Goal: Task Accomplishment & Management: Complete application form

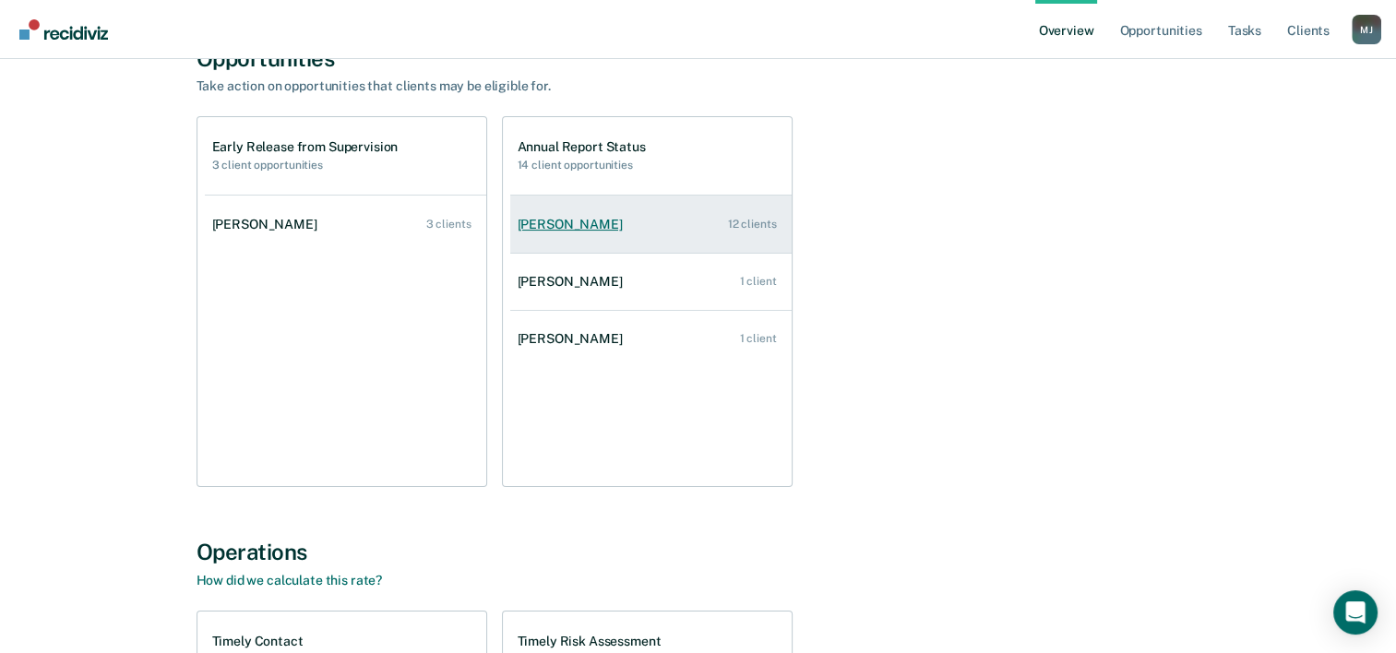
scroll to position [185, 0]
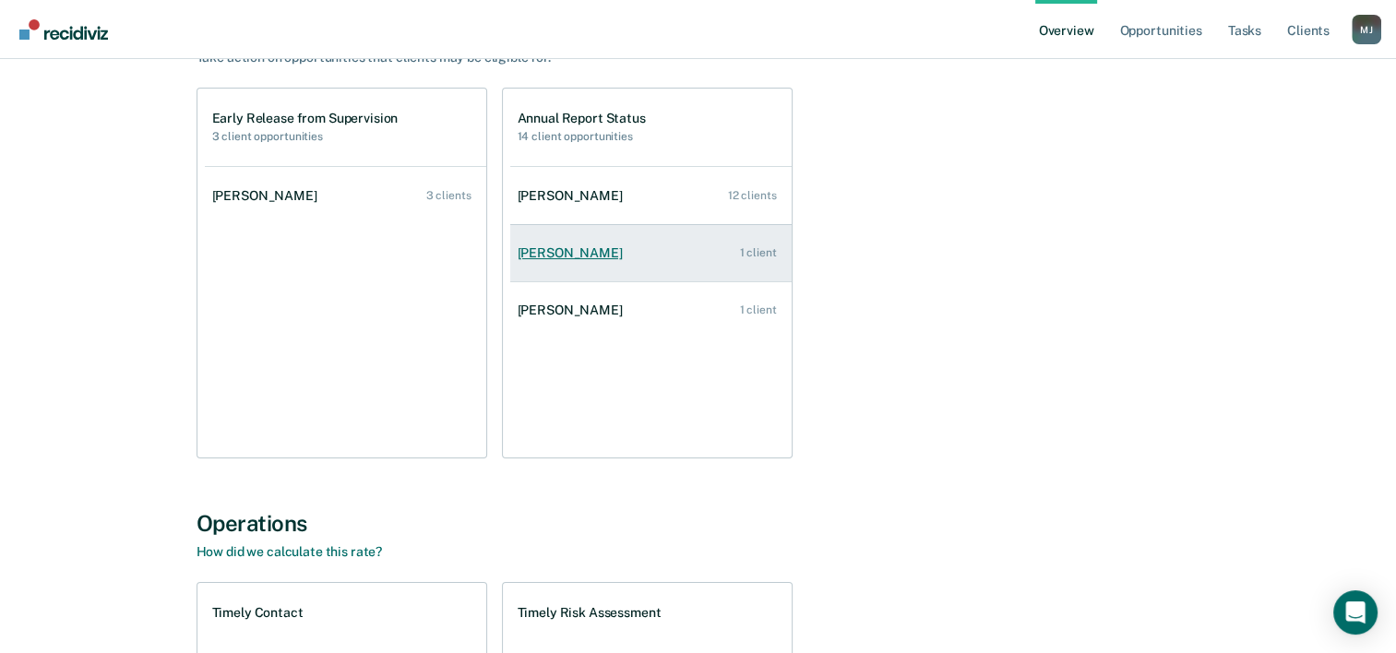
click at [667, 258] on link "[PERSON_NAME] 1 client" at bounding box center [650, 253] width 281 height 53
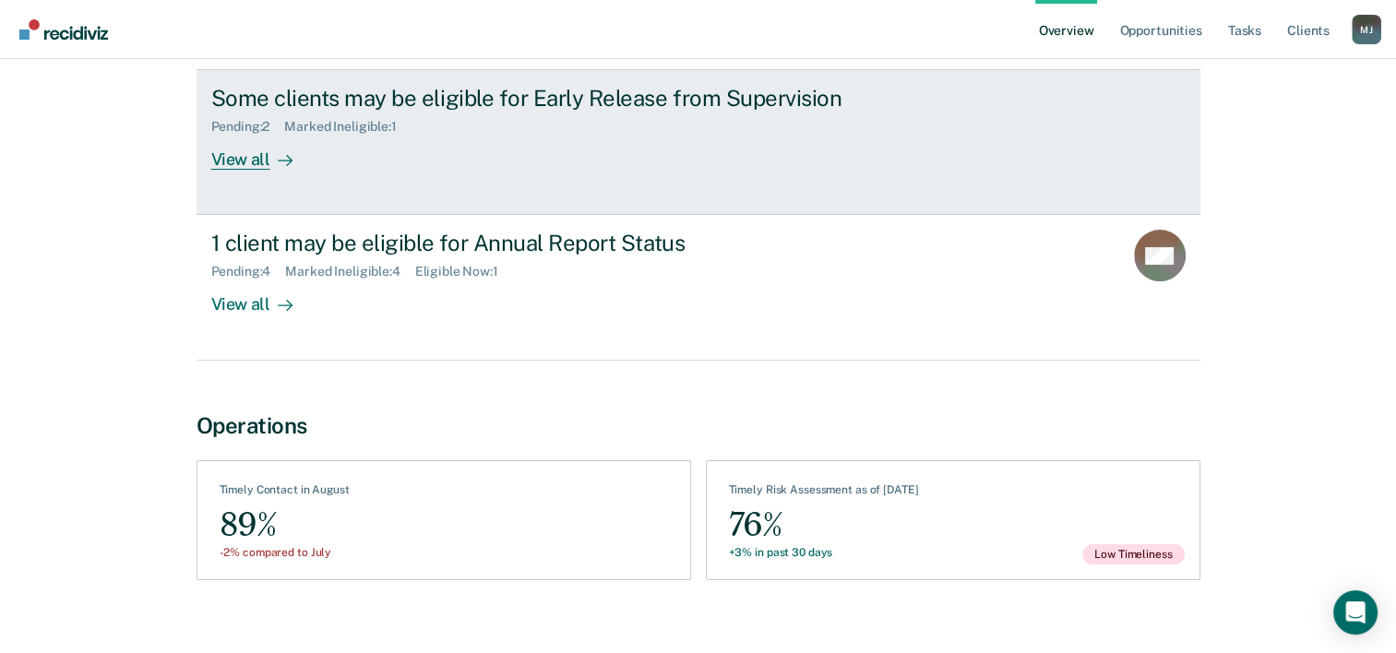
scroll to position [247, 0]
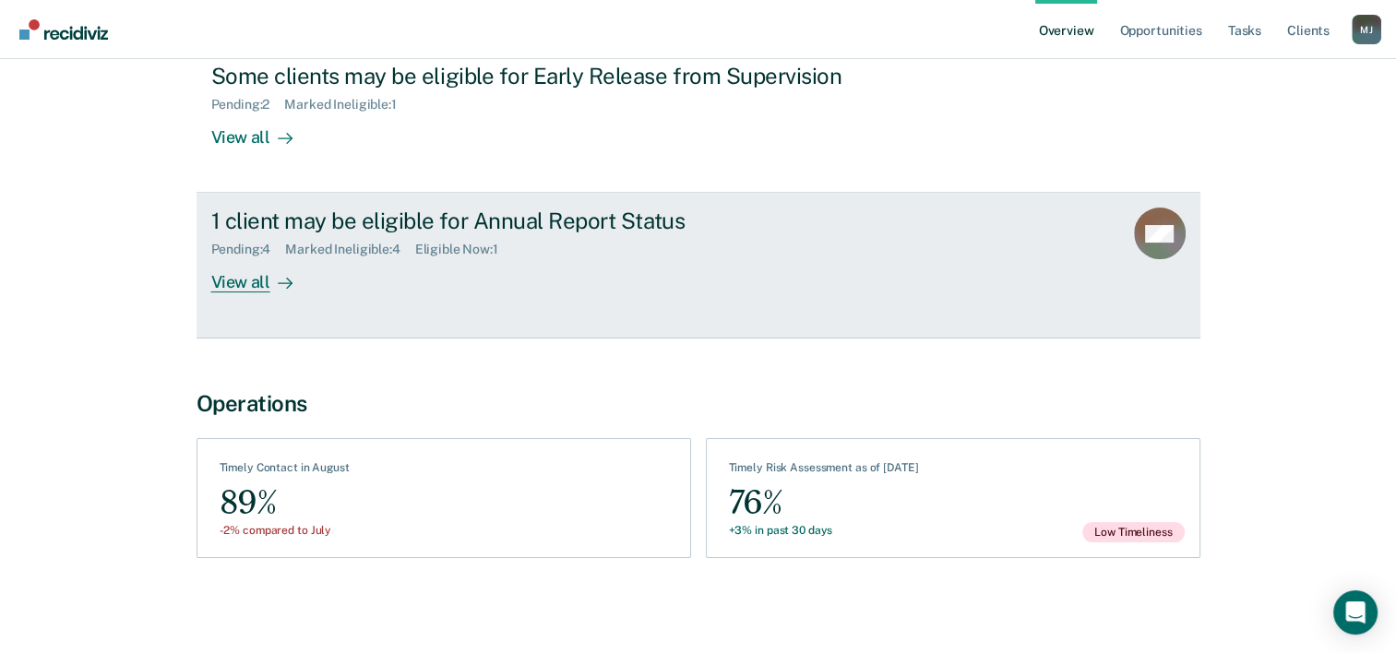
click at [776, 222] on div "1 client may be eligible for Annual Report Status" at bounding box center [535, 221] width 648 height 27
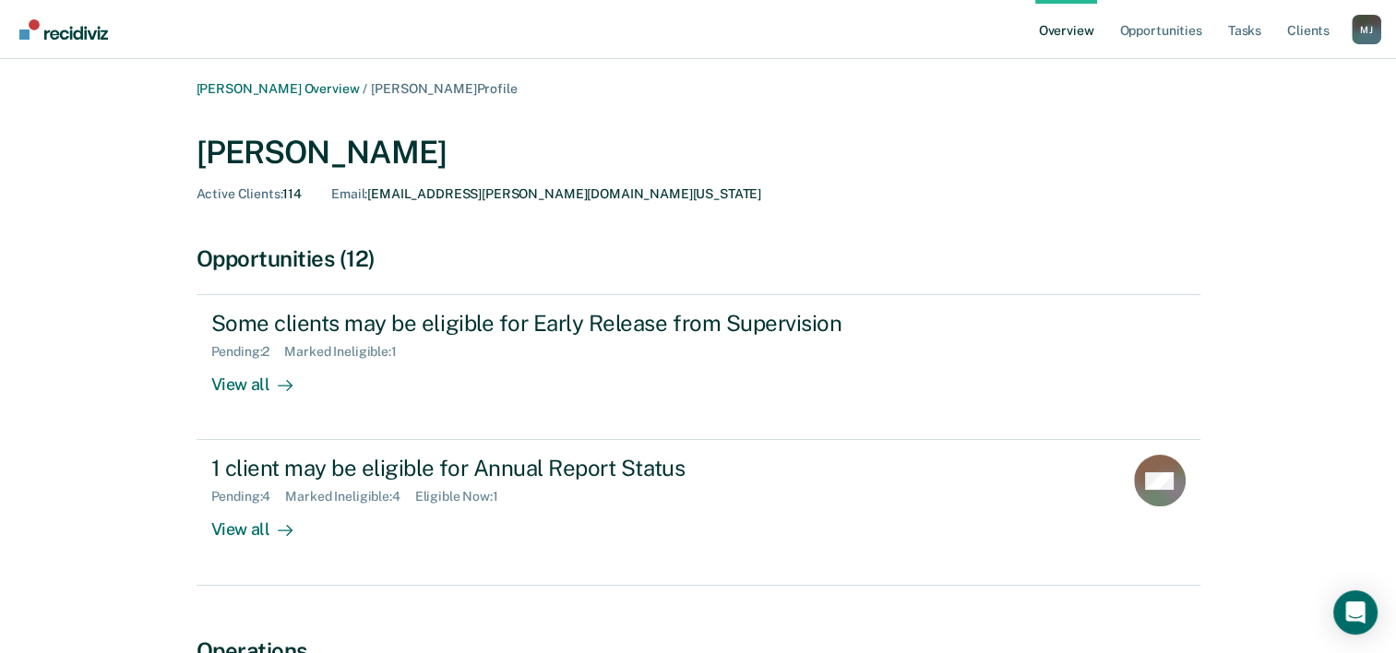
click at [1078, 30] on link "Overview" at bounding box center [1066, 29] width 63 height 59
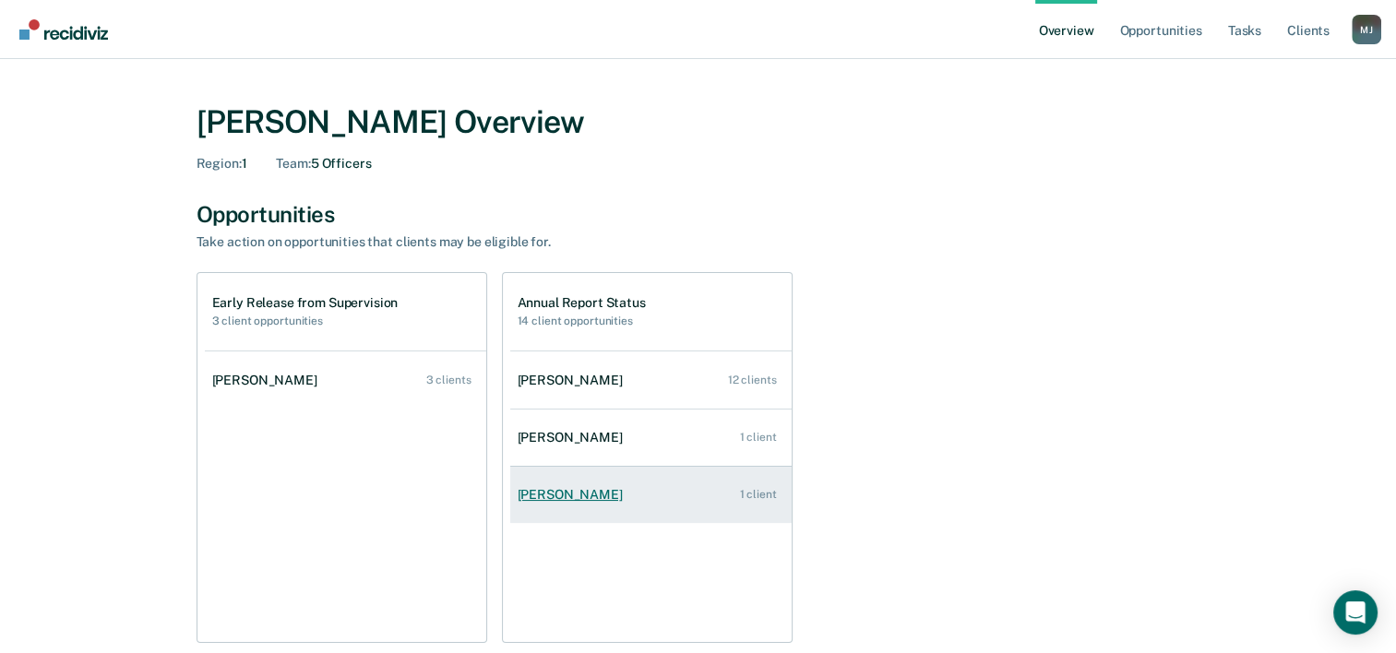
click at [607, 486] on link "[PERSON_NAME] 1 client" at bounding box center [650, 495] width 281 height 53
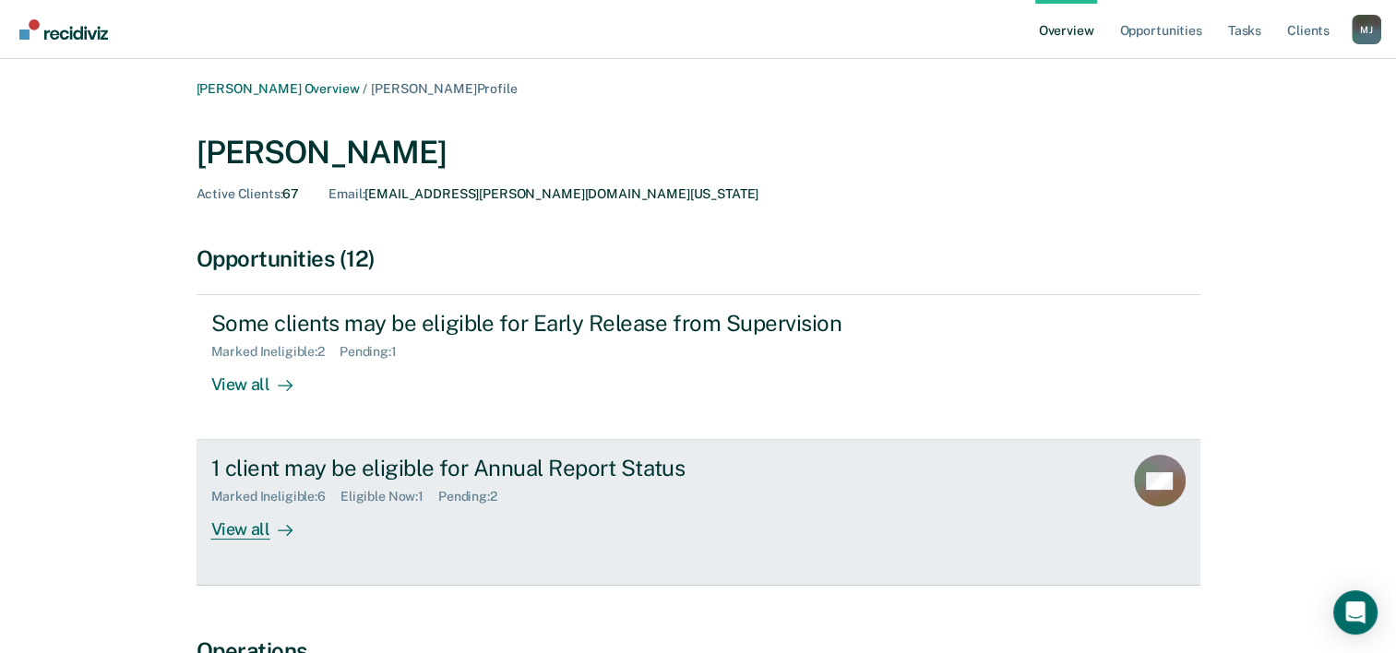
click at [444, 502] on div "Pending : 2" at bounding box center [475, 497] width 74 height 16
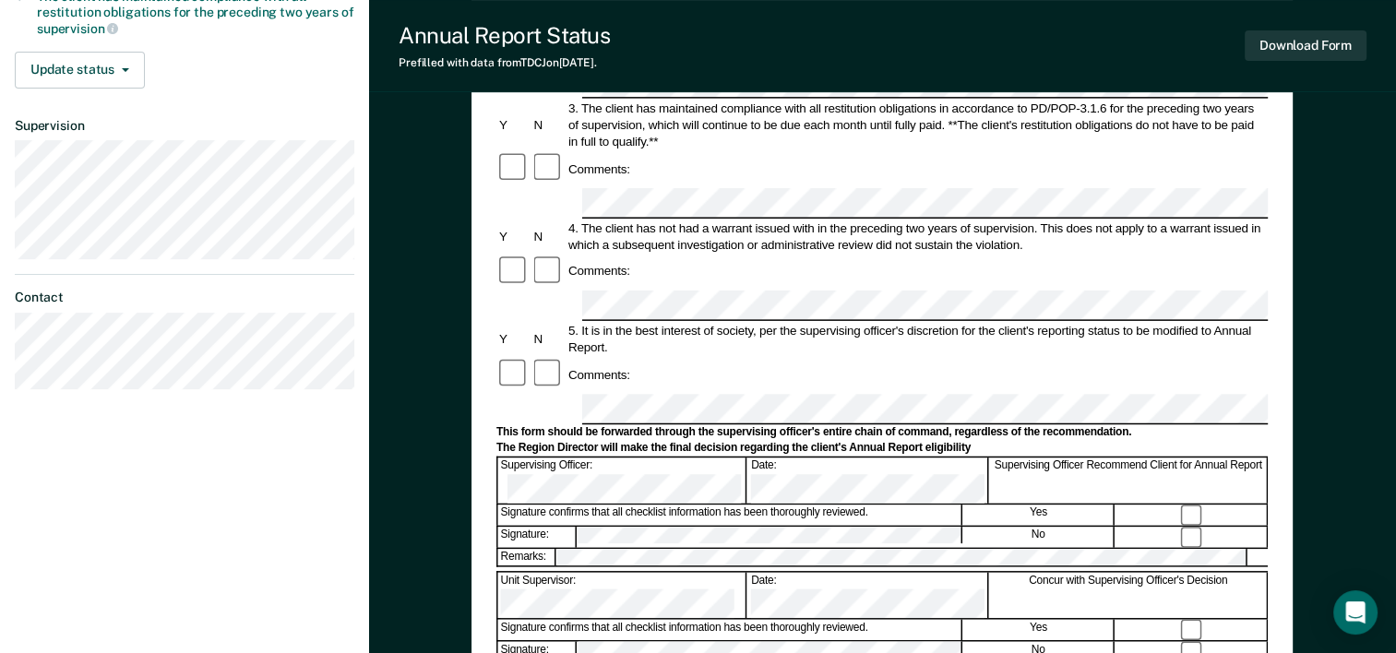
scroll to position [461, 0]
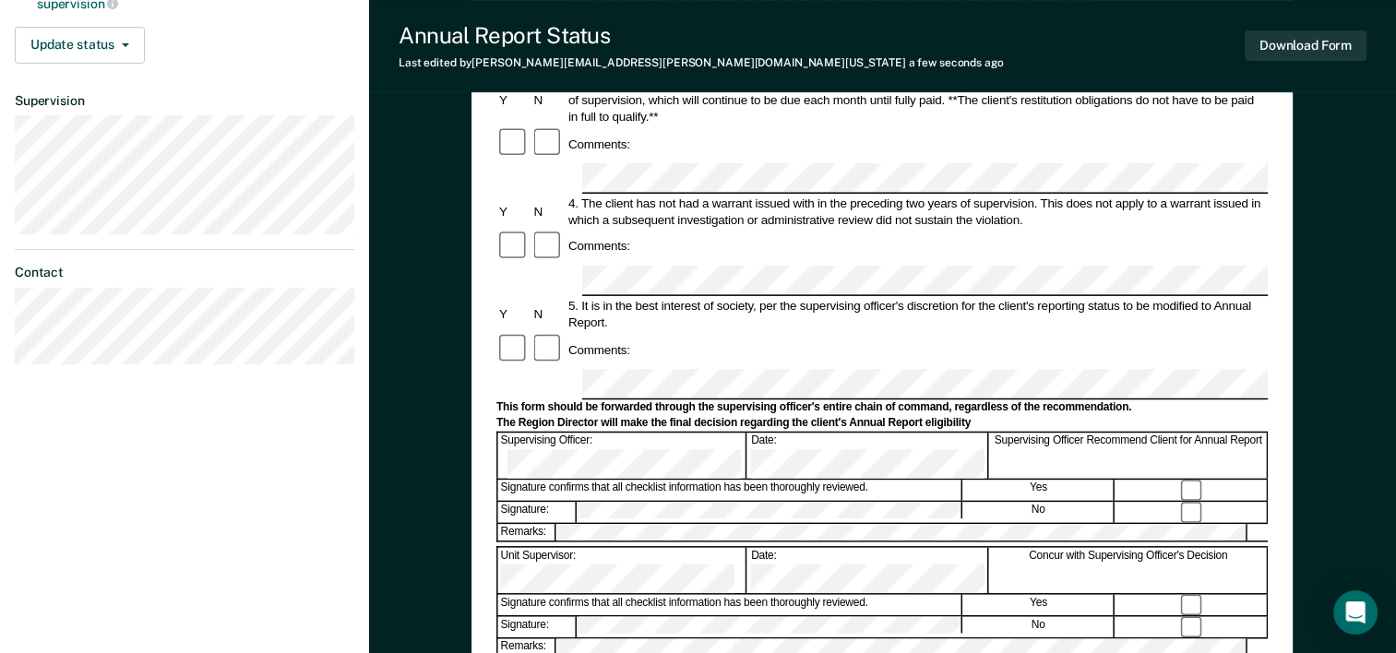
click at [530, 402] on form "Annual Reporting Checklist, Recommendation, and Determination Form Clients who …" at bounding box center [881, 367] width 771 height 1301
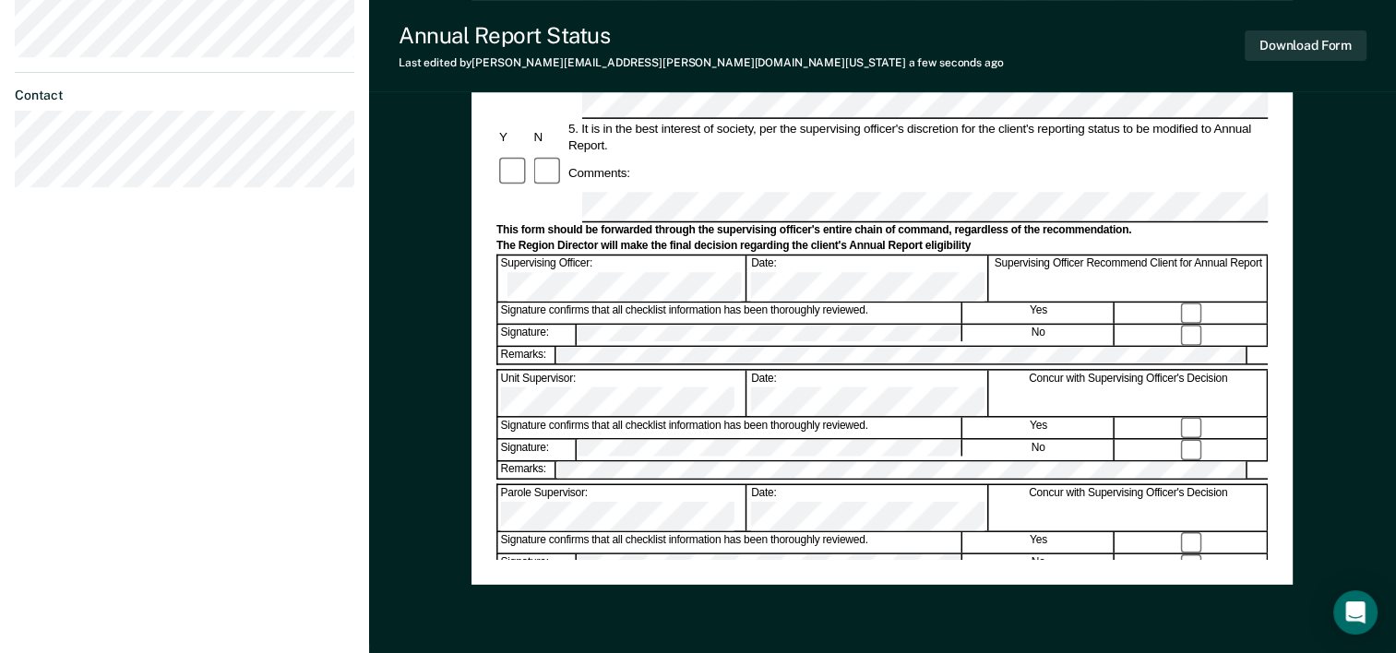
scroll to position [646, 0]
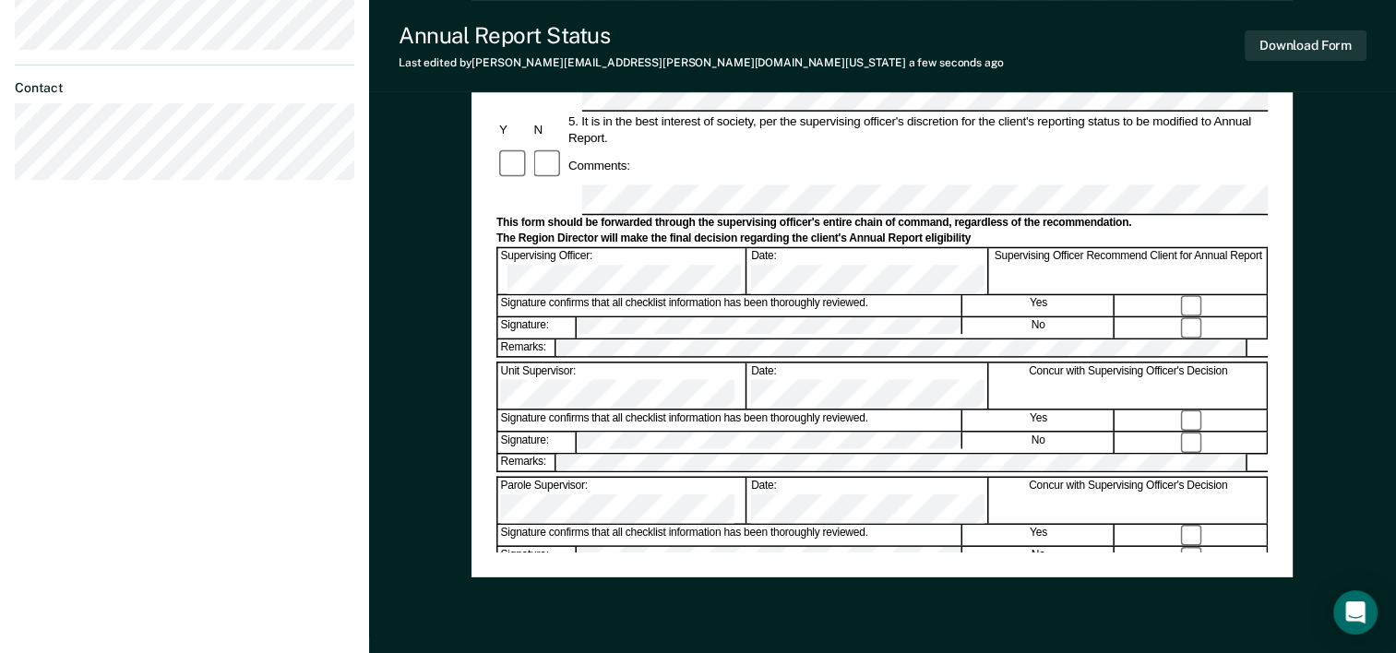
click at [750, 563] on div "Annual Reporting Checklist, Recommendation, and Determination Form Clients who …" at bounding box center [881, 42] width 821 height 1070
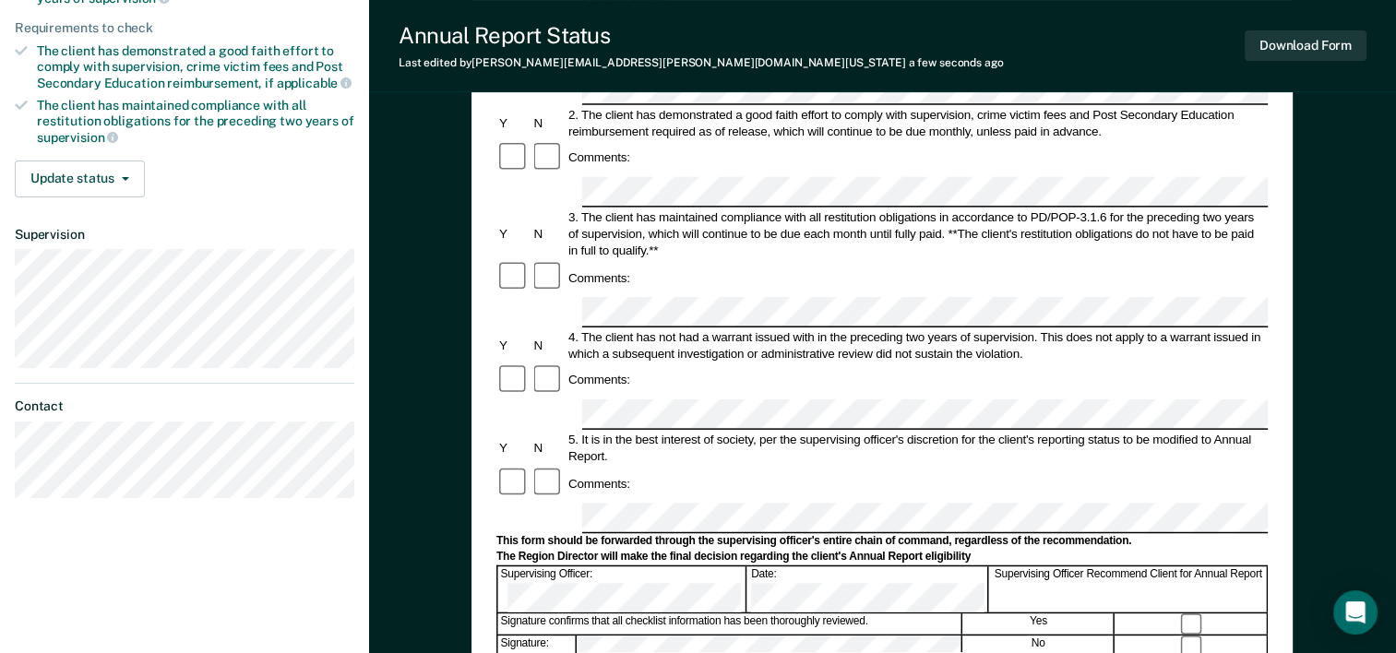
scroll to position [92, 0]
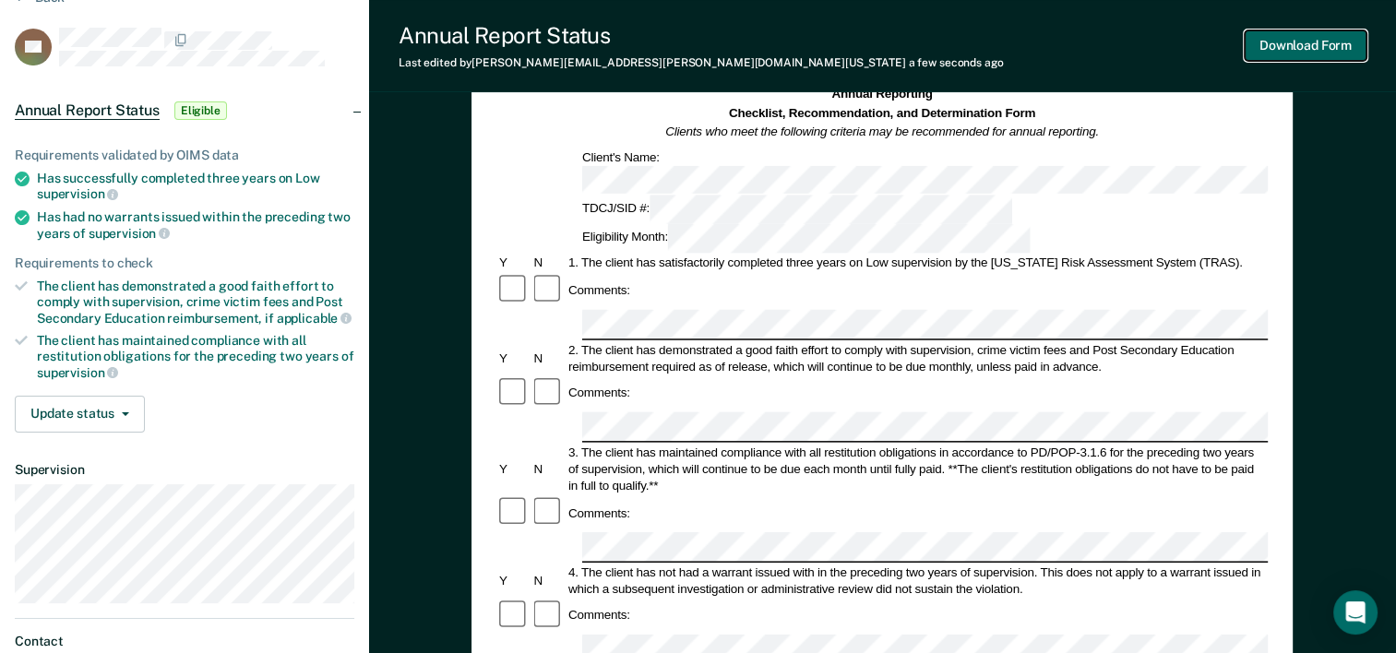
click at [1264, 48] on button "Download Form" at bounding box center [1305, 45] width 122 height 30
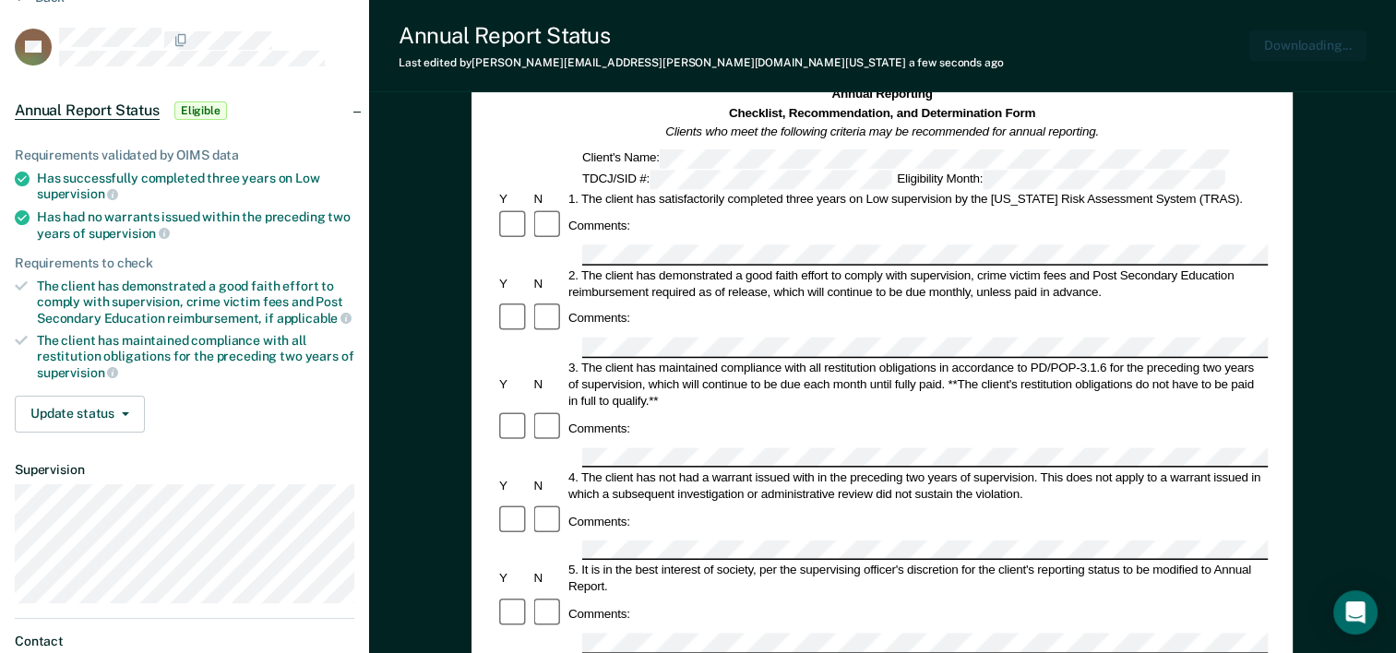
scroll to position [0, 0]
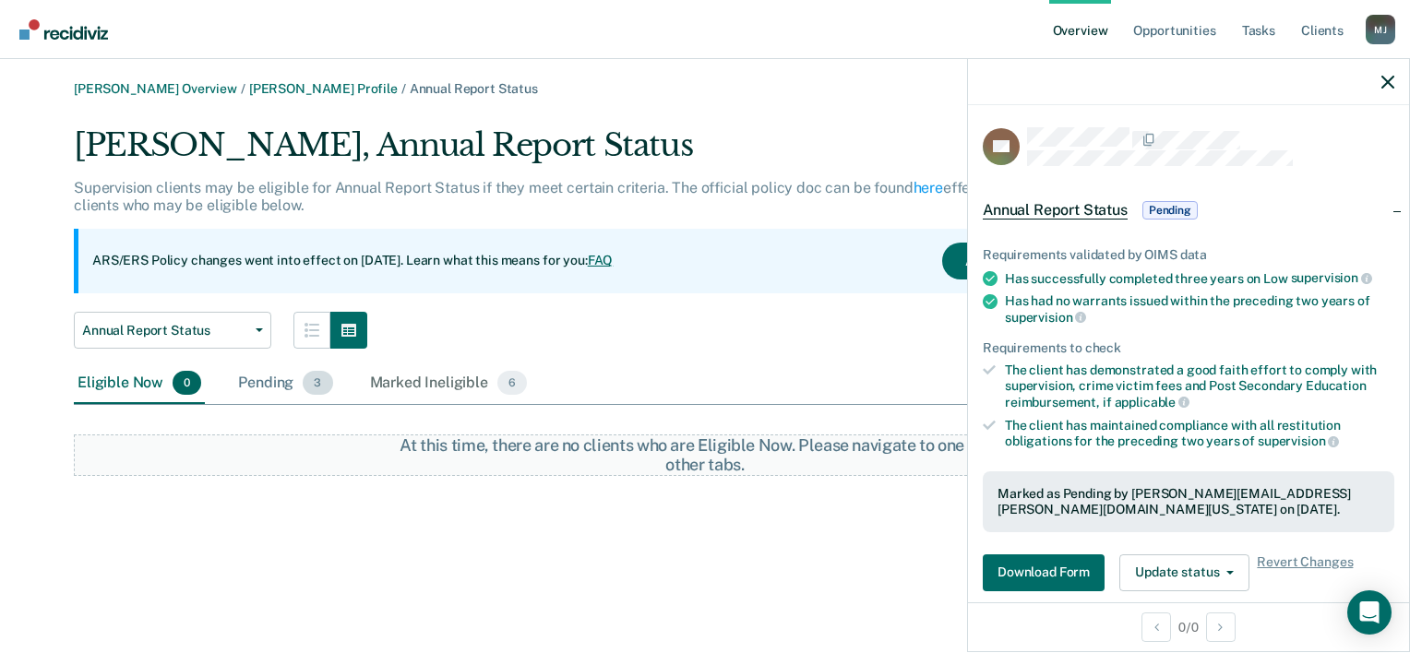
click at [251, 379] on div "Pending 3" at bounding box center [284, 383] width 101 height 41
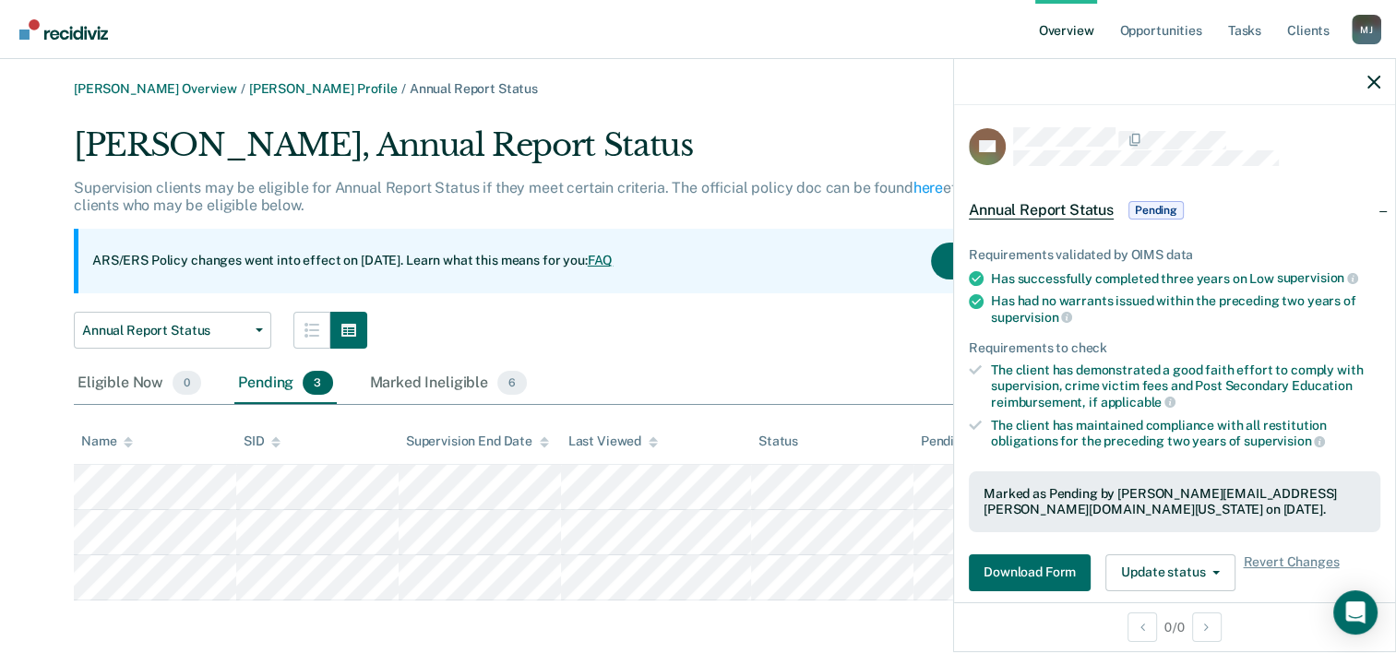
click at [1074, 21] on link "Overview" at bounding box center [1066, 29] width 63 height 59
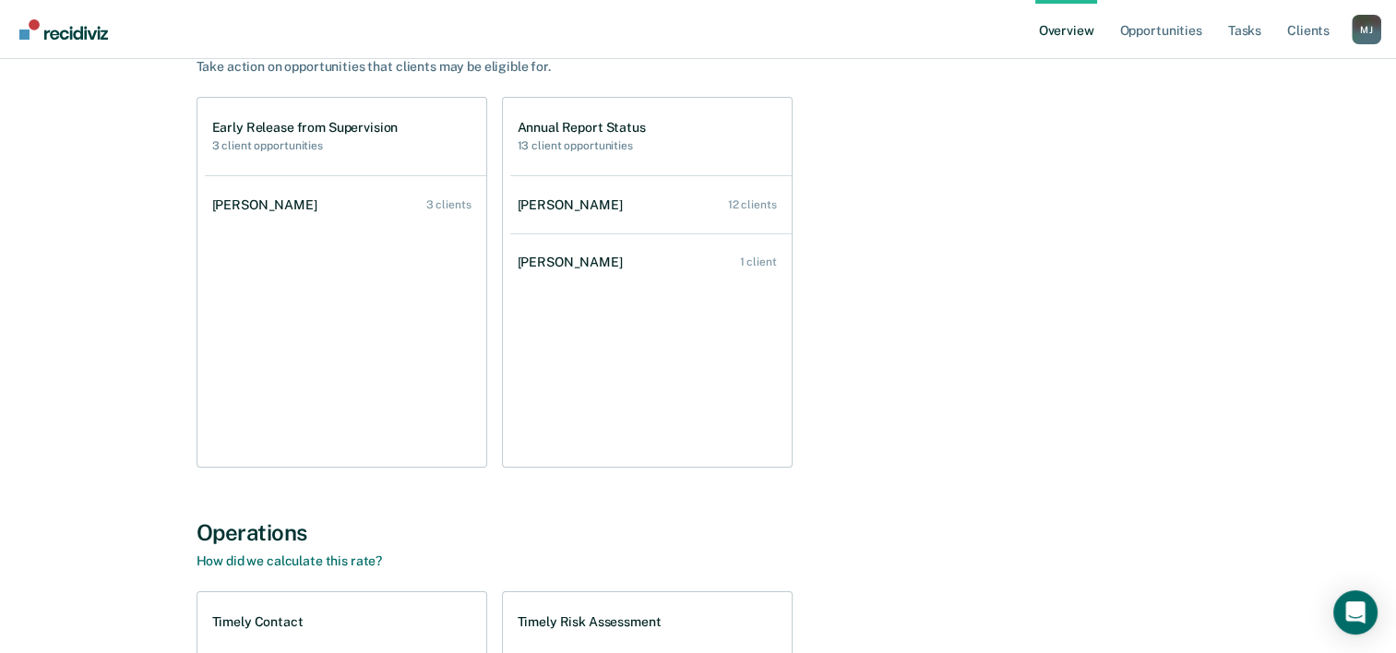
scroll to position [185, 0]
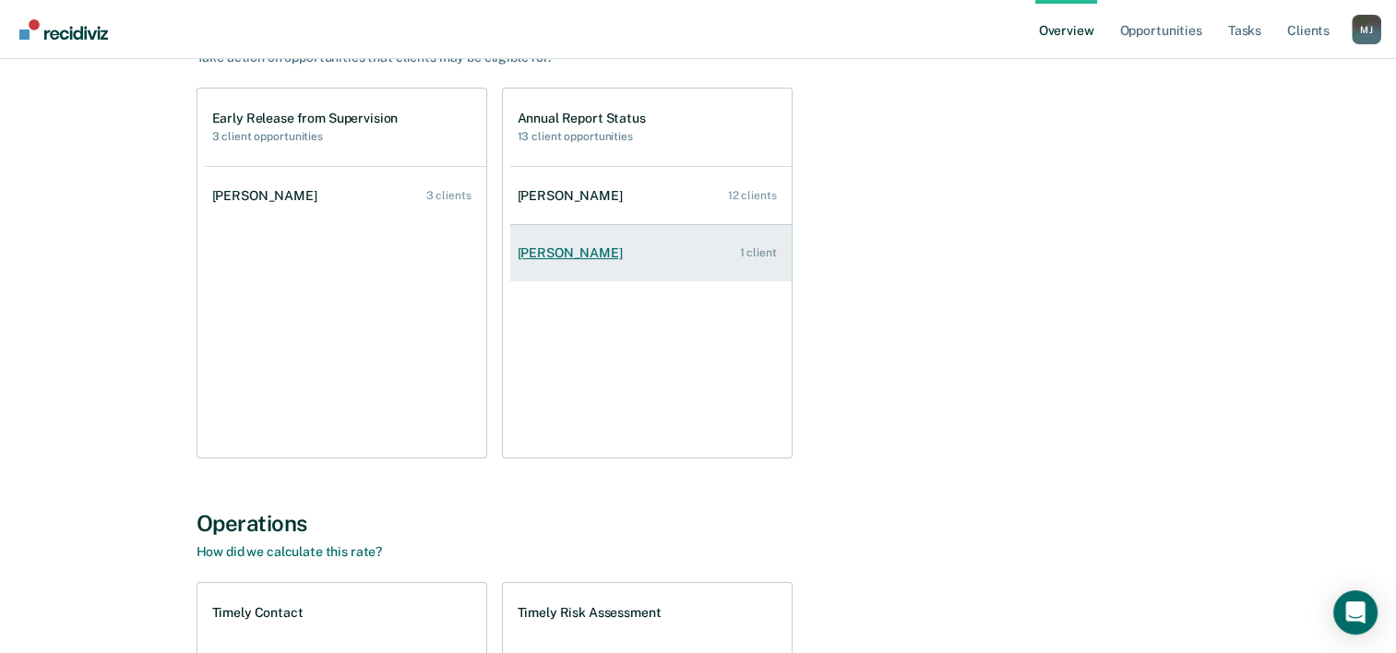
click at [659, 253] on link "[PERSON_NAME] 1 client" at bounding box center [650, 253] width 281 height 53
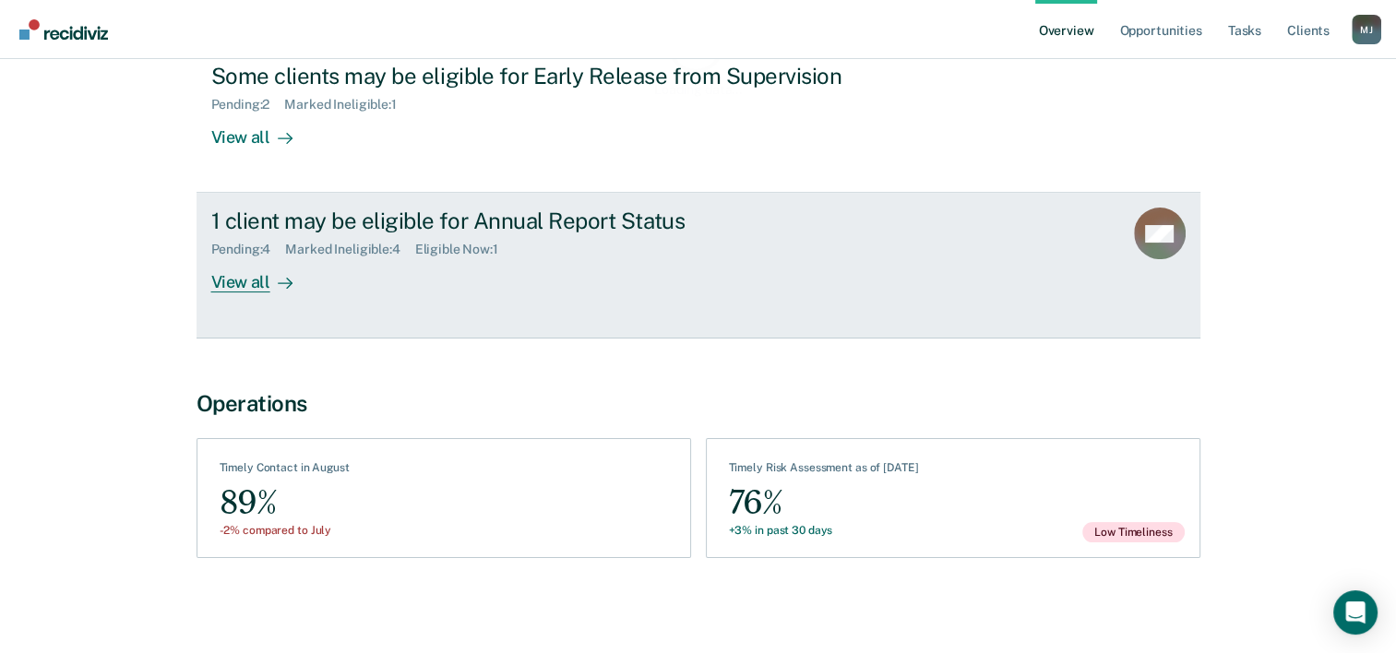
scroll to position [247, 0]
click at [399, 242] on div "Marked Ineligible : 4" at bounding box center [349, 250] width 129 height 16
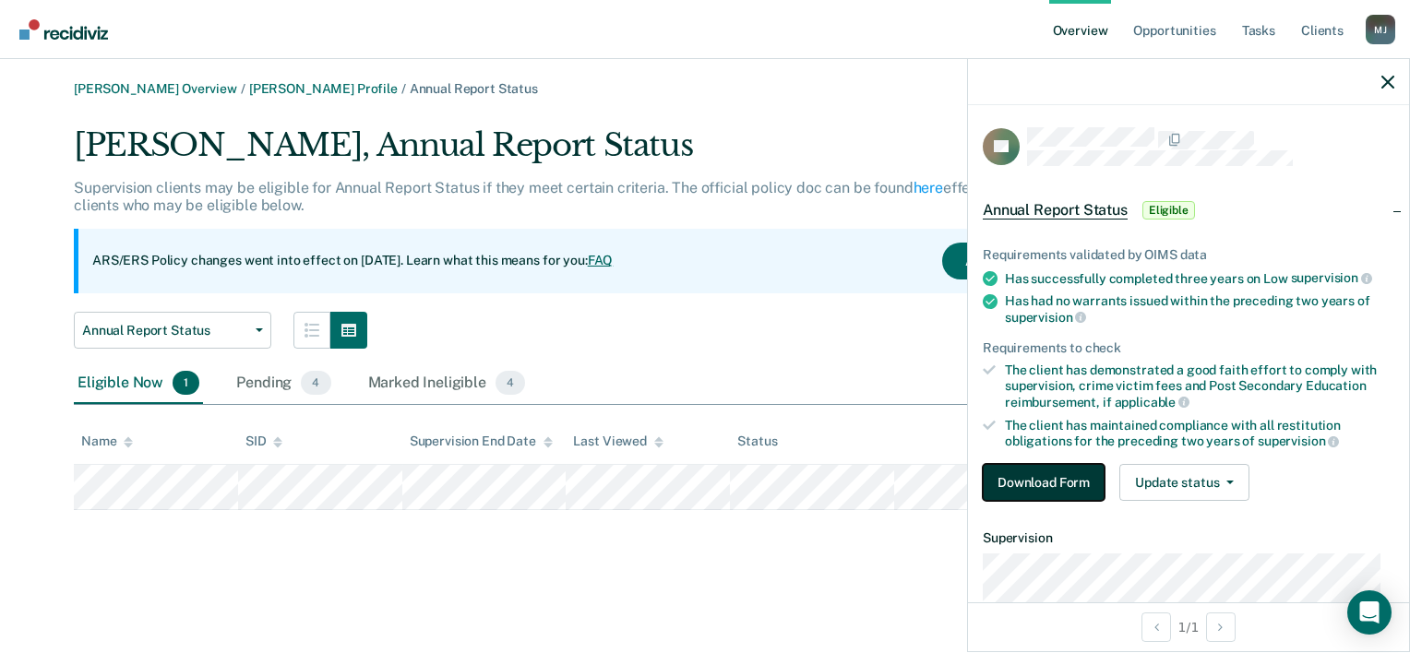
click at [1021, 482] on button "Download Form" at bounding box center [1043, 482] width 122 height 37
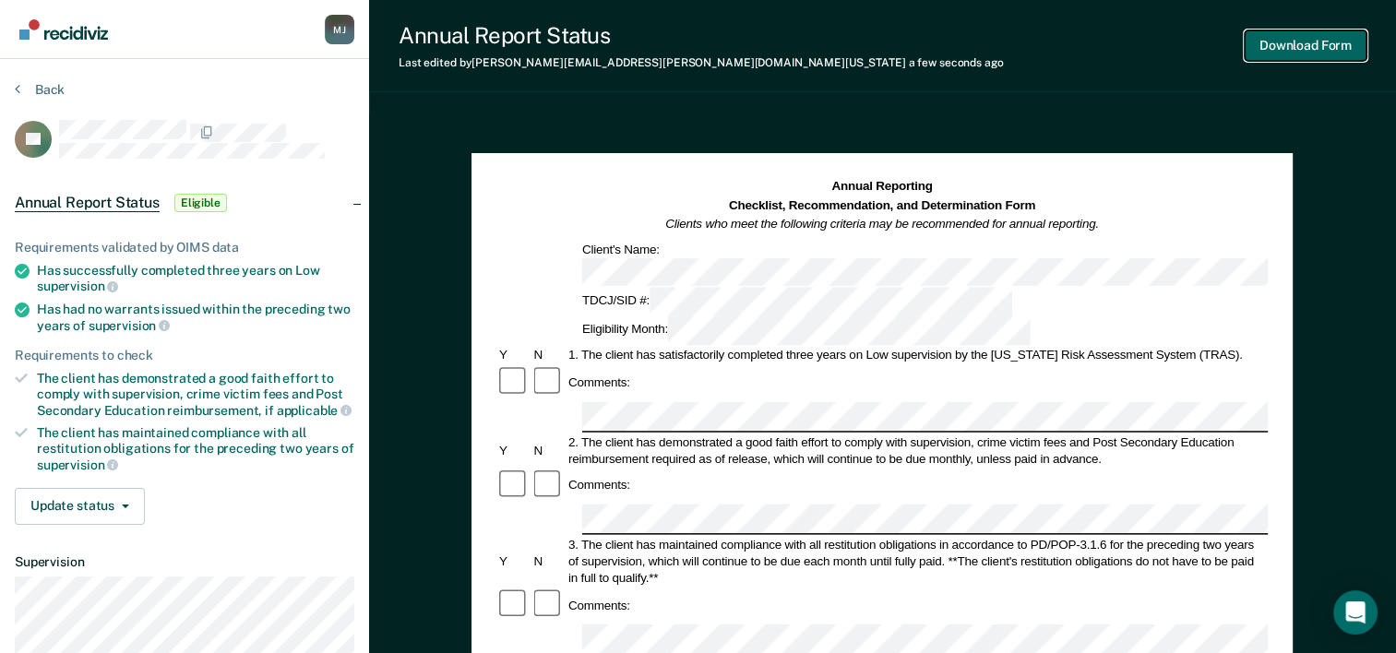
click at [1278, 56] on button "Download Form" at bounding box center [1305, 45] width 122 height 30
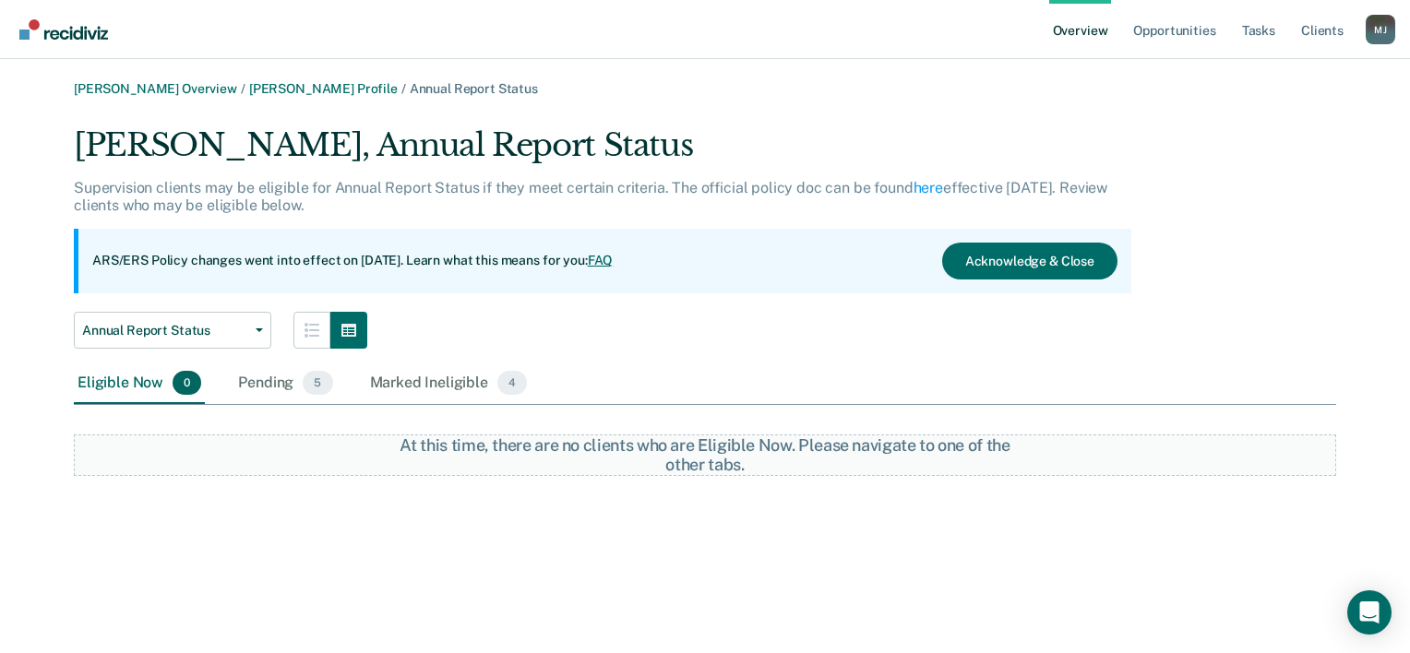
click at [1086, 48] on link "Overview" at bounding box center [1080, 29] width 63 height 59
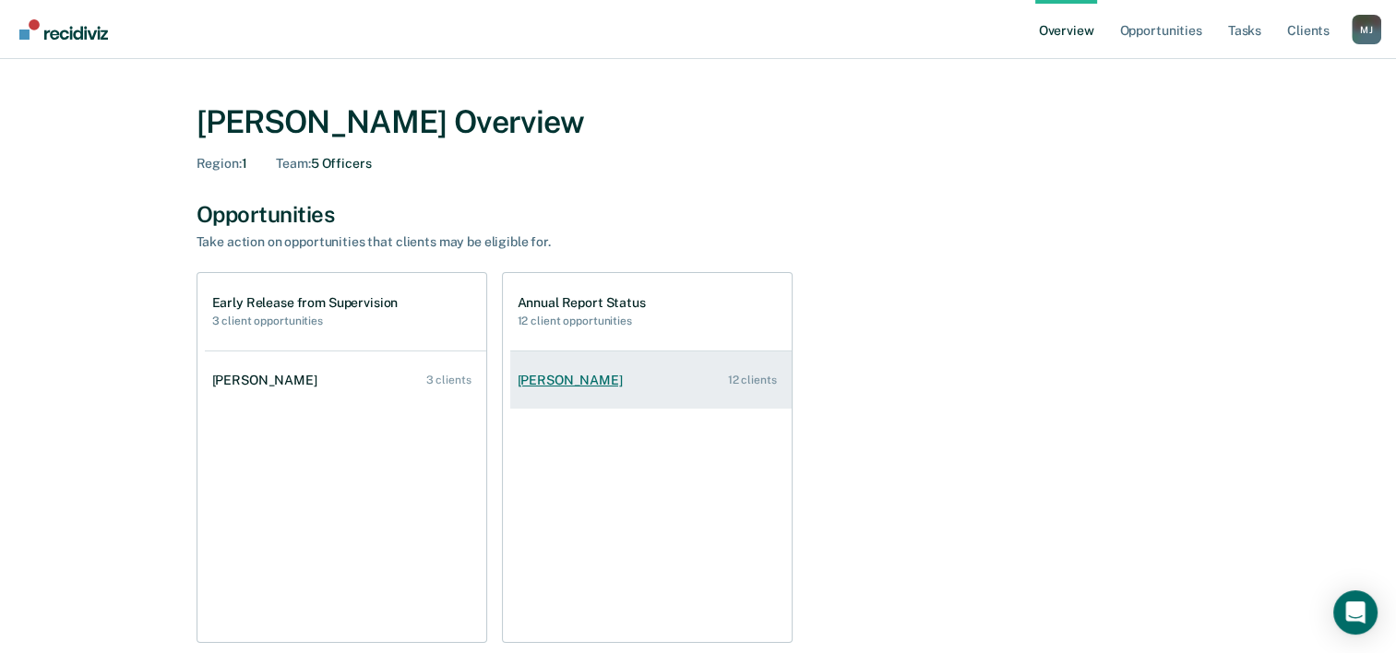
click at [622, 386] on link "[PERSON_NAME] 12 clients" at bounding box center [650, 380] width 281 height 53
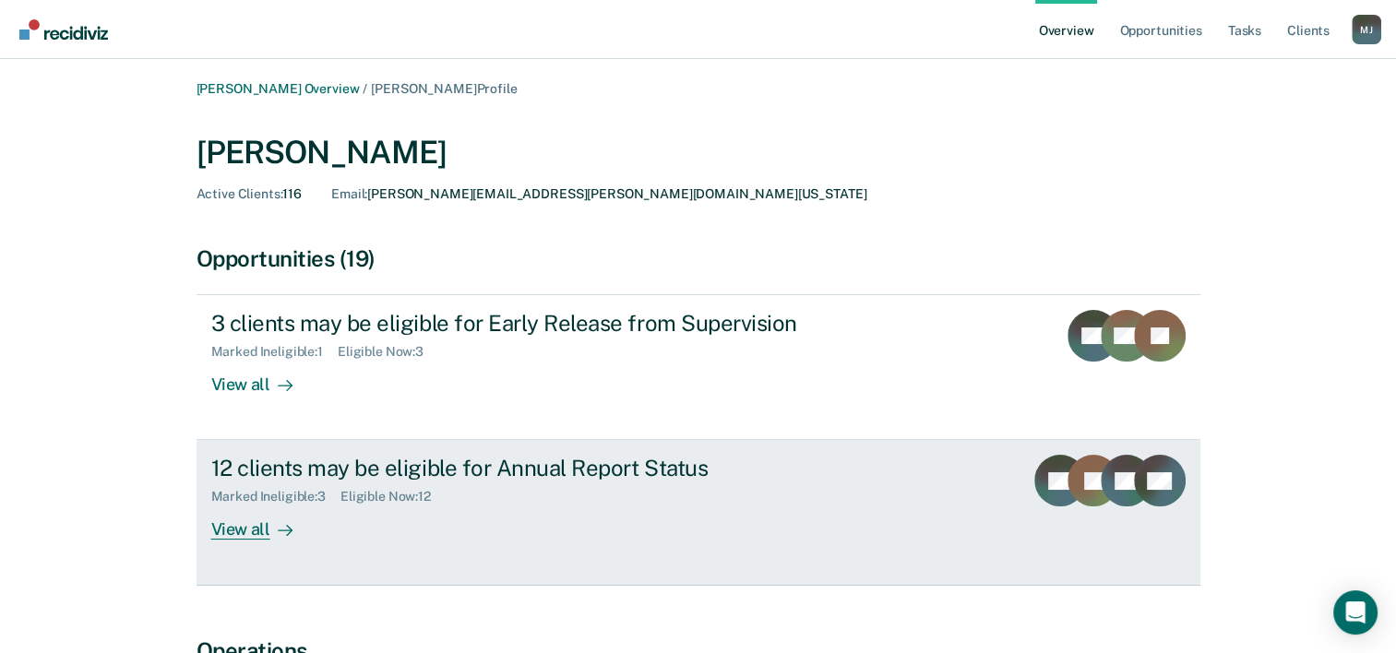
click at [509, 478] on div "12 clients may be eligible for Annual Report Status" at bounding box center [535, 468] width 648 height 27
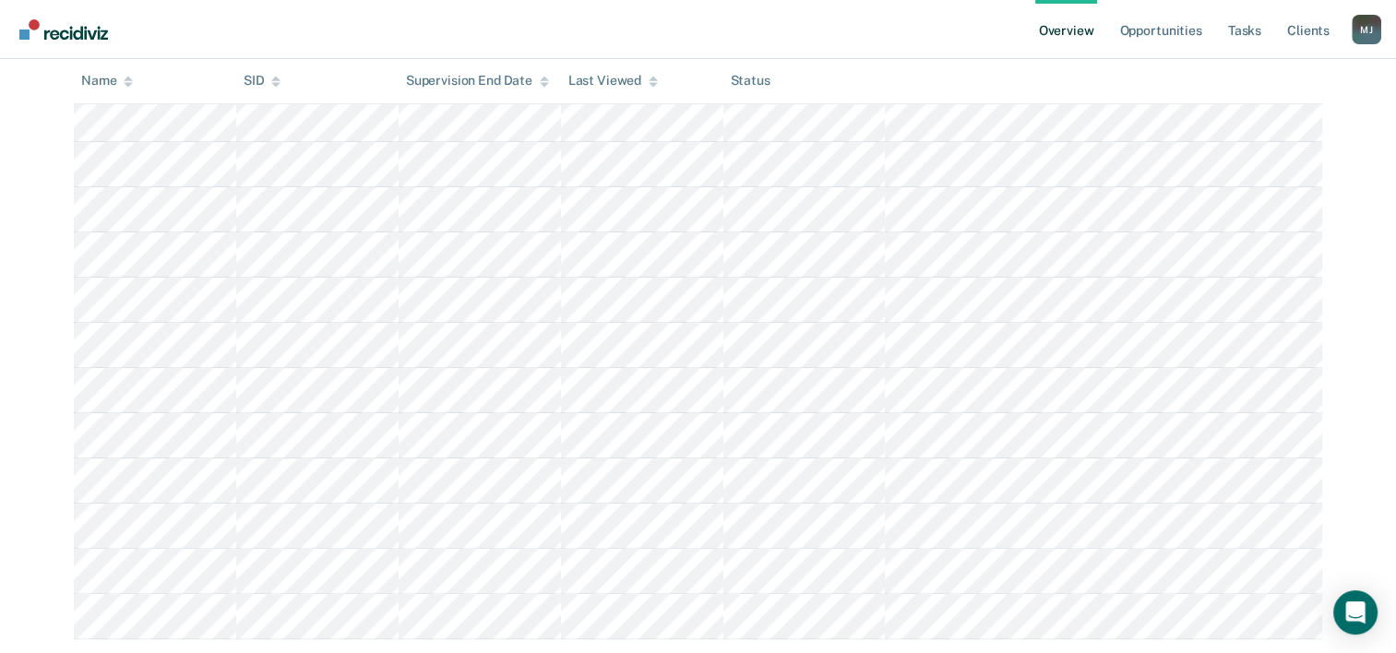
scroll to position [369, 0]
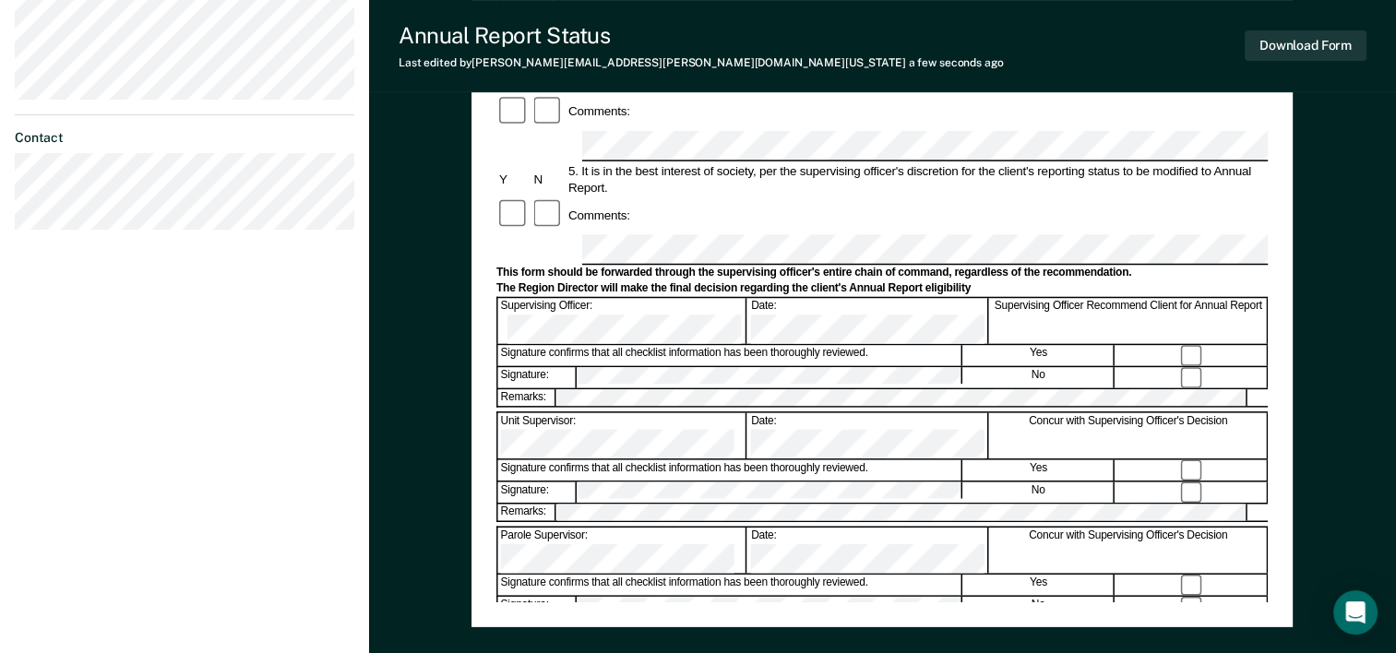
scroll to position [646, 0]
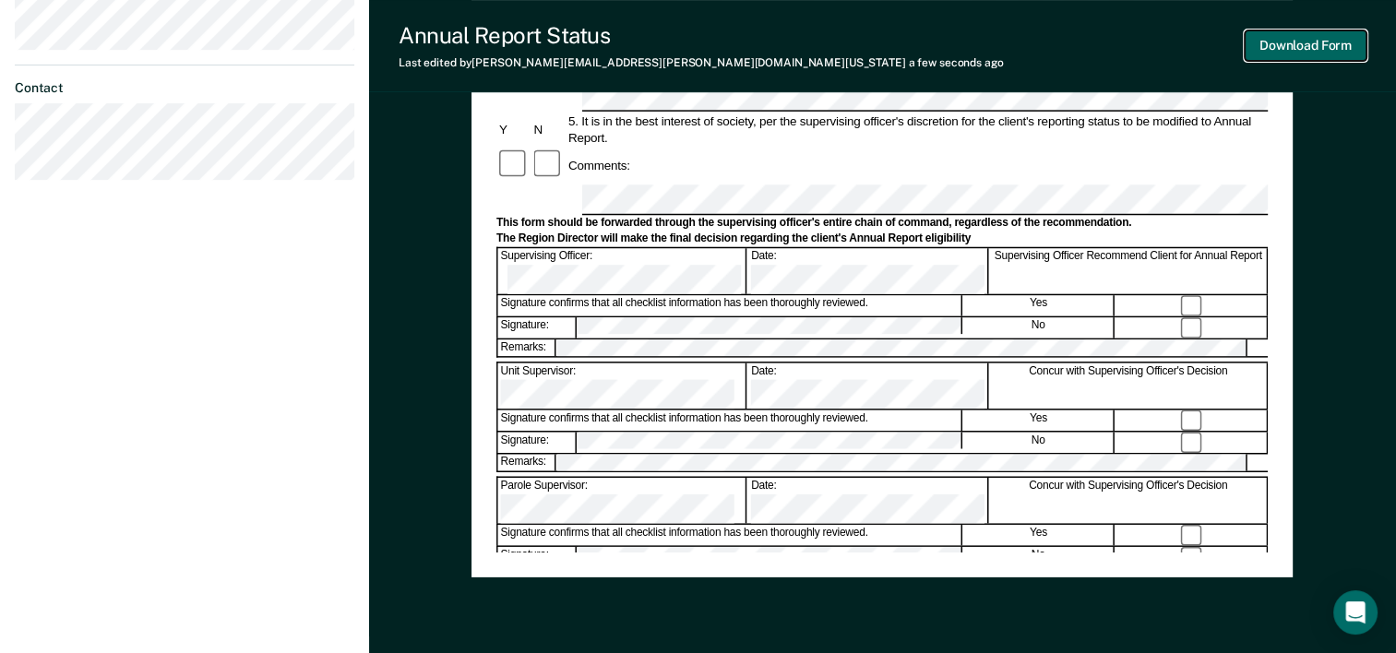
click at [1328, 44] on button "Download Form" at bounding box center [1305, 45] width 122 height 30
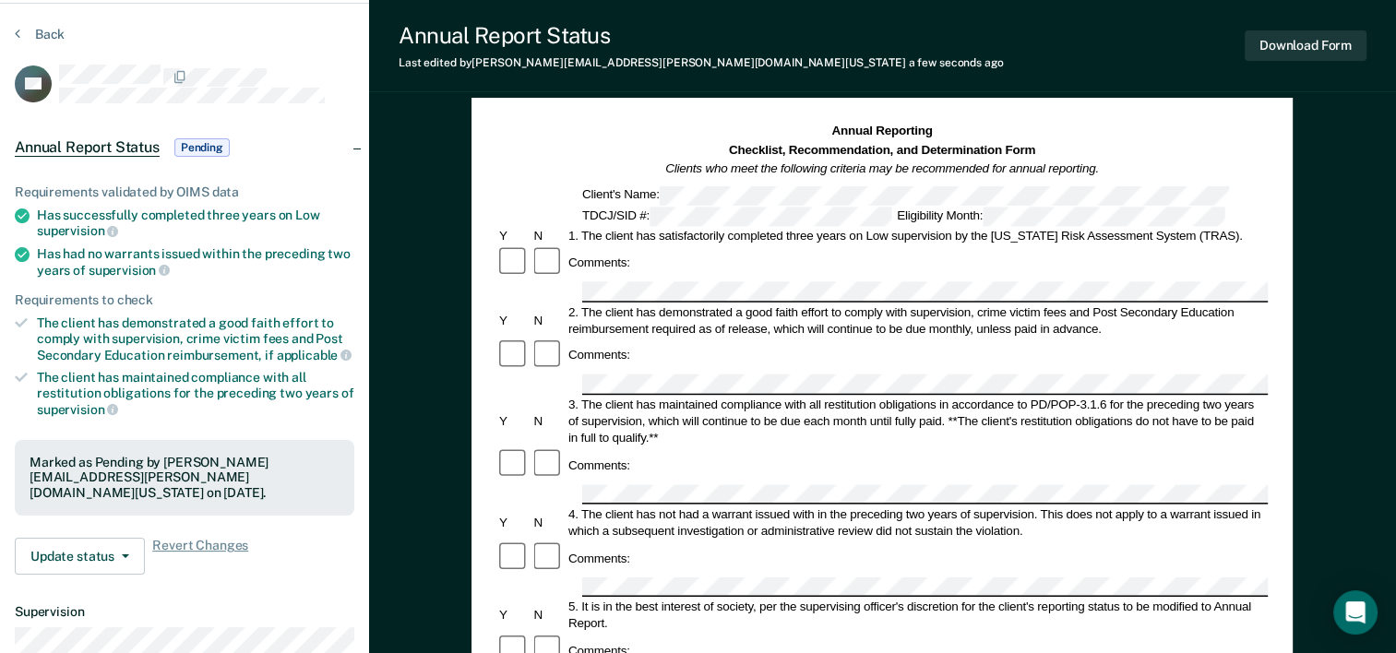
scroll to position [0, 0]
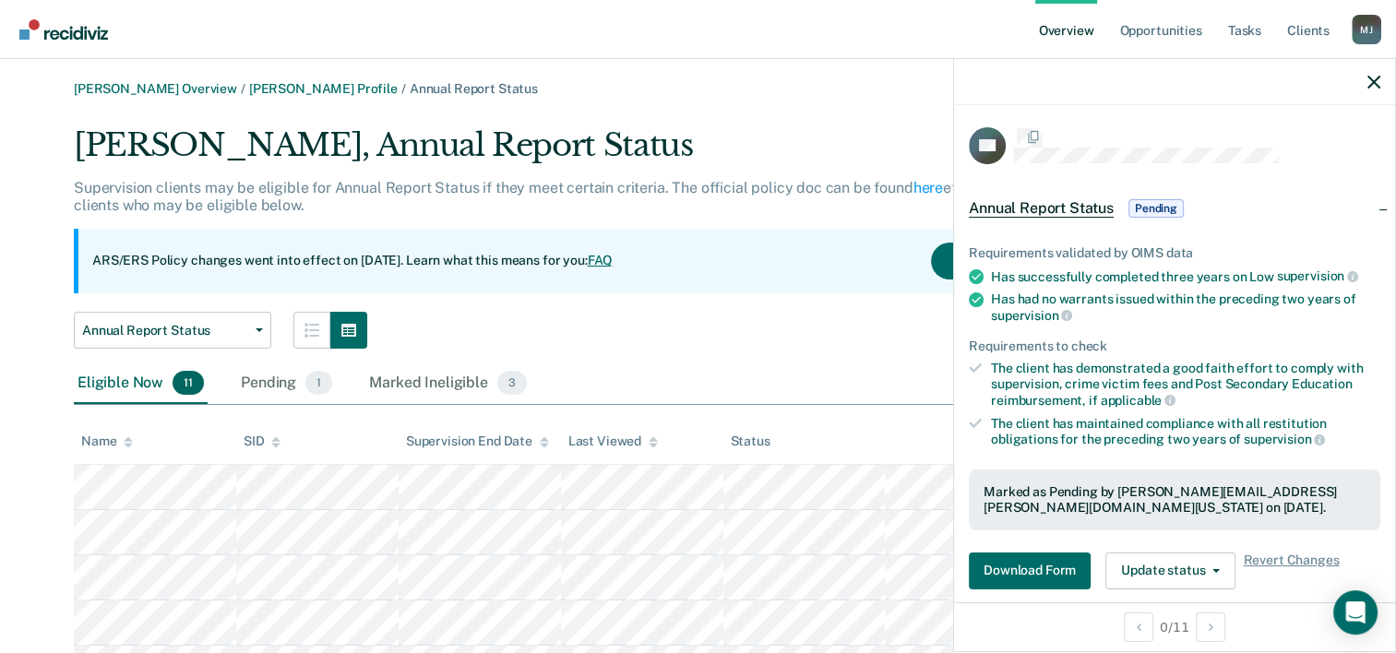
scroll to position [367, 0]
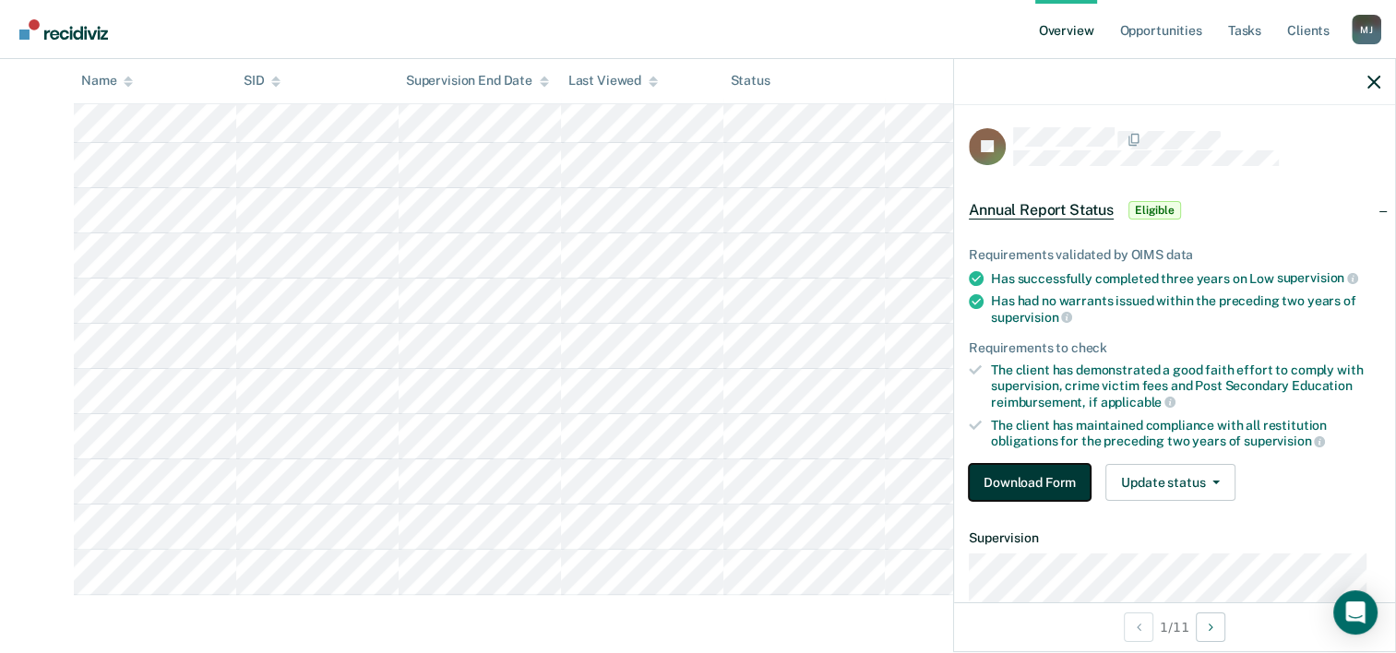
click at [1038, 480] on button "Download Form" at bounding box center [1030, 482] width 122 height 37
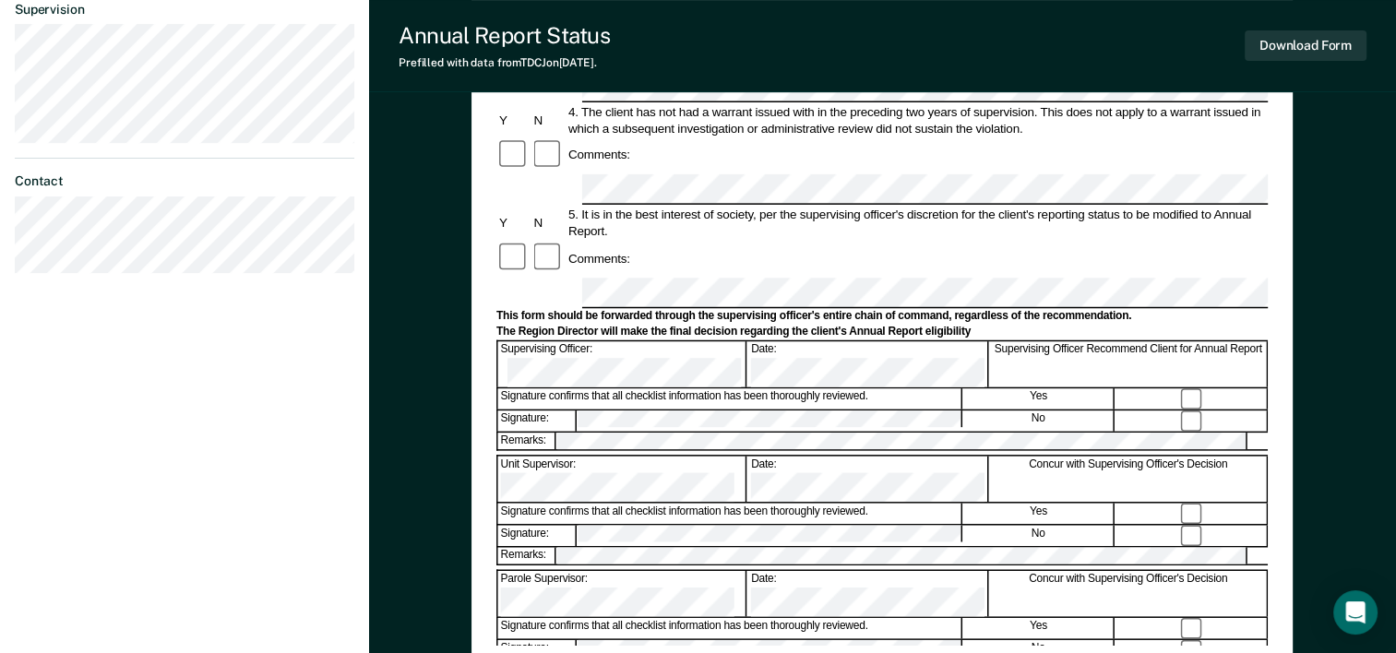
scroll to position [554, 0]
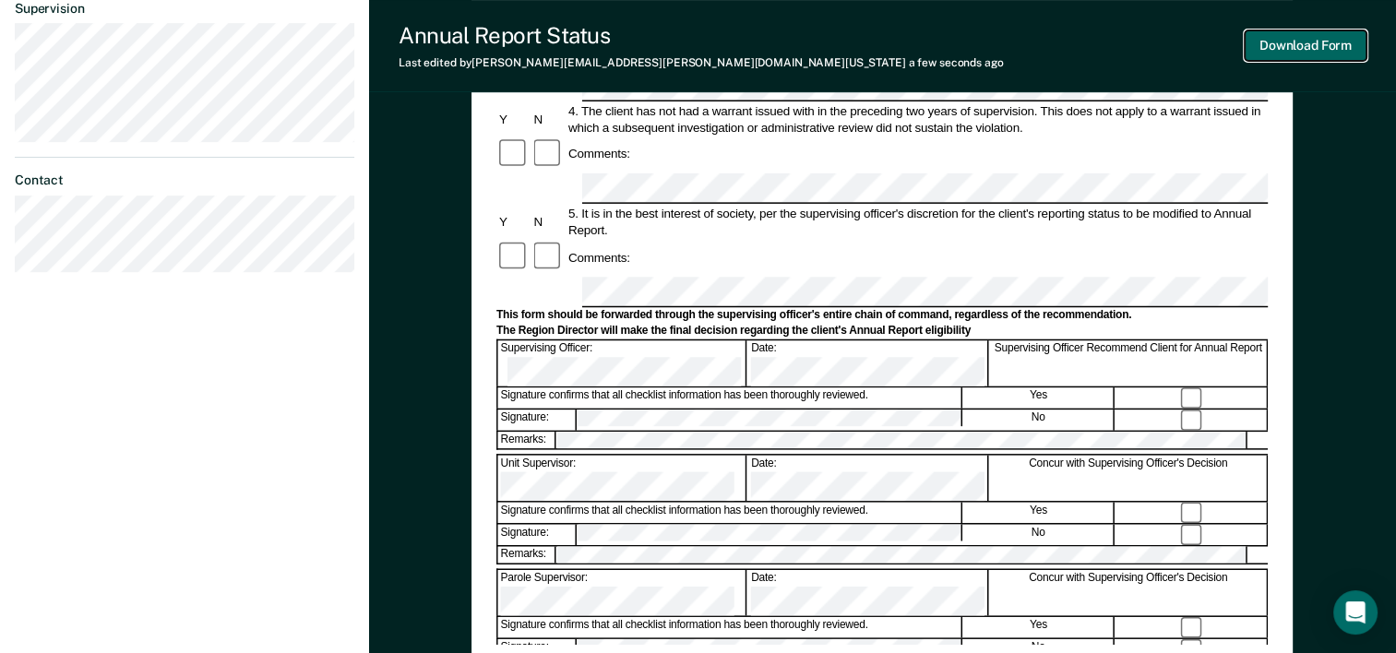
click at [1351, 45] on button "Download Form" at bounding box center [1305, 45] width 122 height 30
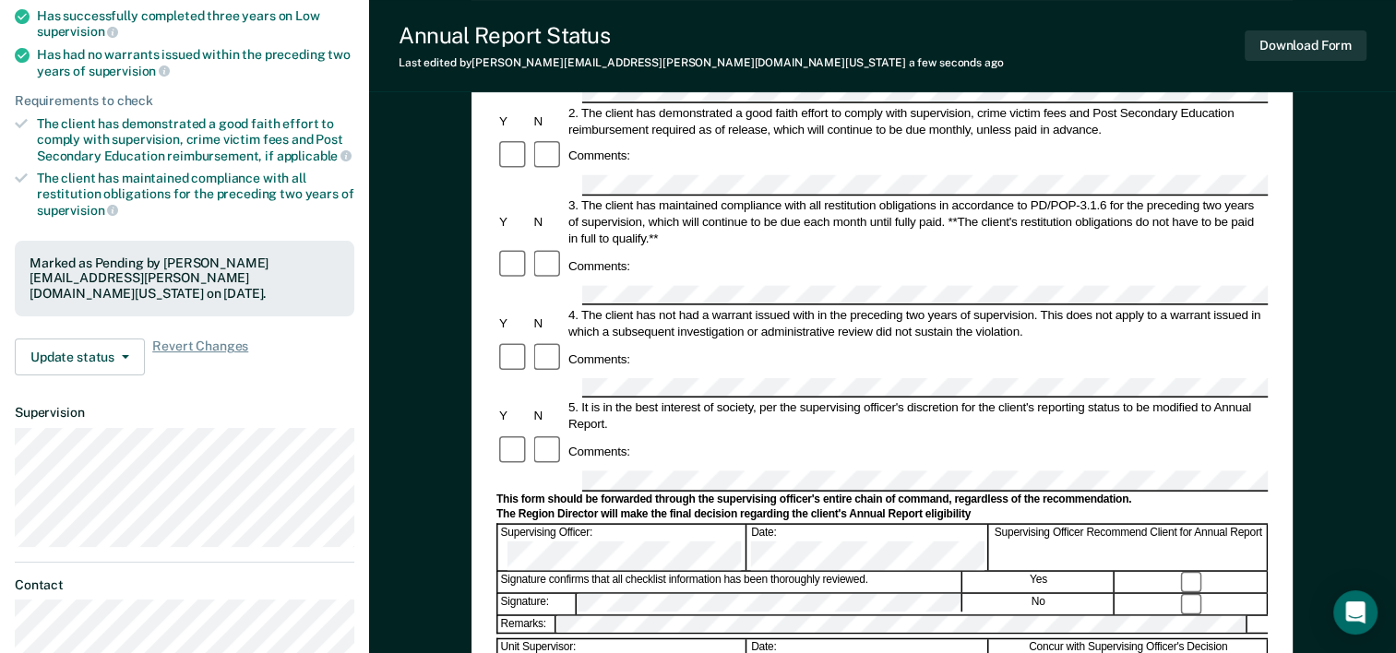
scroll to position [0, 0]
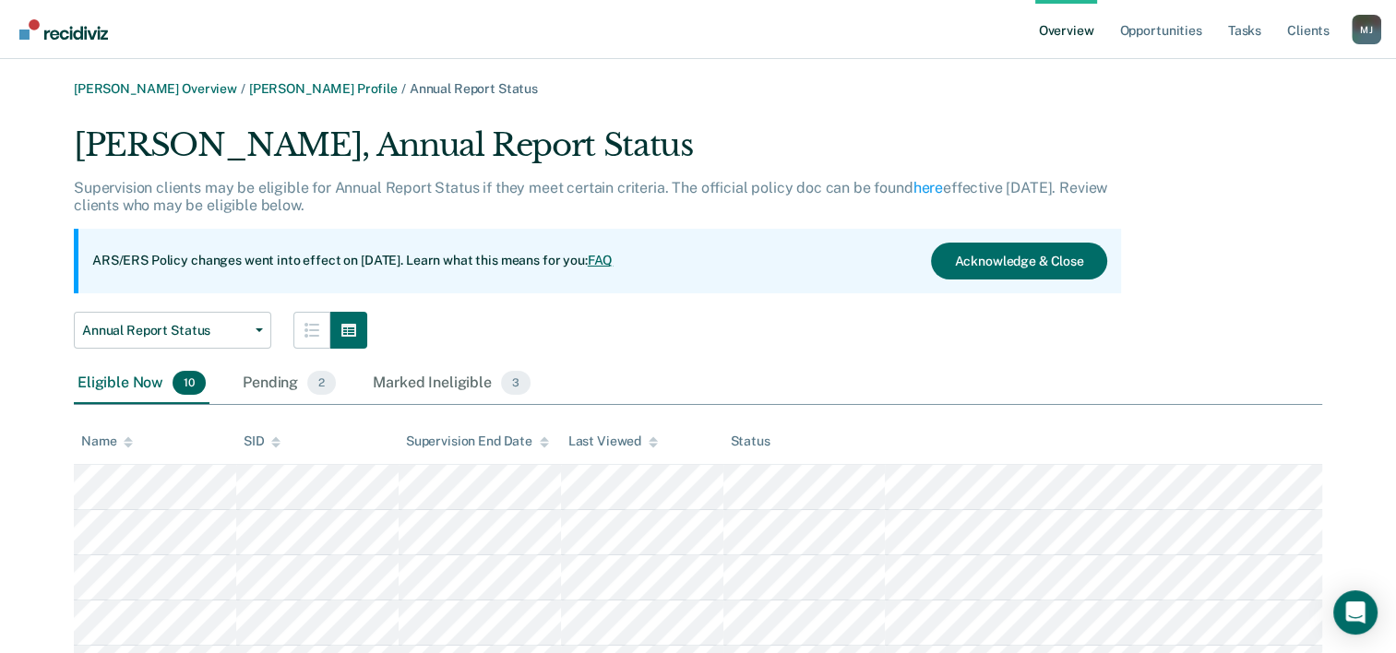
scroll to position [321, 0]
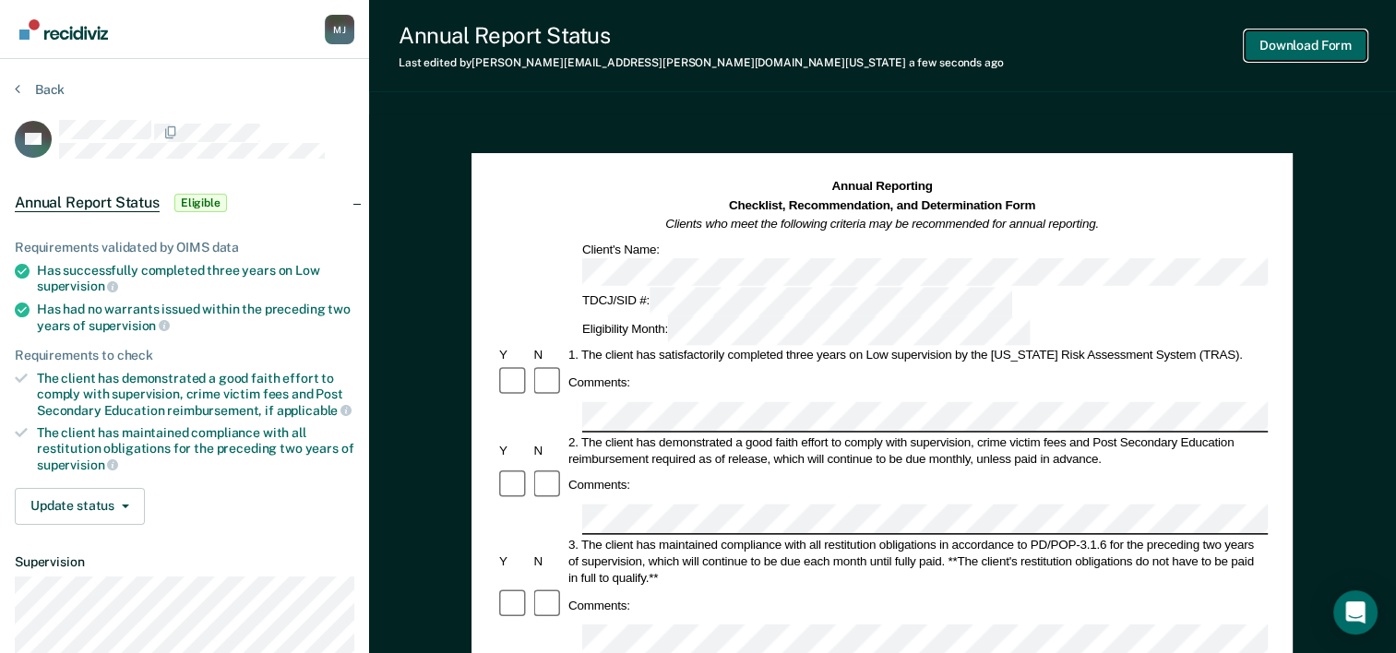
click at [1358, 52] on button "Download Form" at bounding box center [1305, 45] width 122 height 30
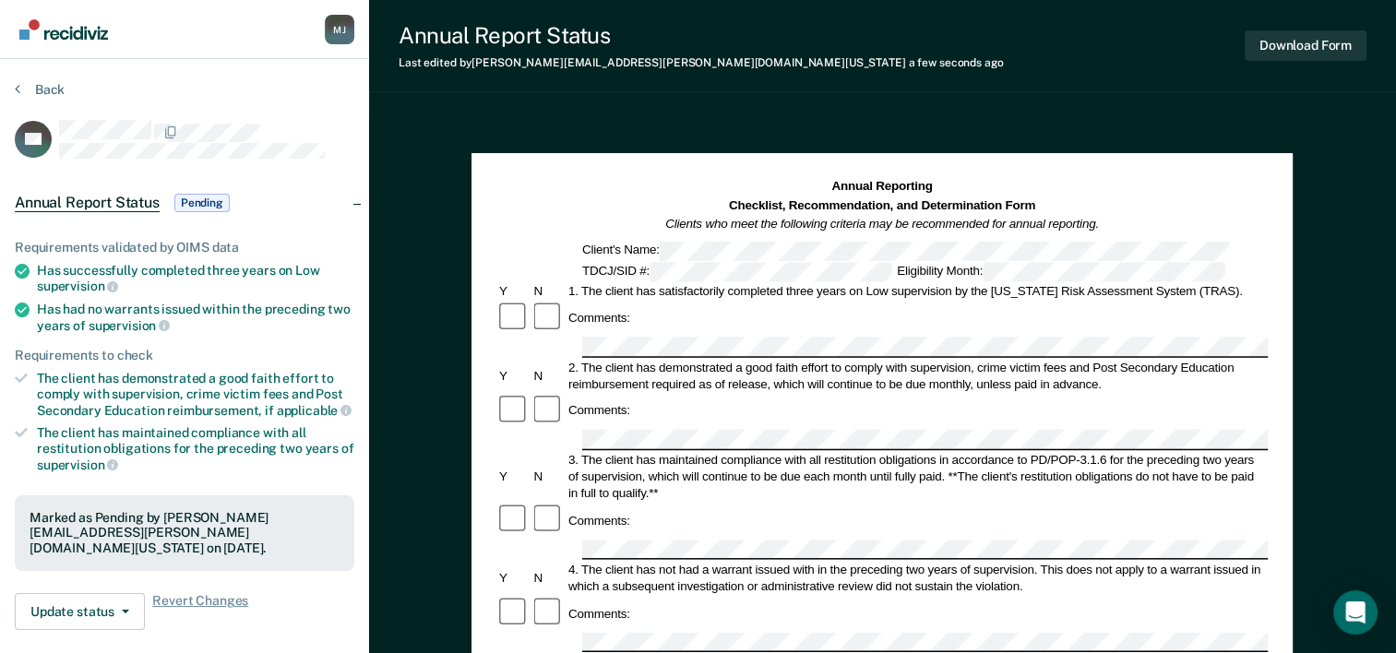
scroll to position [277, 0]
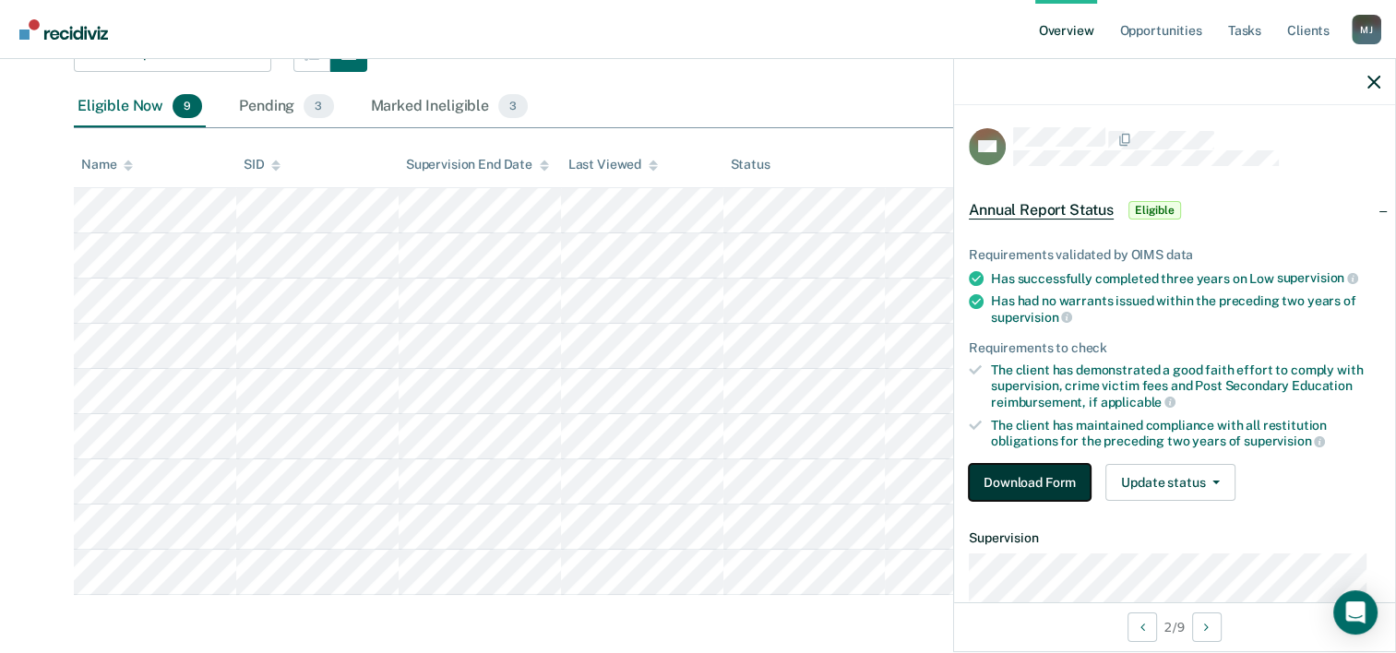
click at [1022, 482] on button "Download Form" at bounding box center [1030, 482] width 122 height 37
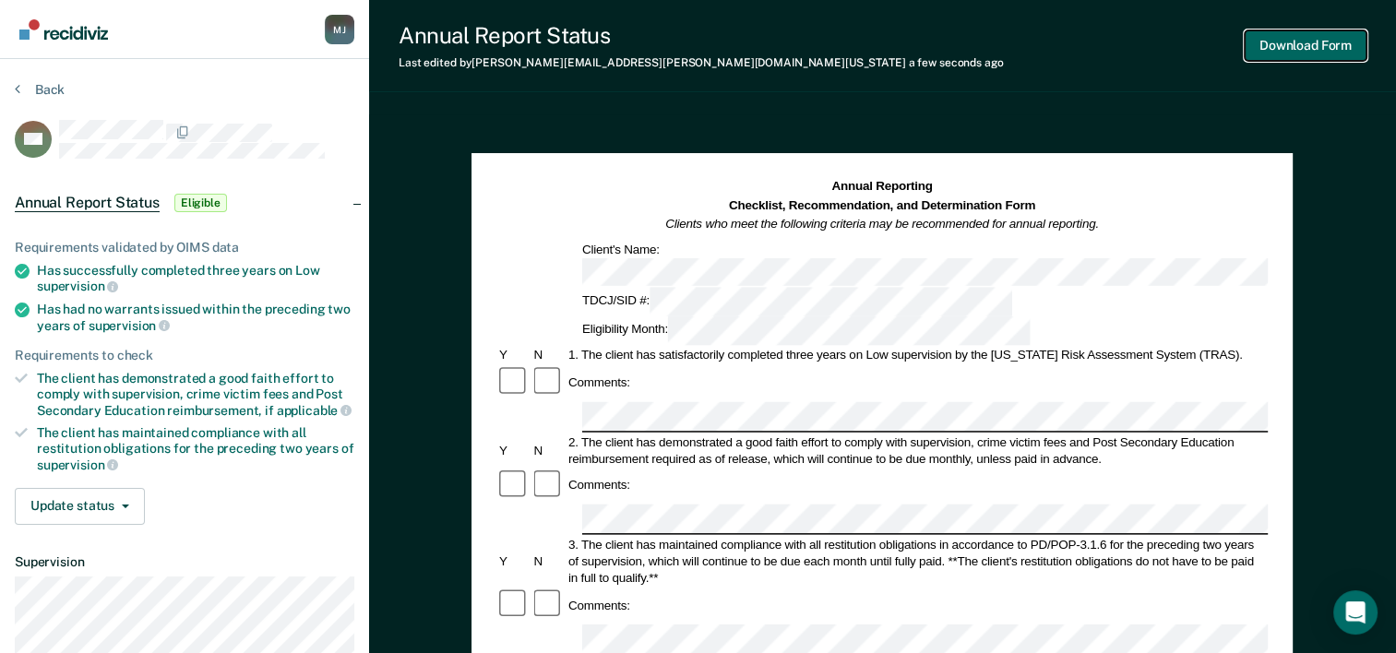
click at [1325, 57] on button "Download Form" at bounding box center [1305, 45] width 122 height 30
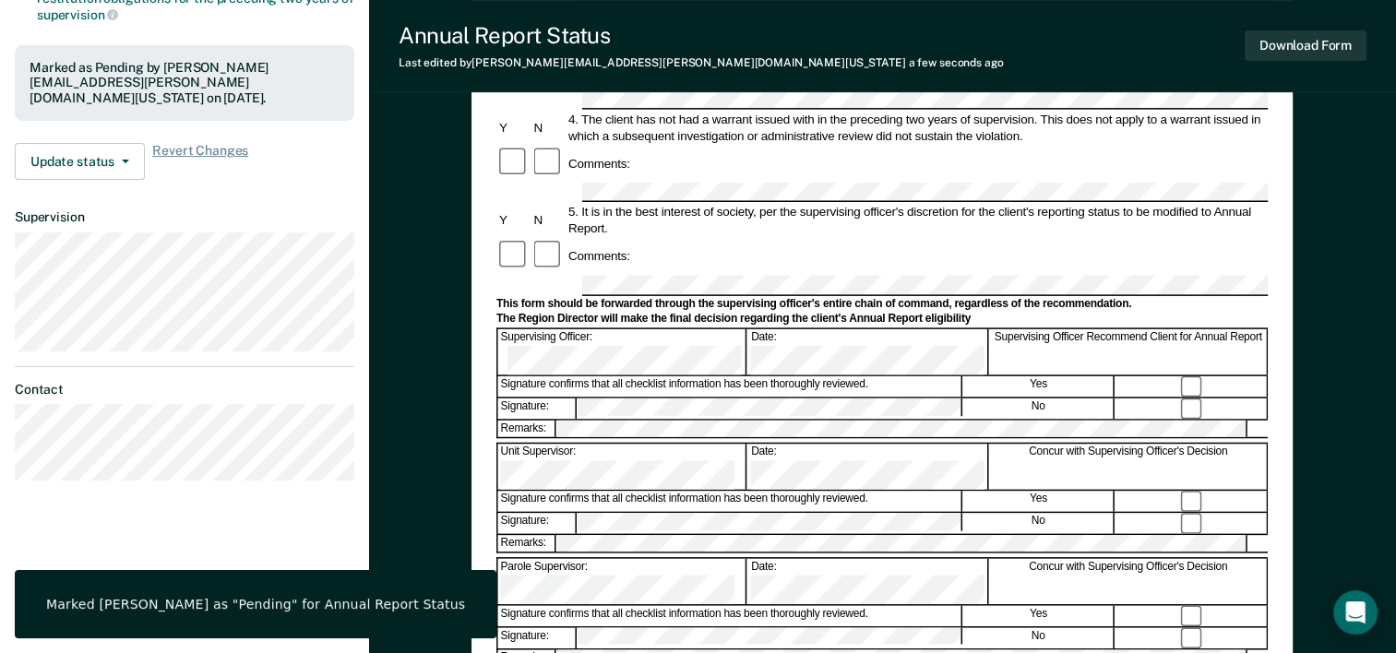
scroll to position [461, 0]
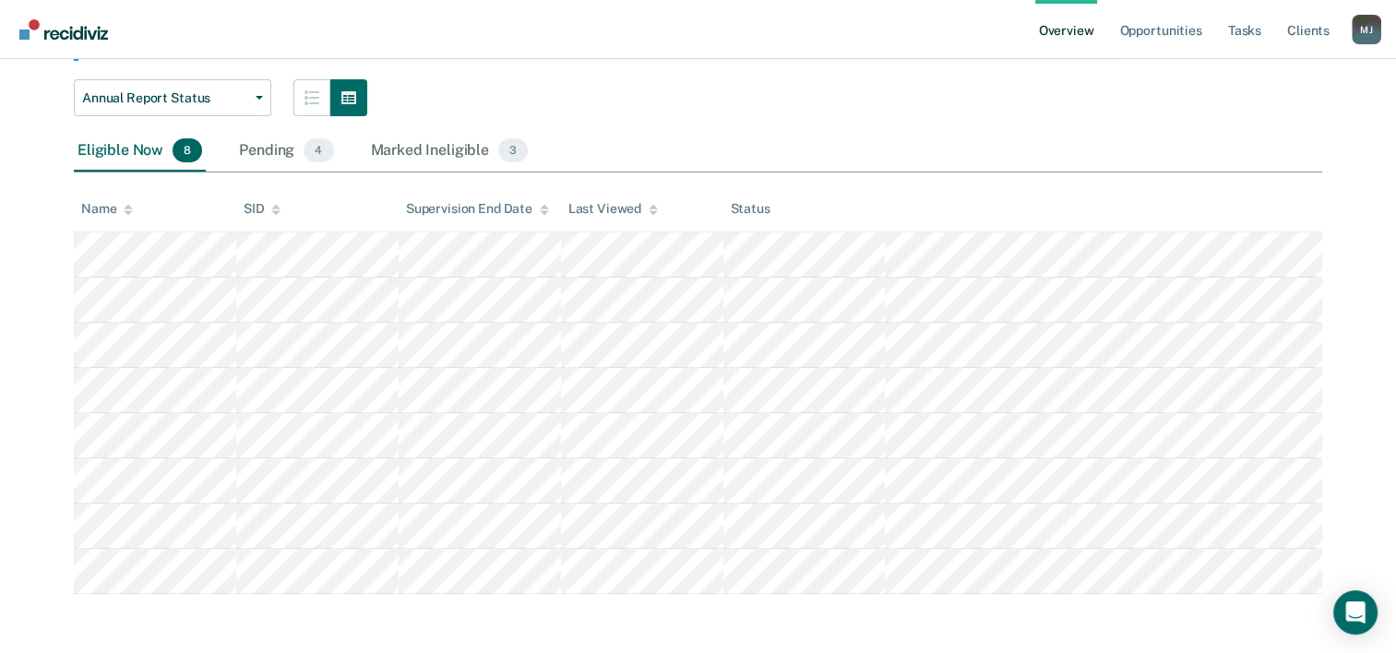
scroll to position [232, 0]
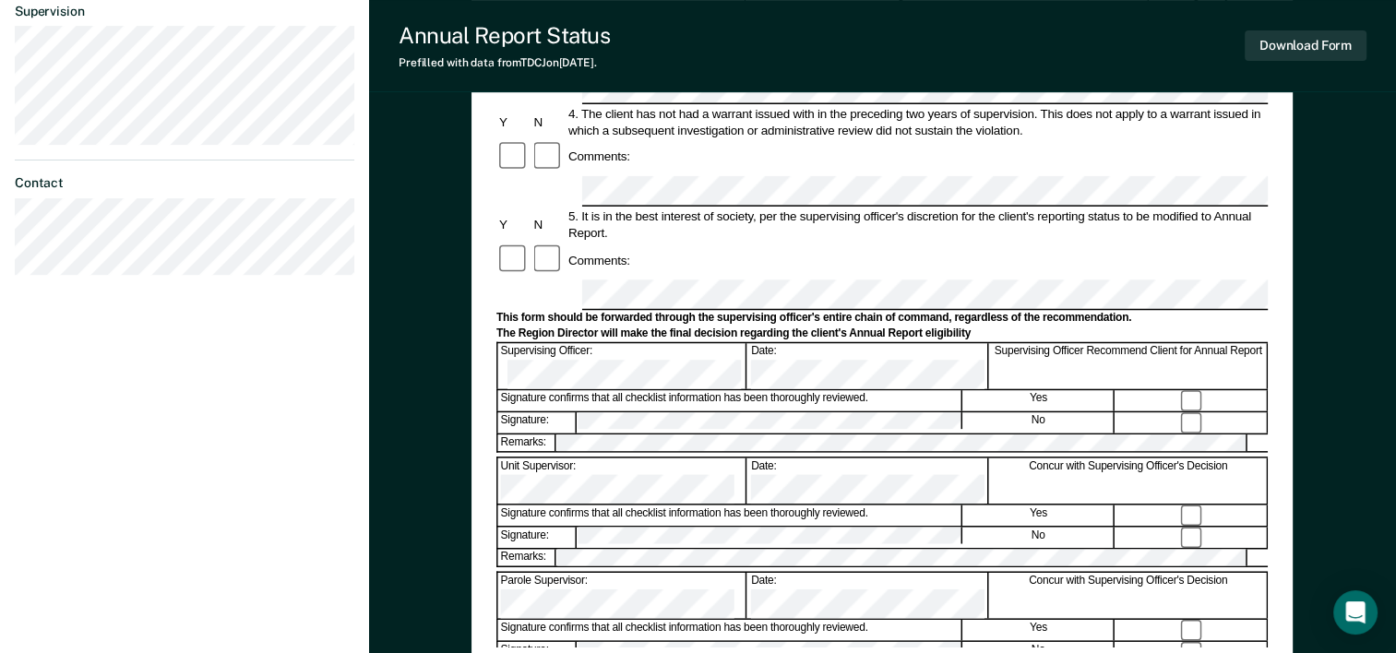
scroll to position [554, 0]
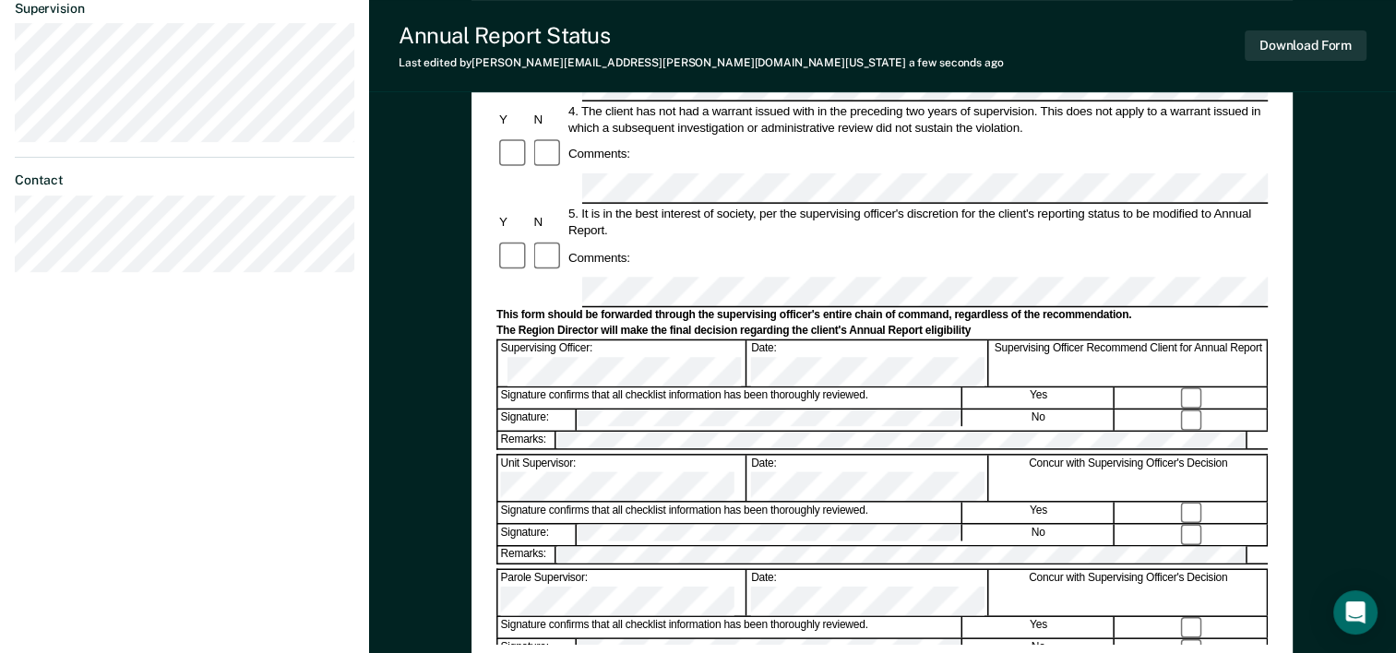
click at [1188, 503] on div at bounding box center [1191, 513] width 151 height 20
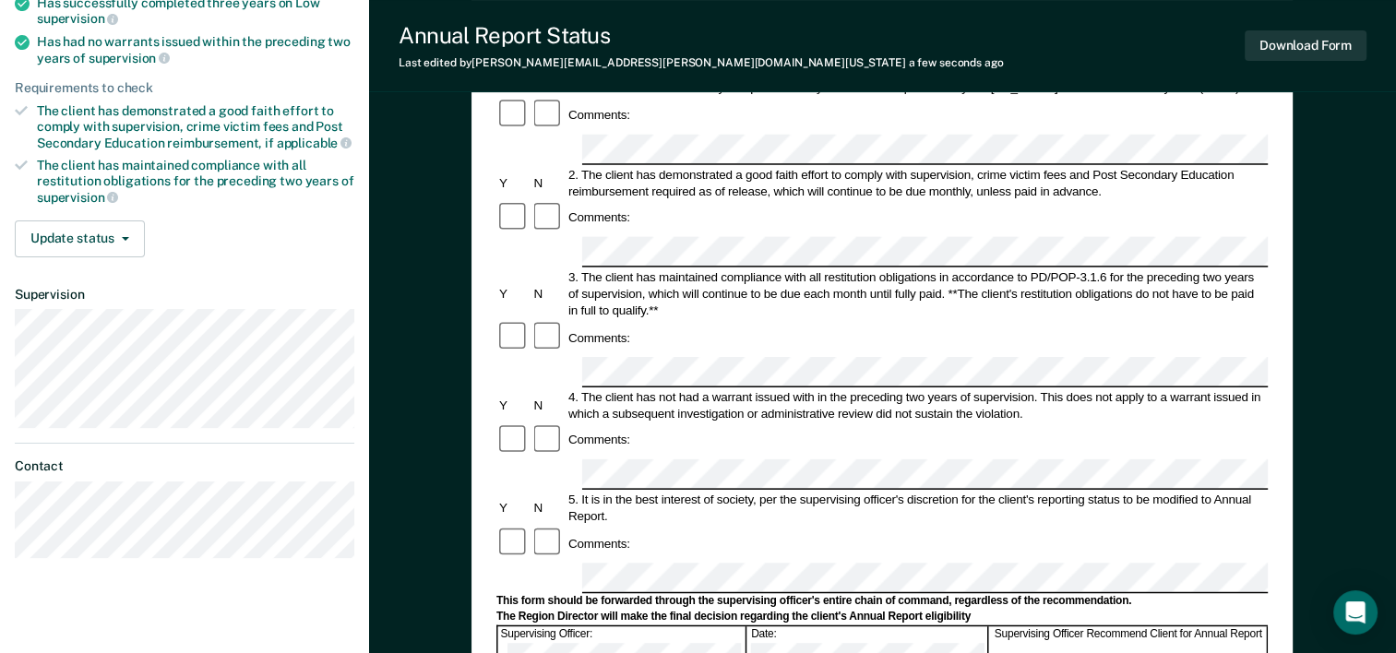
scroll to position [0, 0]
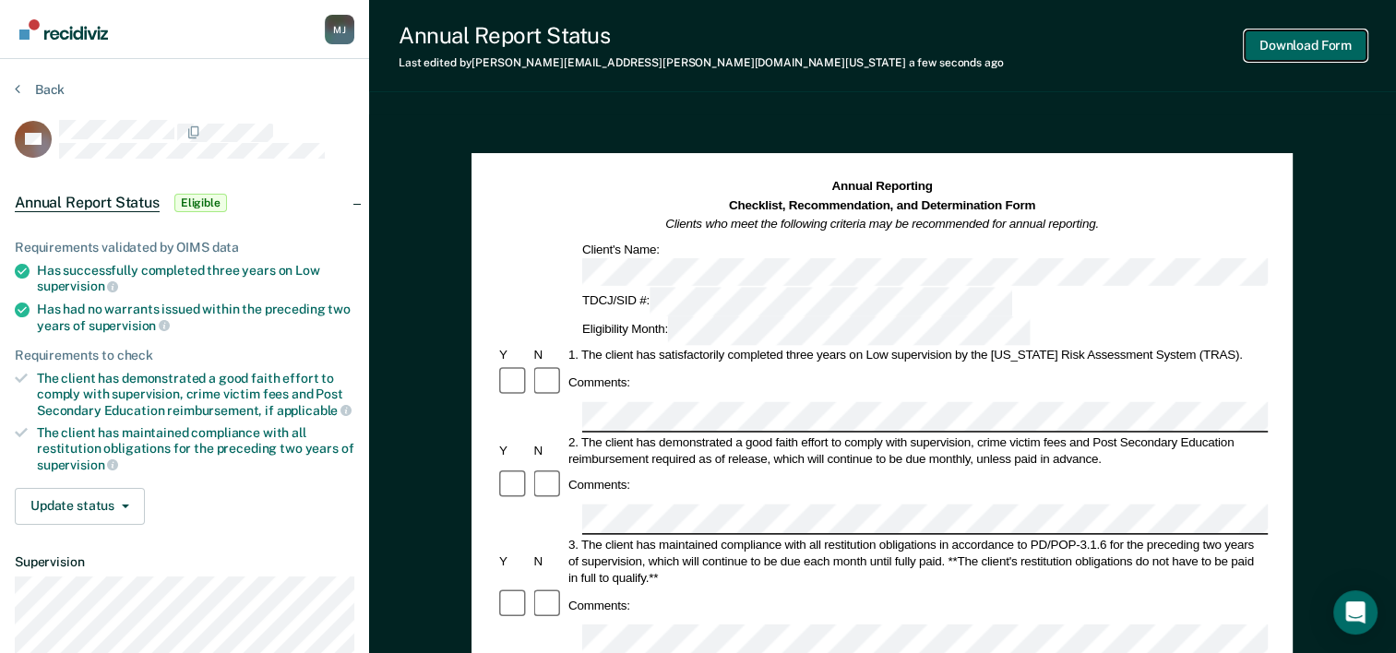
click at [1294, 55] on button "Download Form" at bounding box center [1305, 45] width 122 height 30
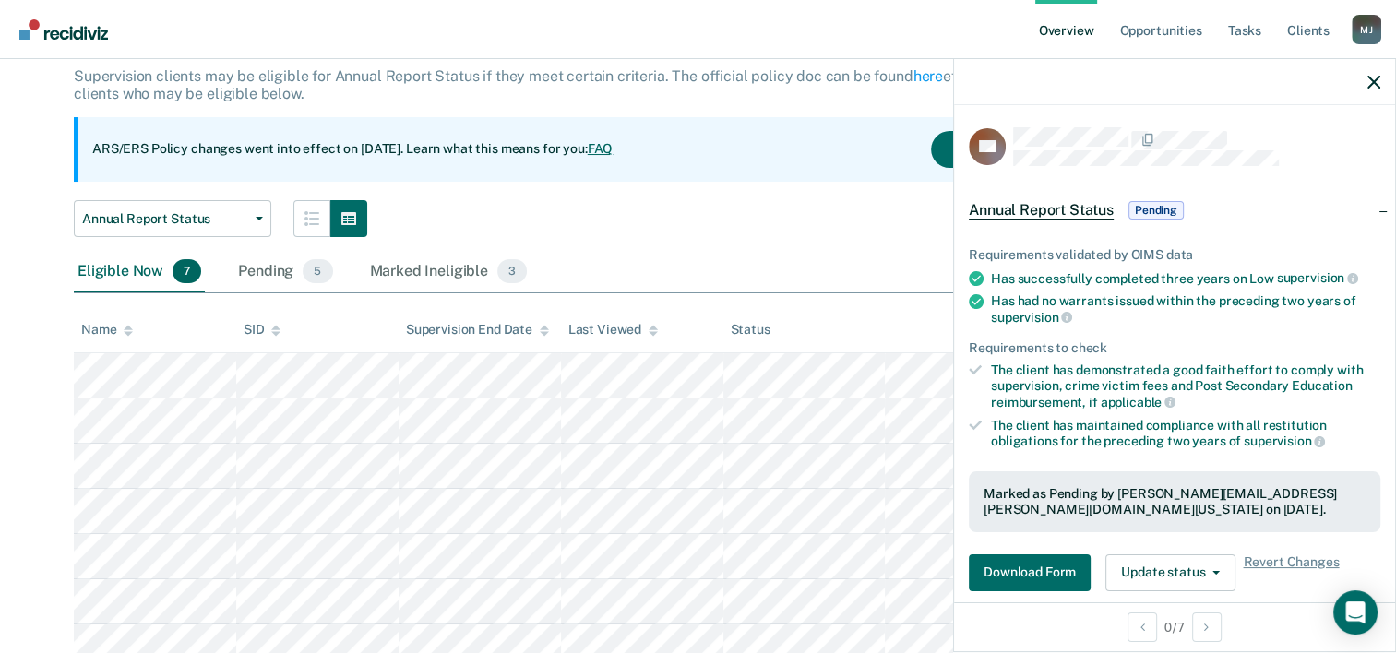
scroll to position [186, 0]
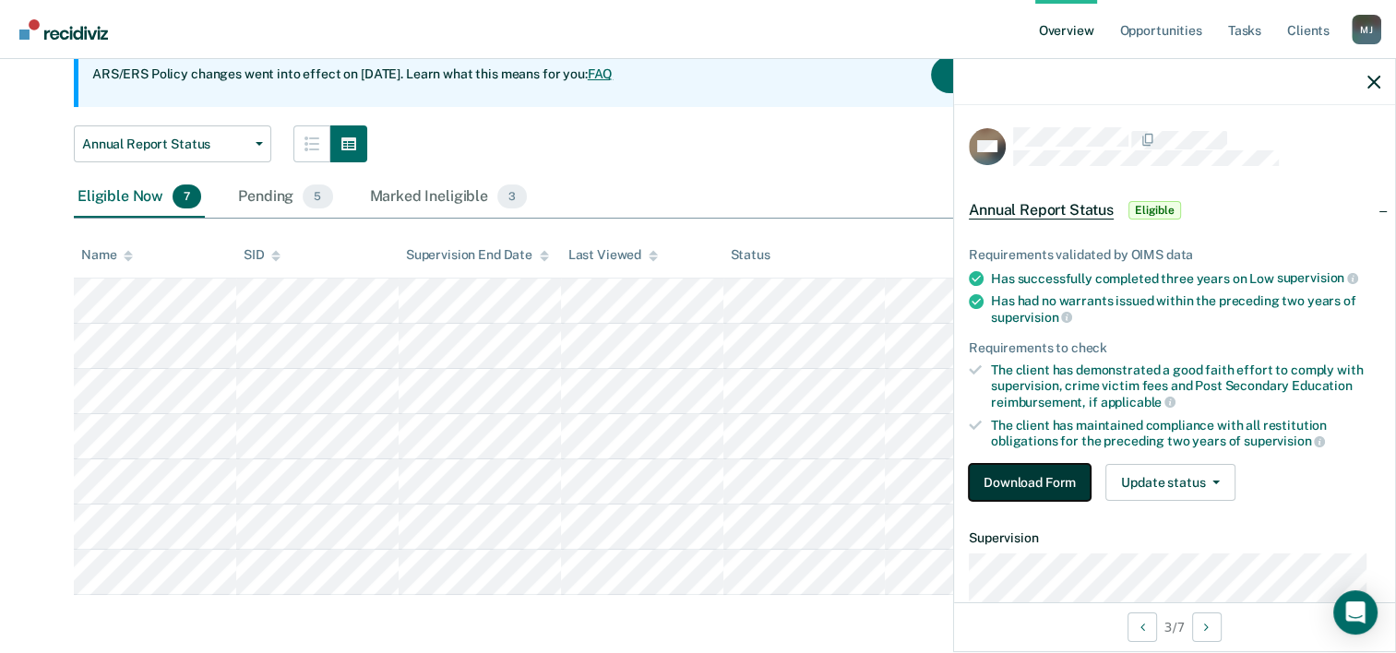
click at [1044, 482] on button "Download Form" at bounding box center [1030, 482] width 122 height 37
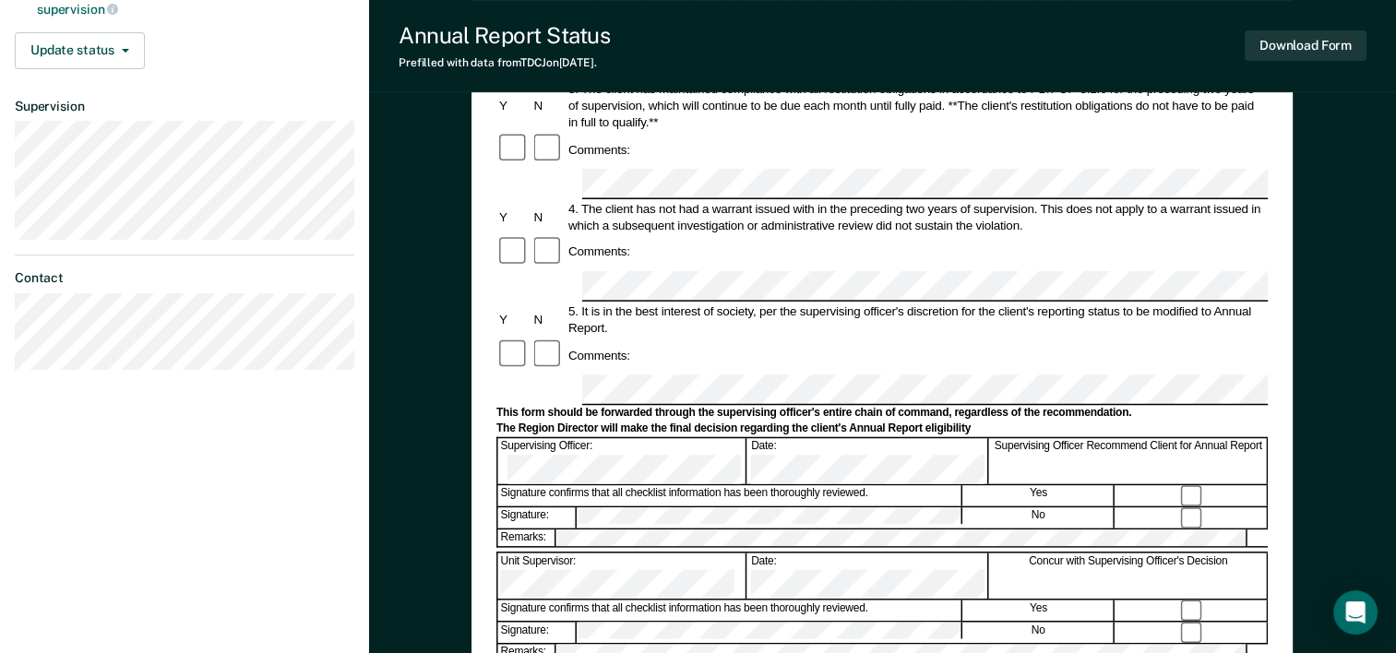
scroll to position [554, 0]
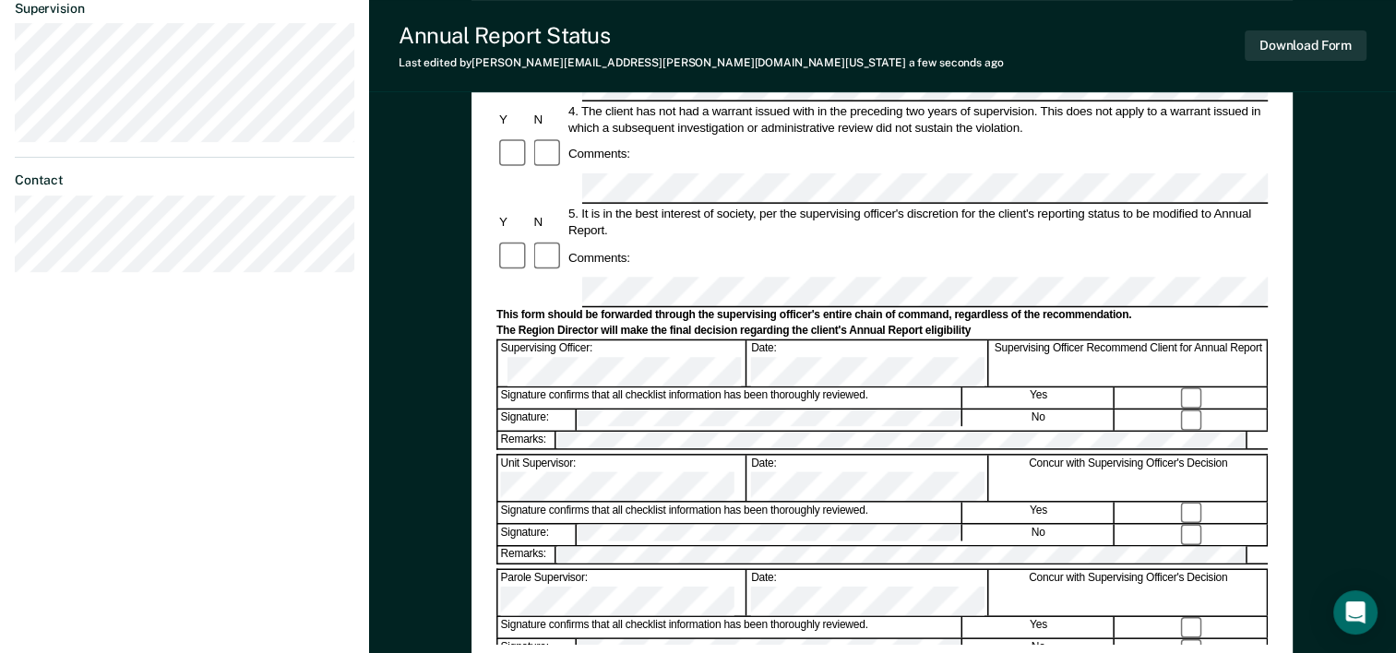
click at [646, 617] on div "Signature confirms that all checklist information has been thoroughly reviewed." at bounding box center [730, 627] width 464 height 20
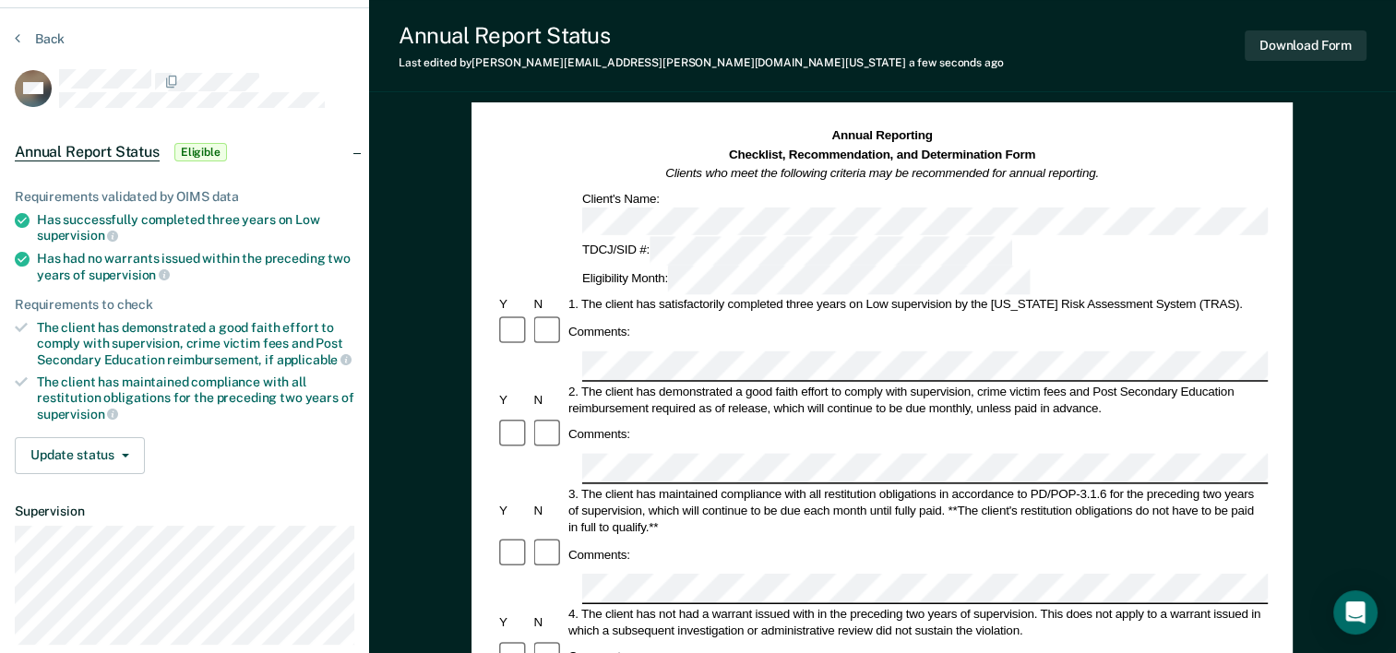
scroll to position [0, 0]
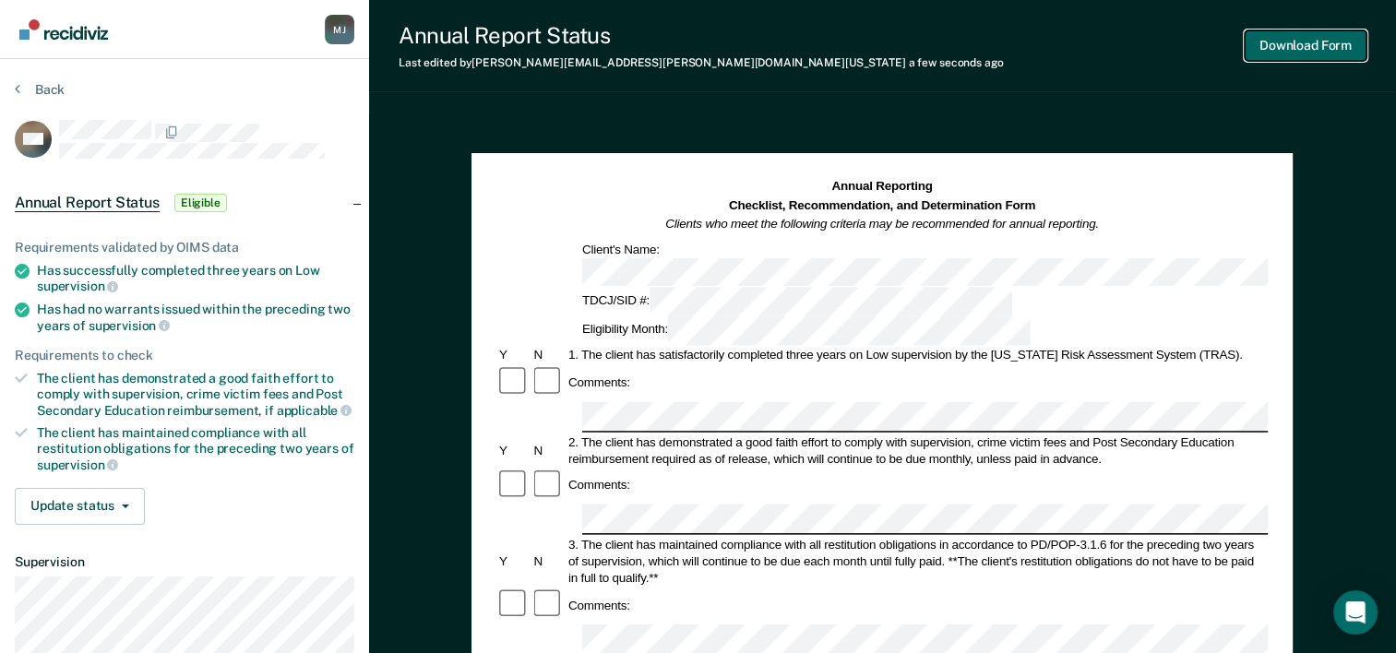
click at [1290, 34] on button "Download Form" at bounding box center [1305, 45] width 122 height 30
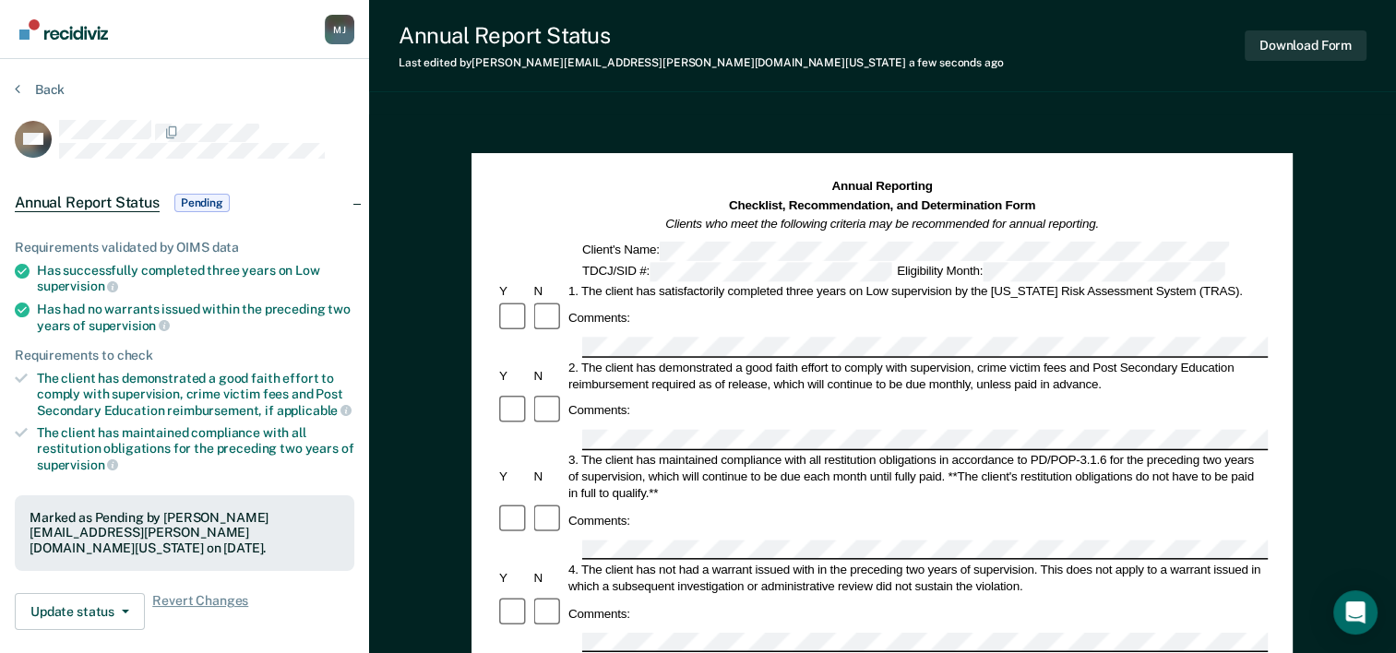
scroll to position [140, 0]
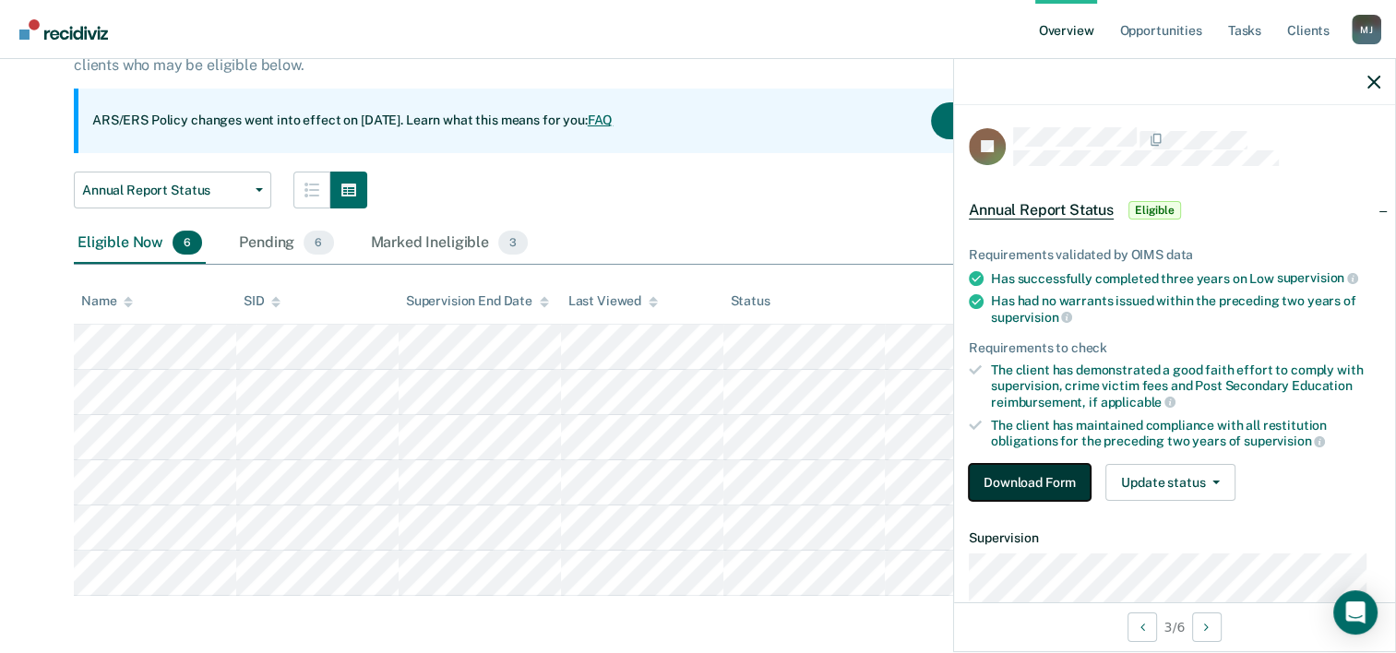
click at [1026, 472] on button "Download Form" at bounding box center [1030, 482] width 122 height 37
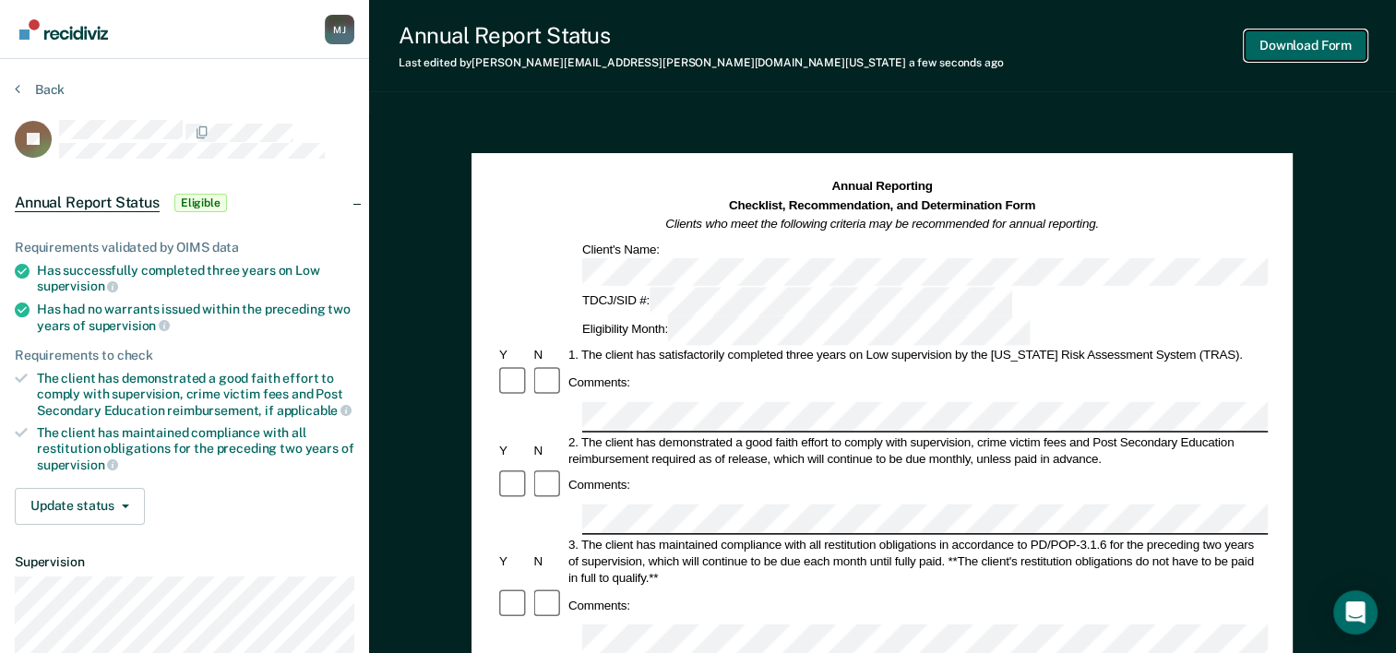
click at [1309, 53] on button "Download Form" at bounding box center [1305, 45] width 122 height 30
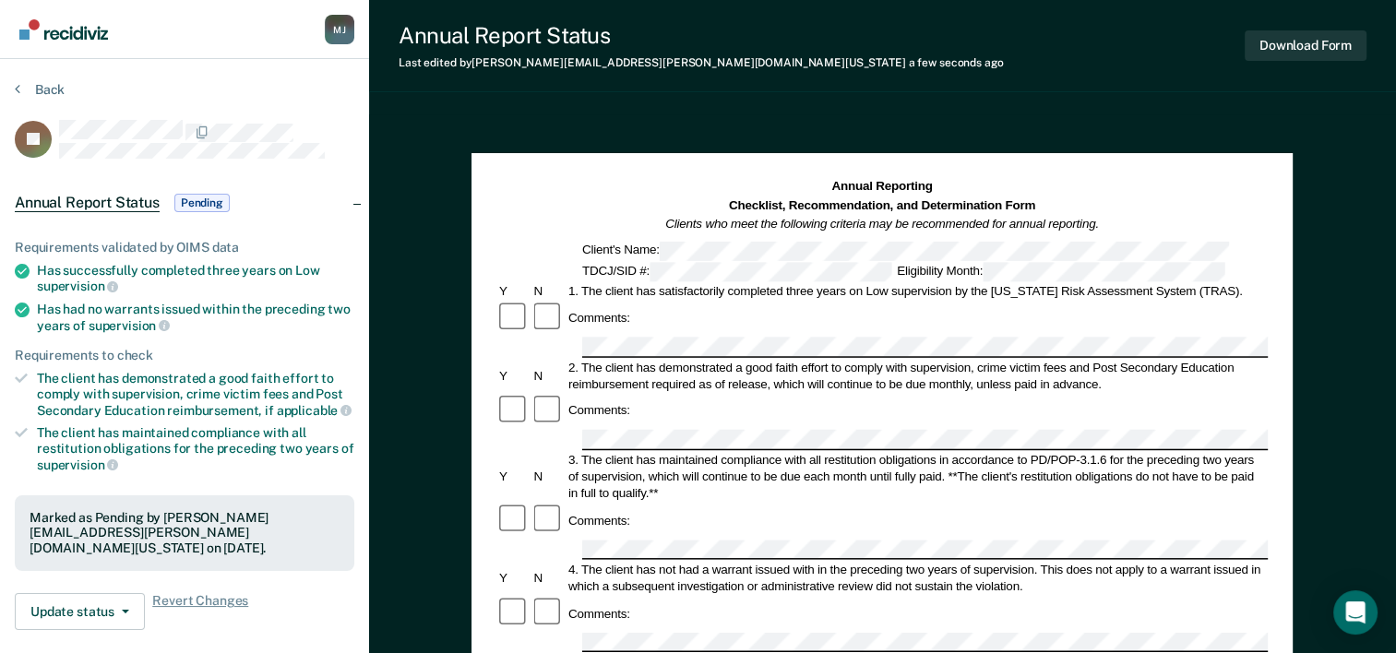
scroll to position [96, 0]
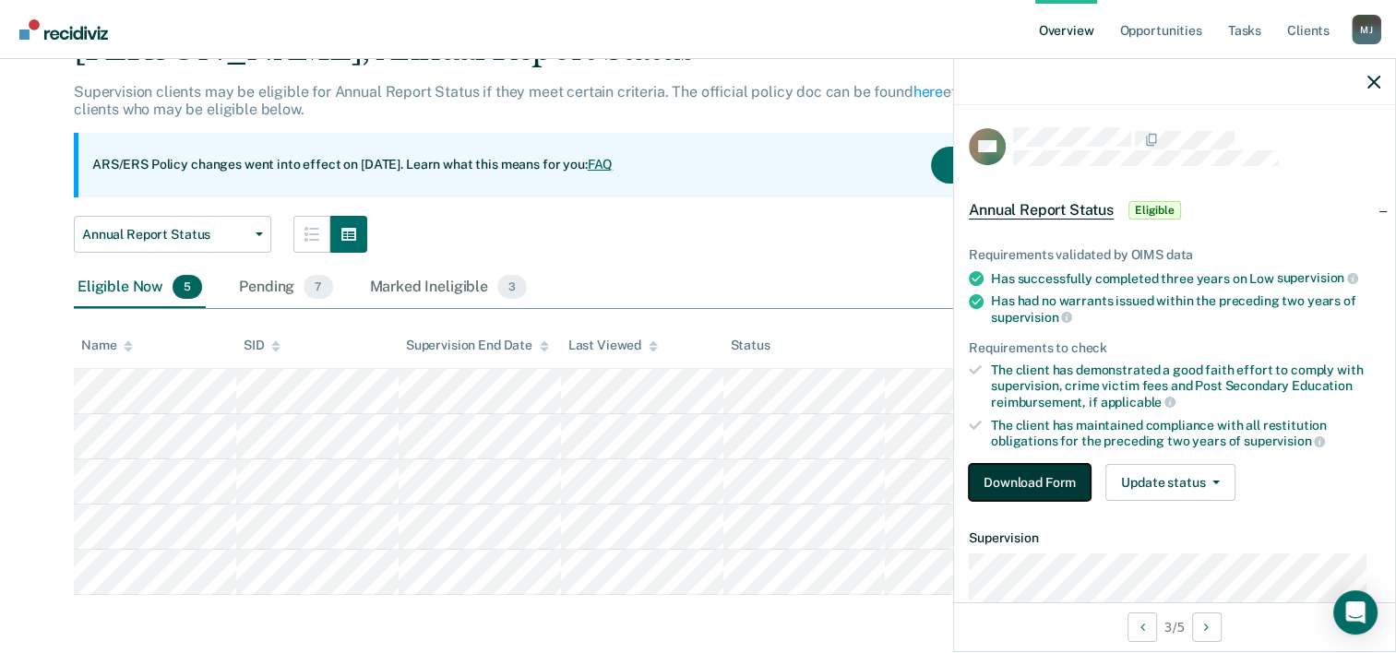
click at [1006, 491] on button "Download Form" at bounding box center [1030, 482] width 122 height 37
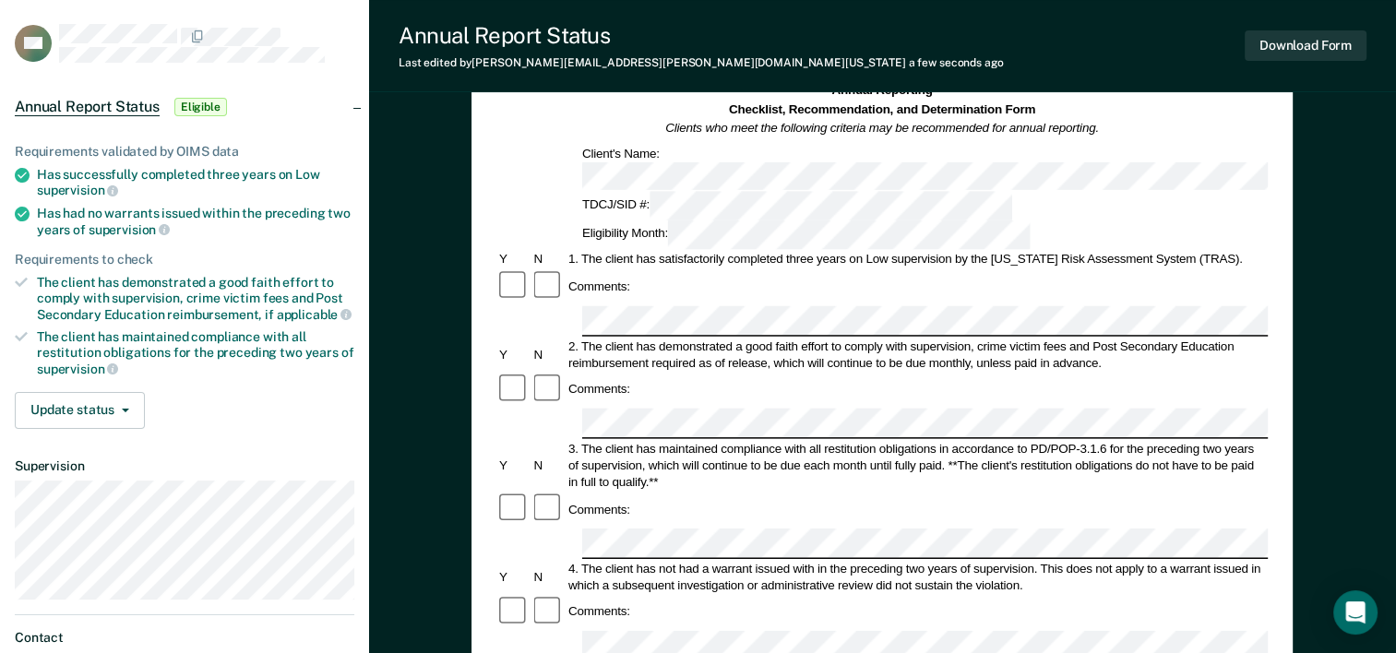
scroll to position [67, 0]
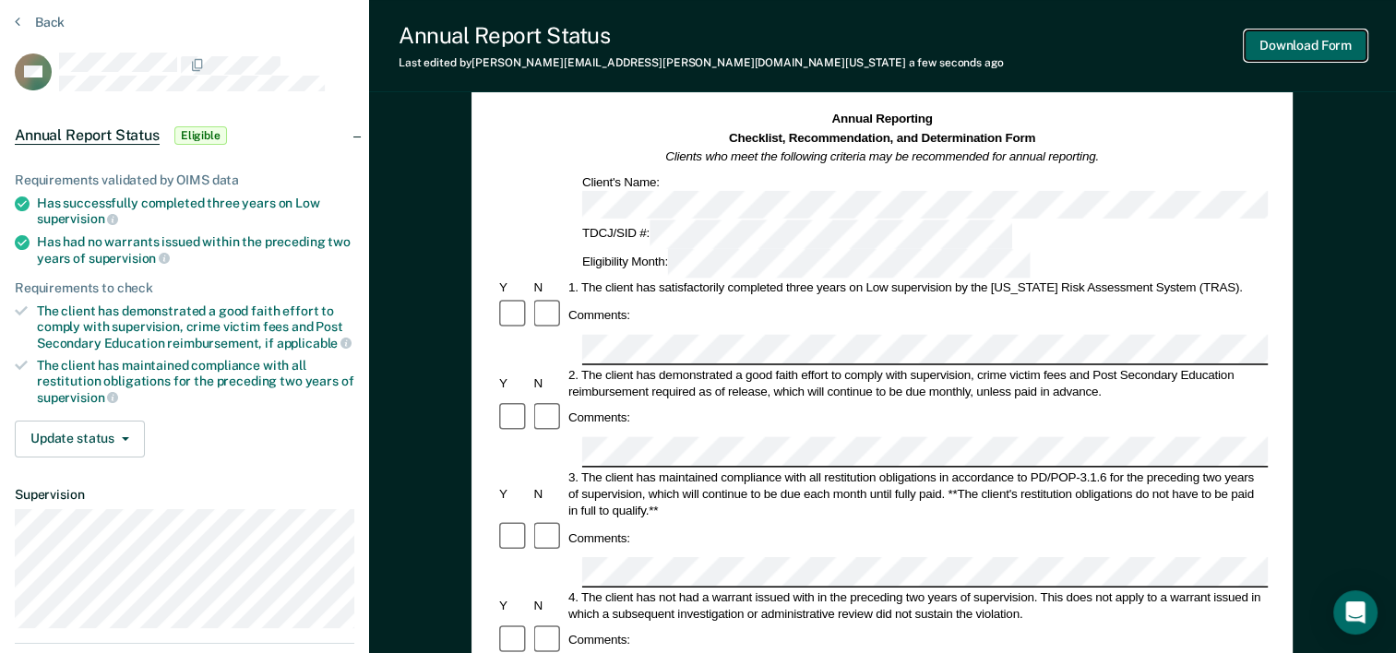
click at [1321, 54] on button "Download Form" at bounding box center [1305, 45] width 122 height 30
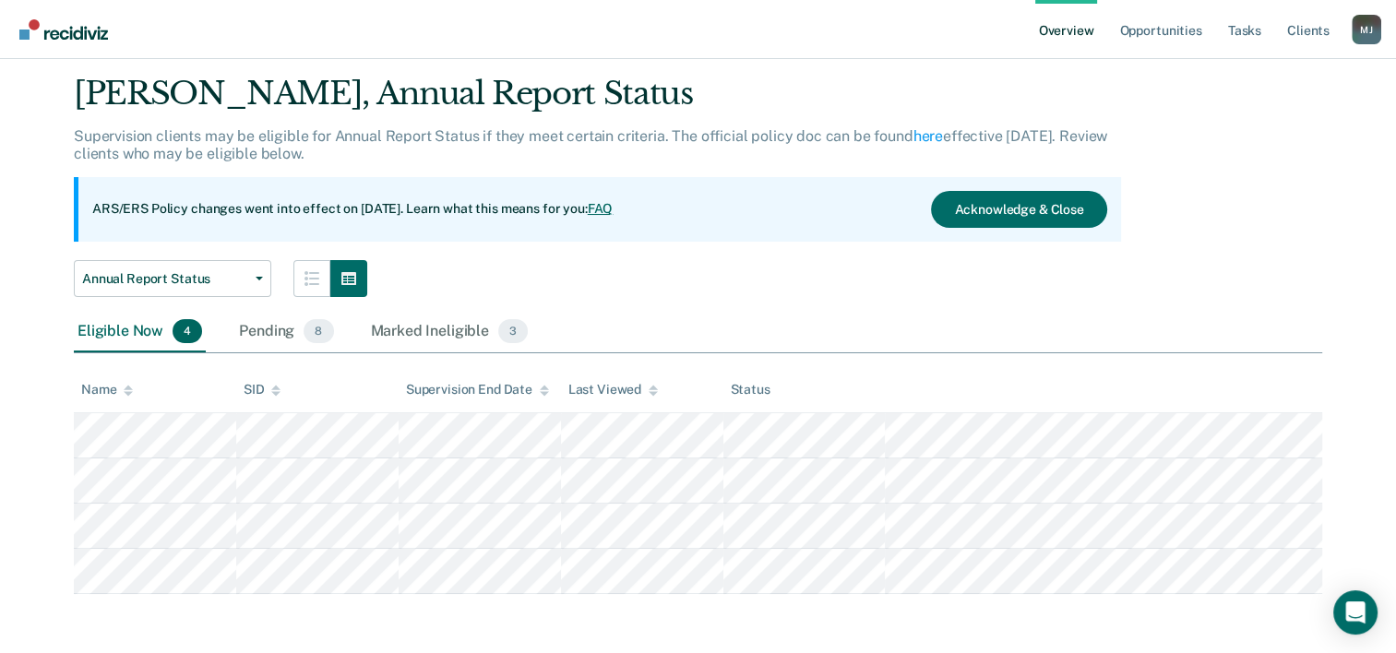
scroll to position [51, 0]
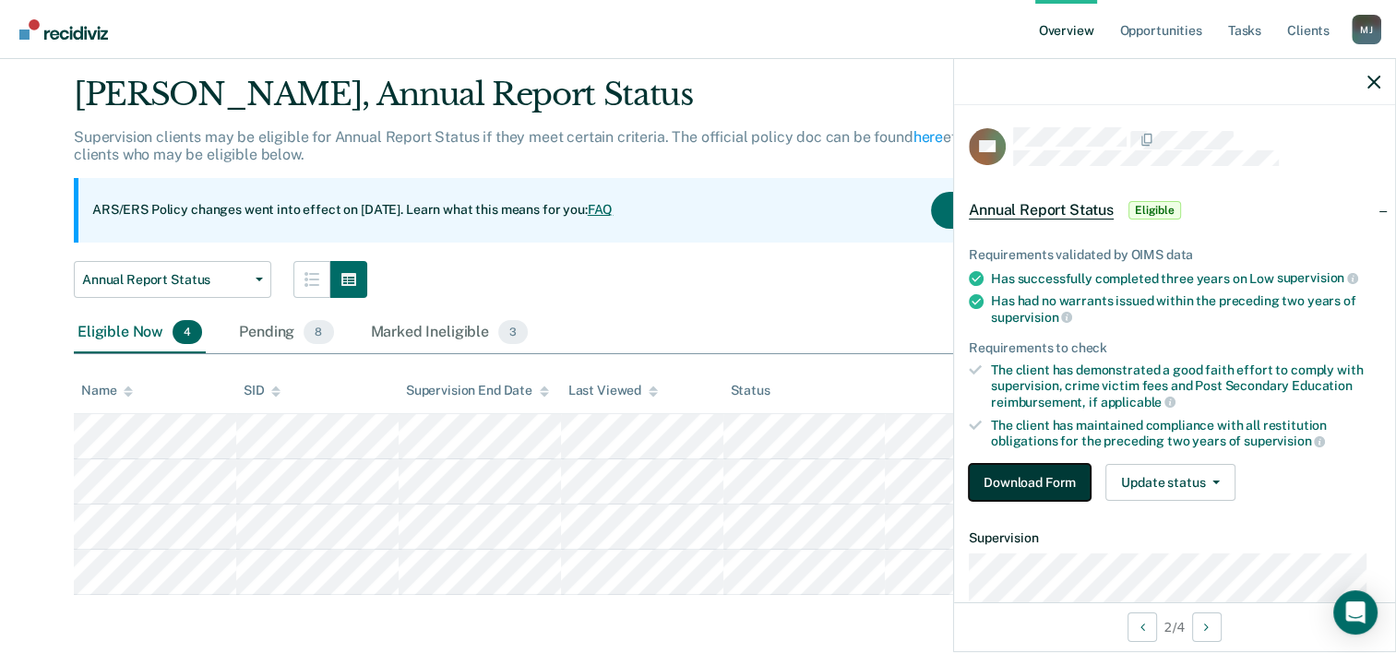
click at [1026, 480] on button "Download Form" at bounding box center [1030, 482] width 122 height 37
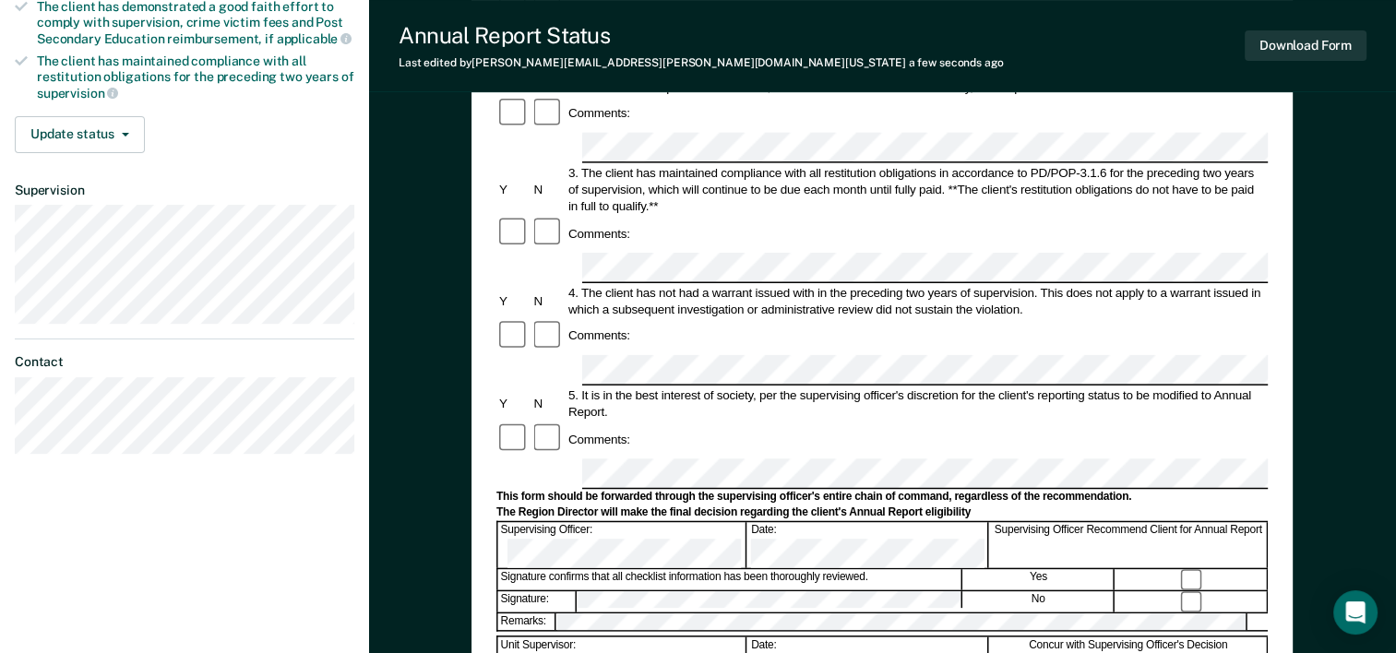
scroll to position [554, 0]
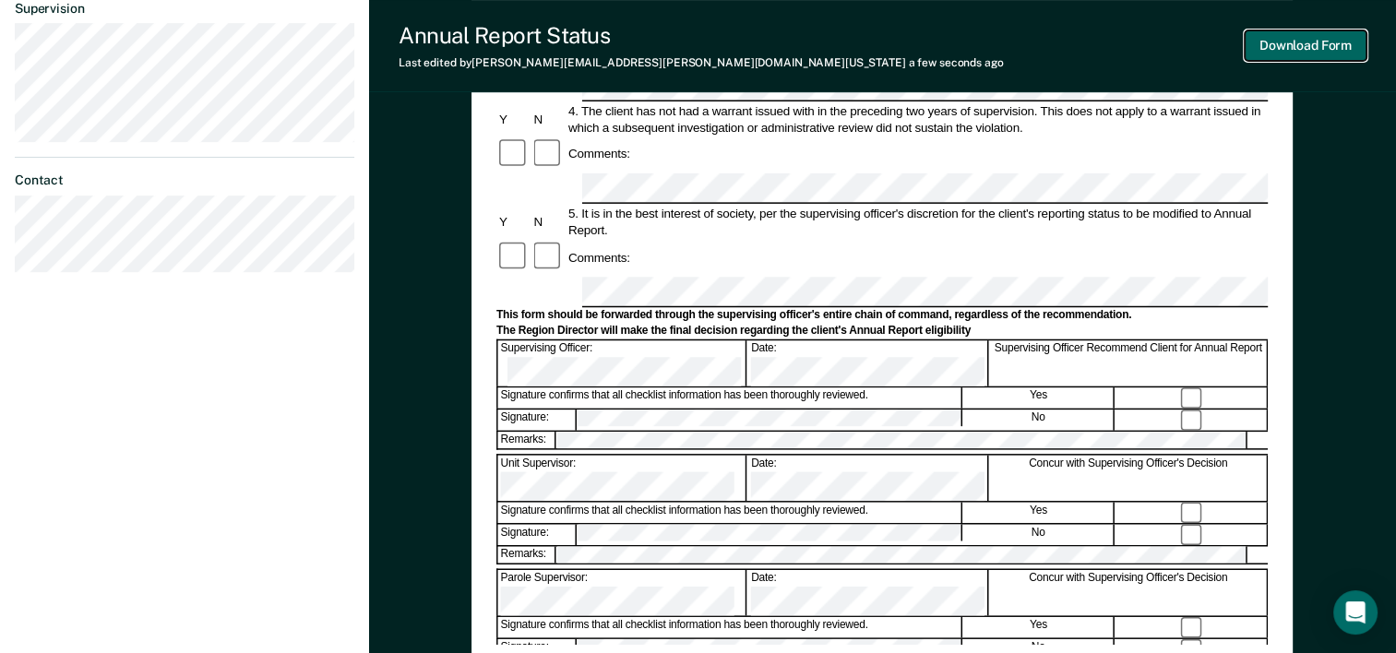
click at [1346, 58] on button "Download Form" at bounding box center [1305, 45] width 122 height 30
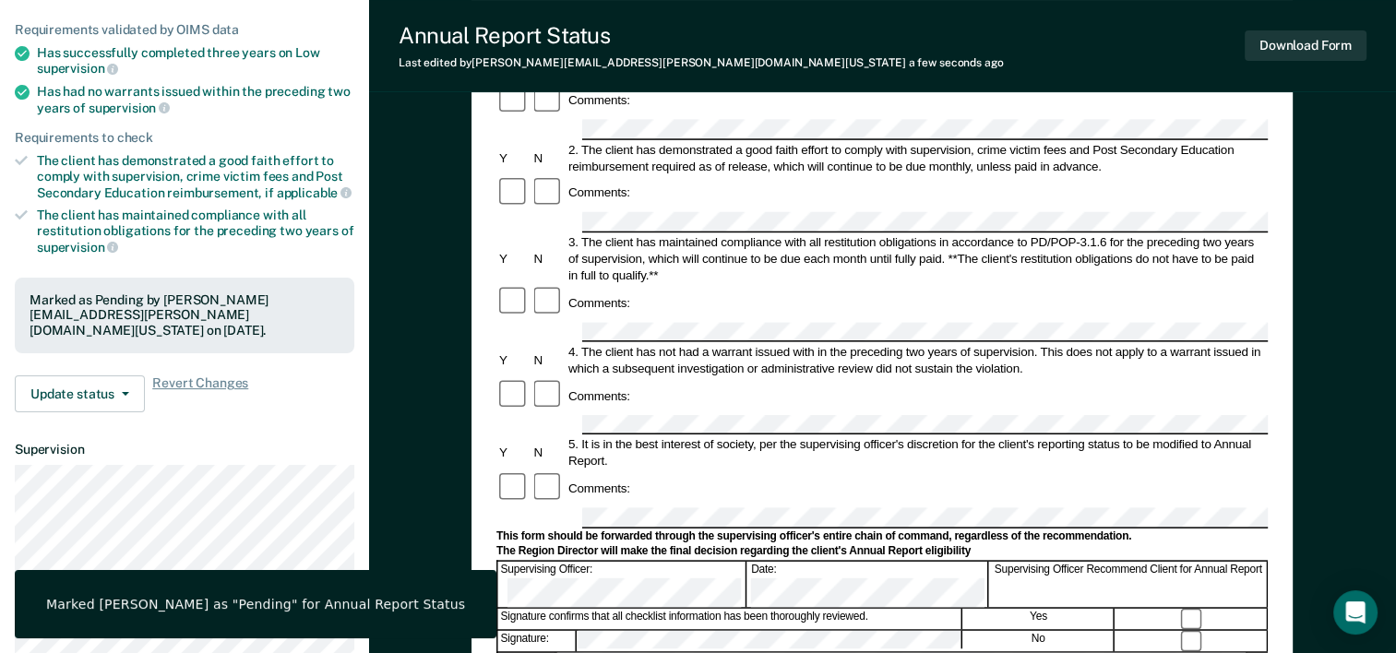
scroll to position [182, 0]
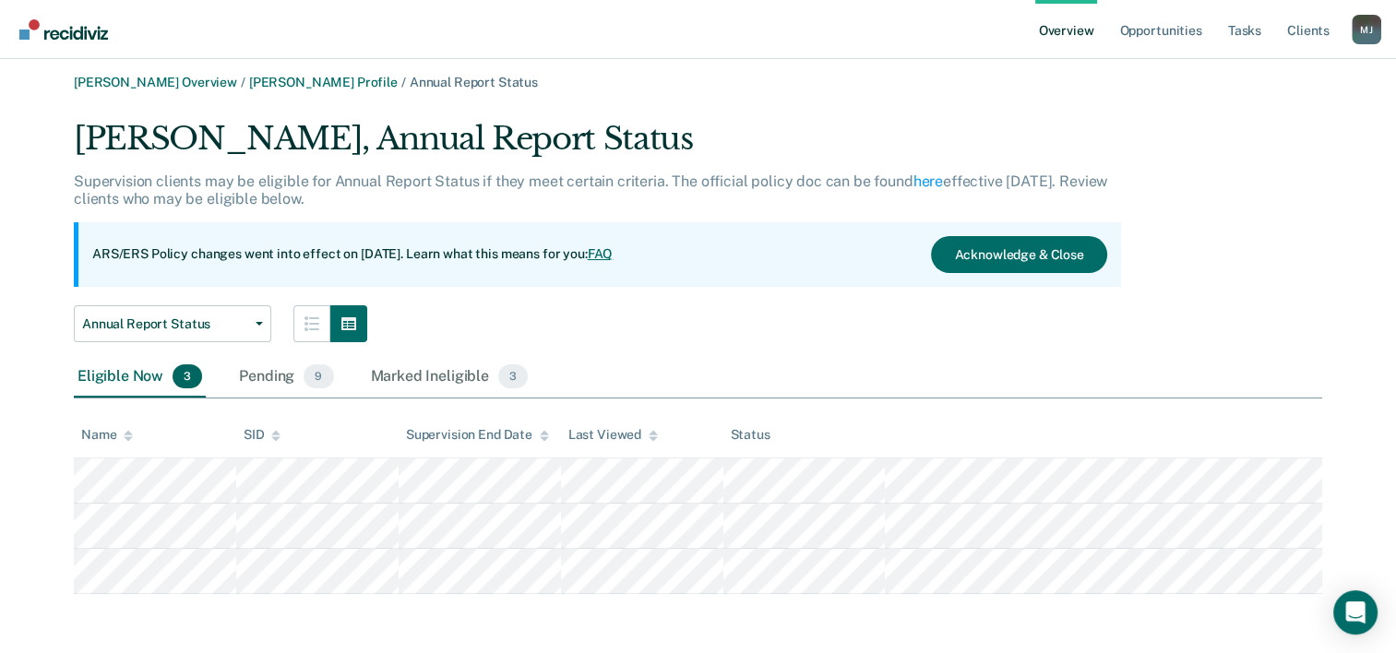
scroll to position [6, 0]
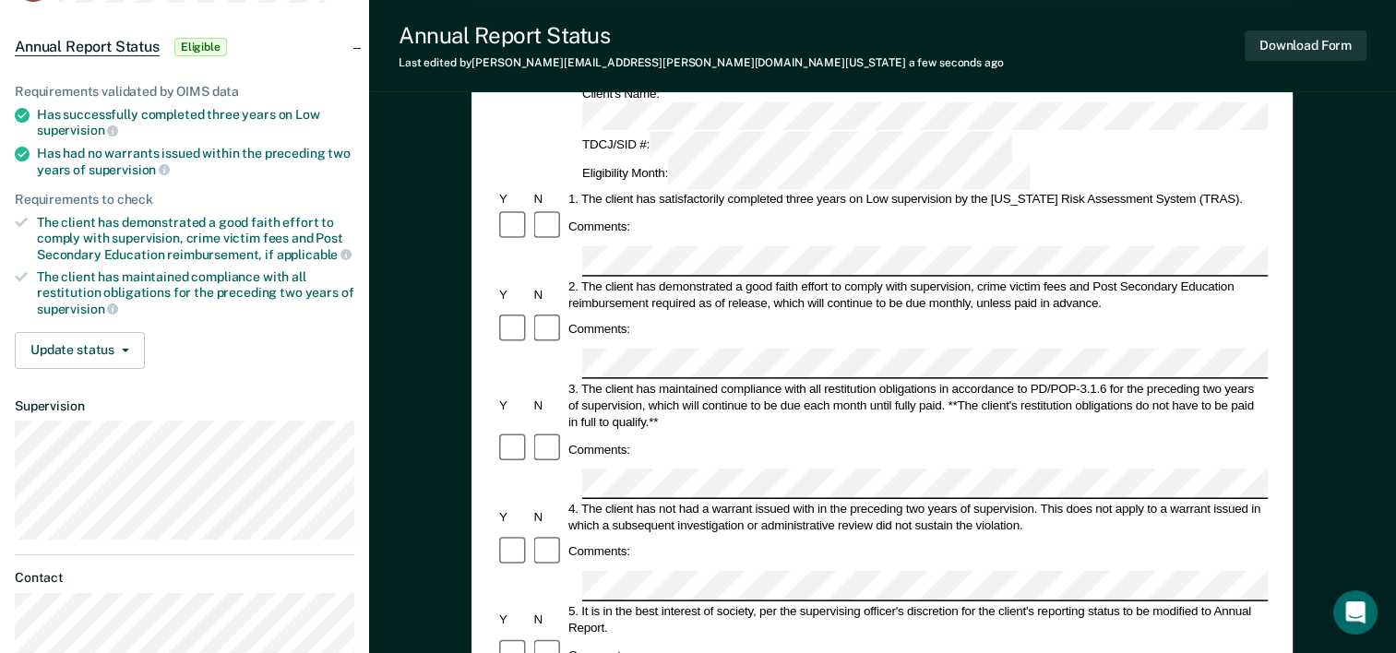
scroll to position [67, 0]
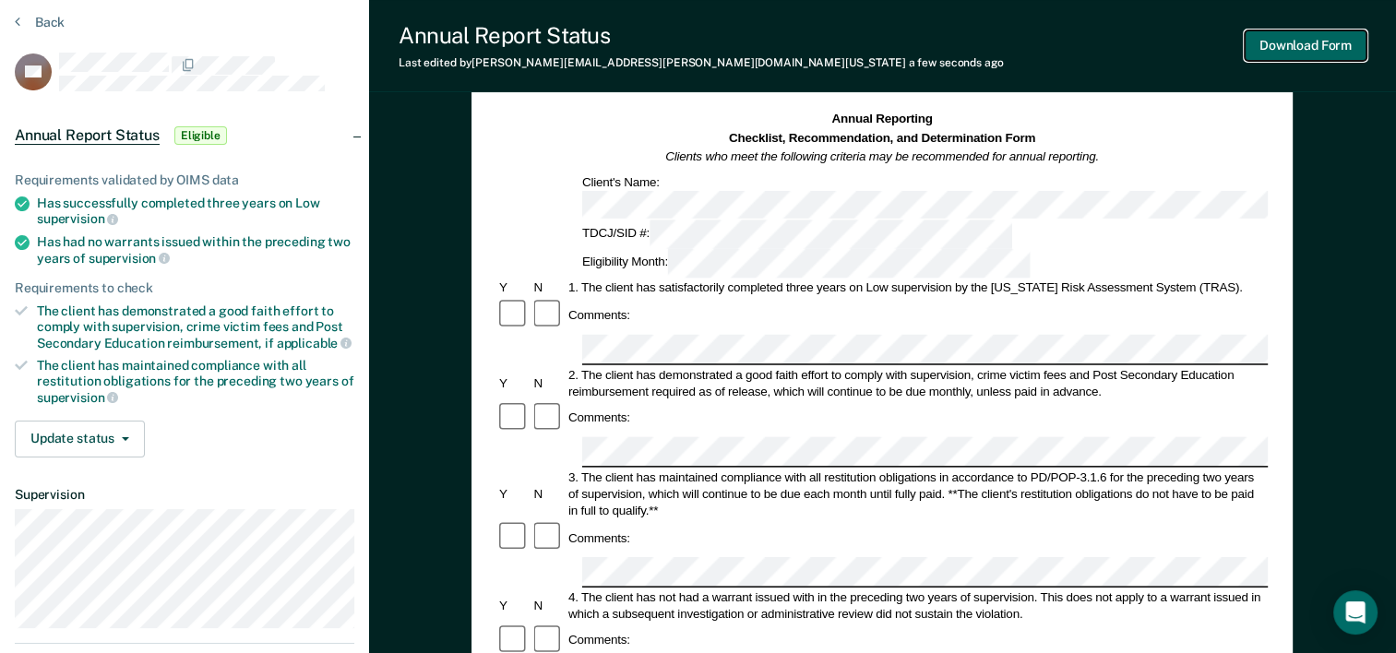
click at [1354, 48] on button "Download Form" at bounding box center [1305, 45] width 122 height 30
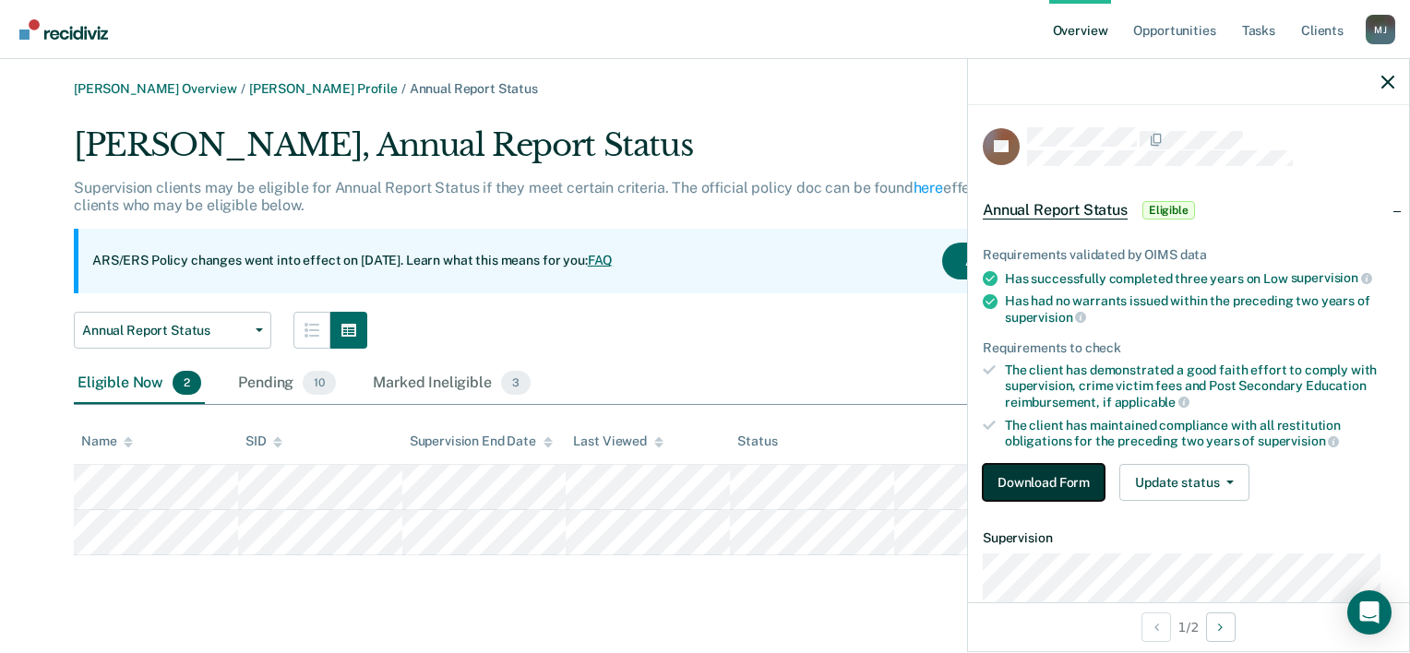
click at [1031, 475] on button "Download Form" at bounding box center [1043, 482] width 122 height 37
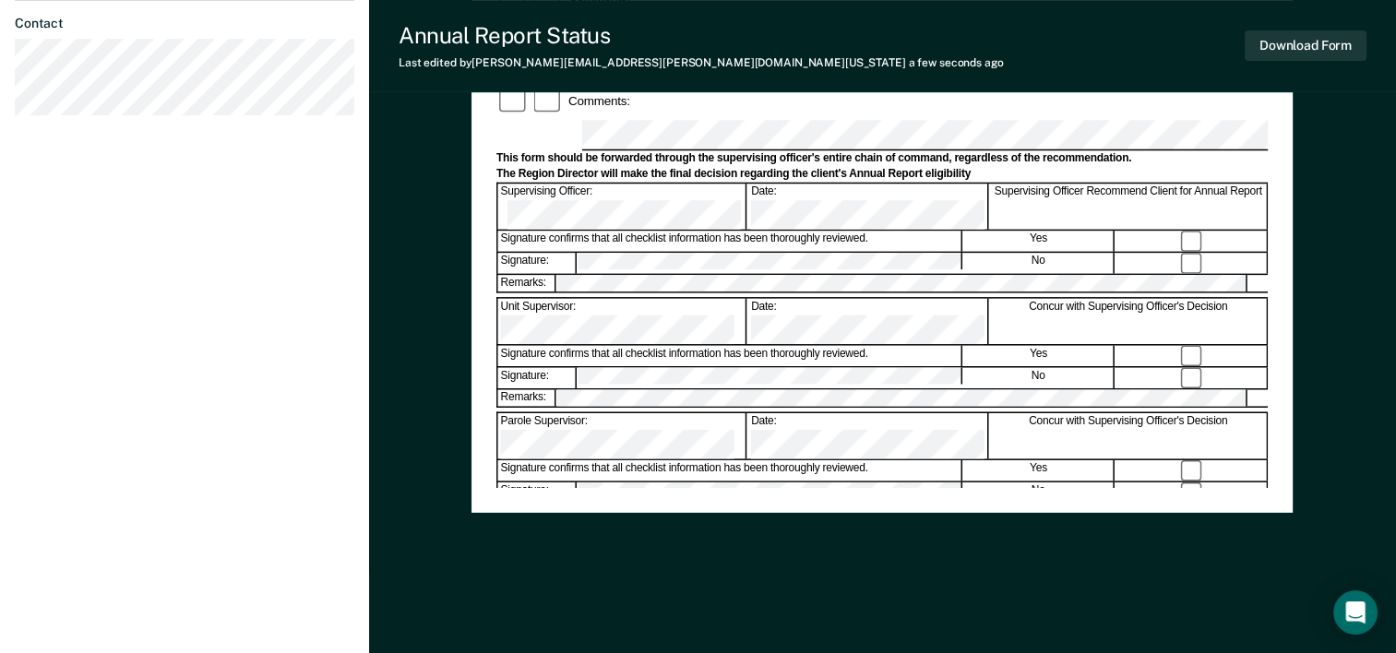
scroll to position [713, 0]
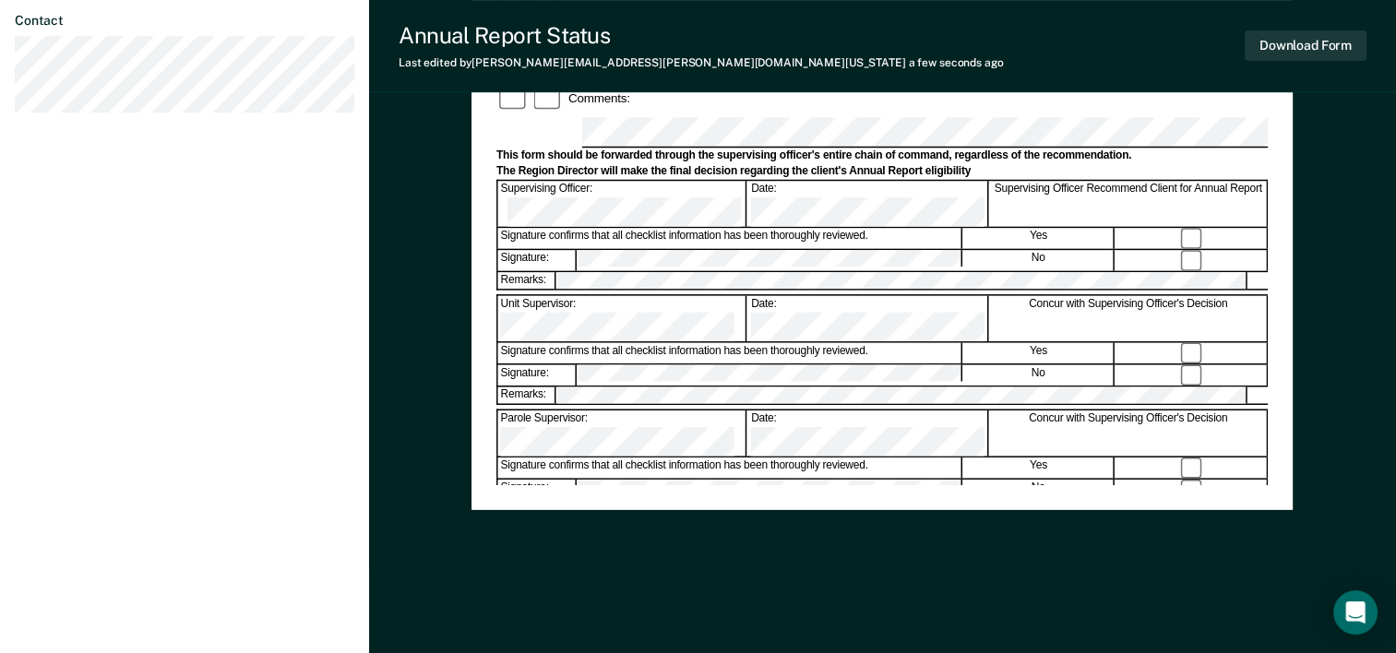
click at [608, 526] on div "Assistant Region Director:" at bounding box center [622, 548] width 249 height 45
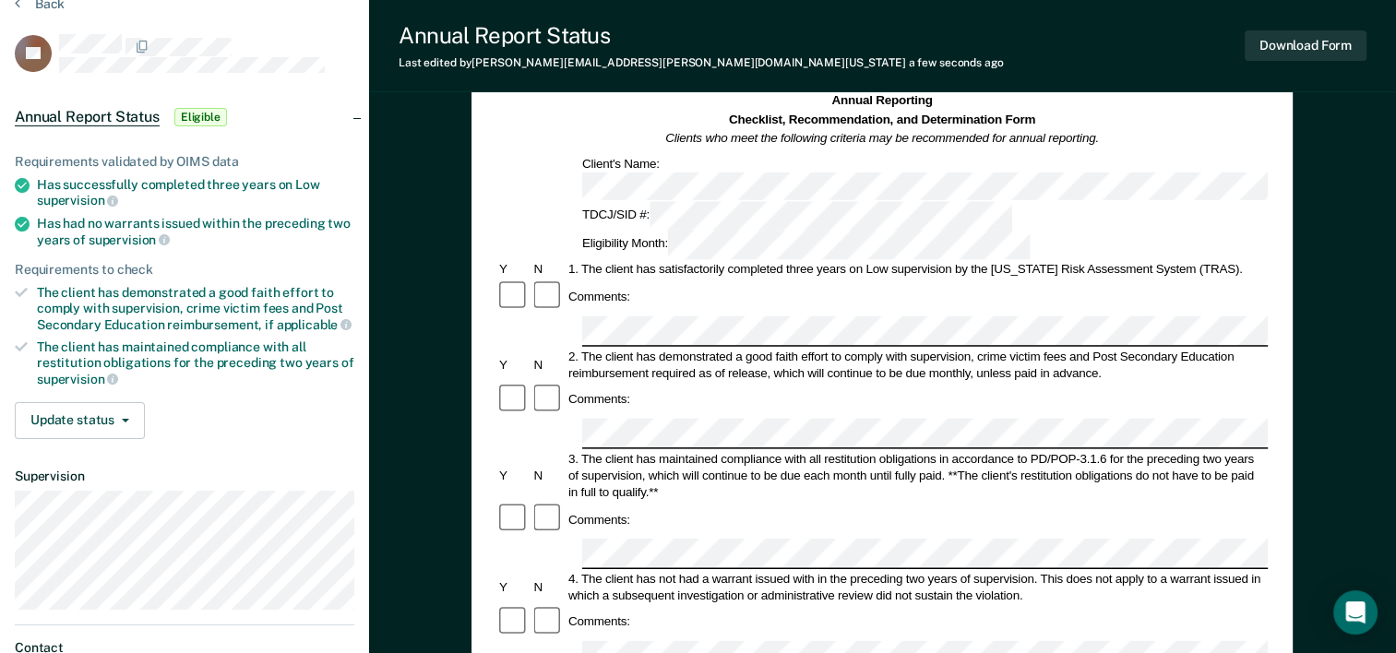
scroll to position [0, 0]
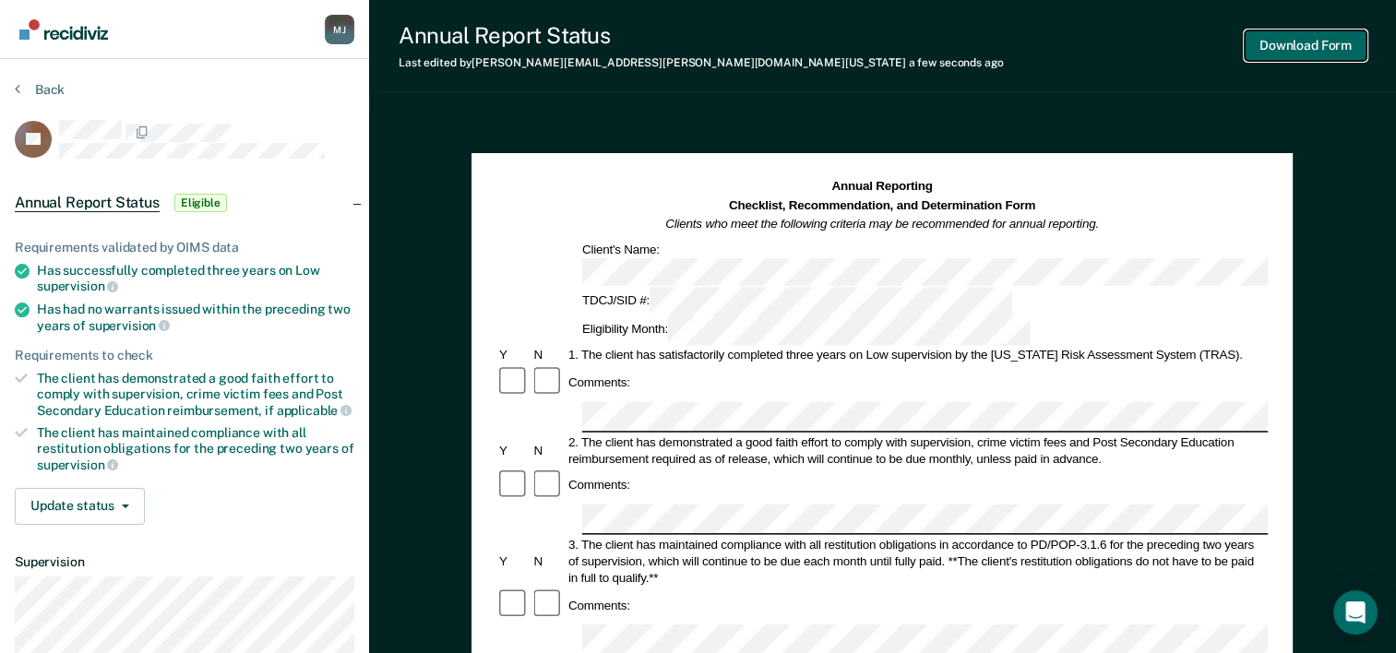
click at [1317, 37] on button "Download Form" at bounding box center [1305, 45] width 122 height 30
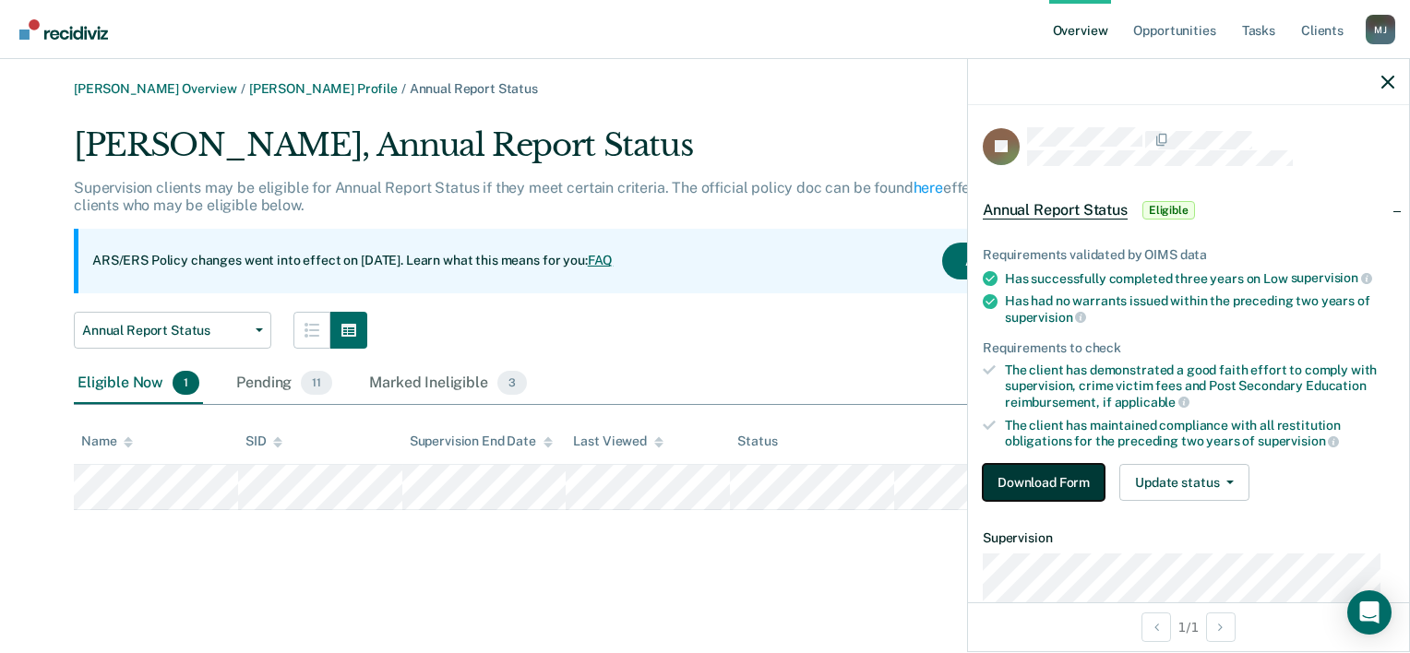
click at [1074, 481] on button "Download Form" at bounding box center [1043, 482] width 122 height 37
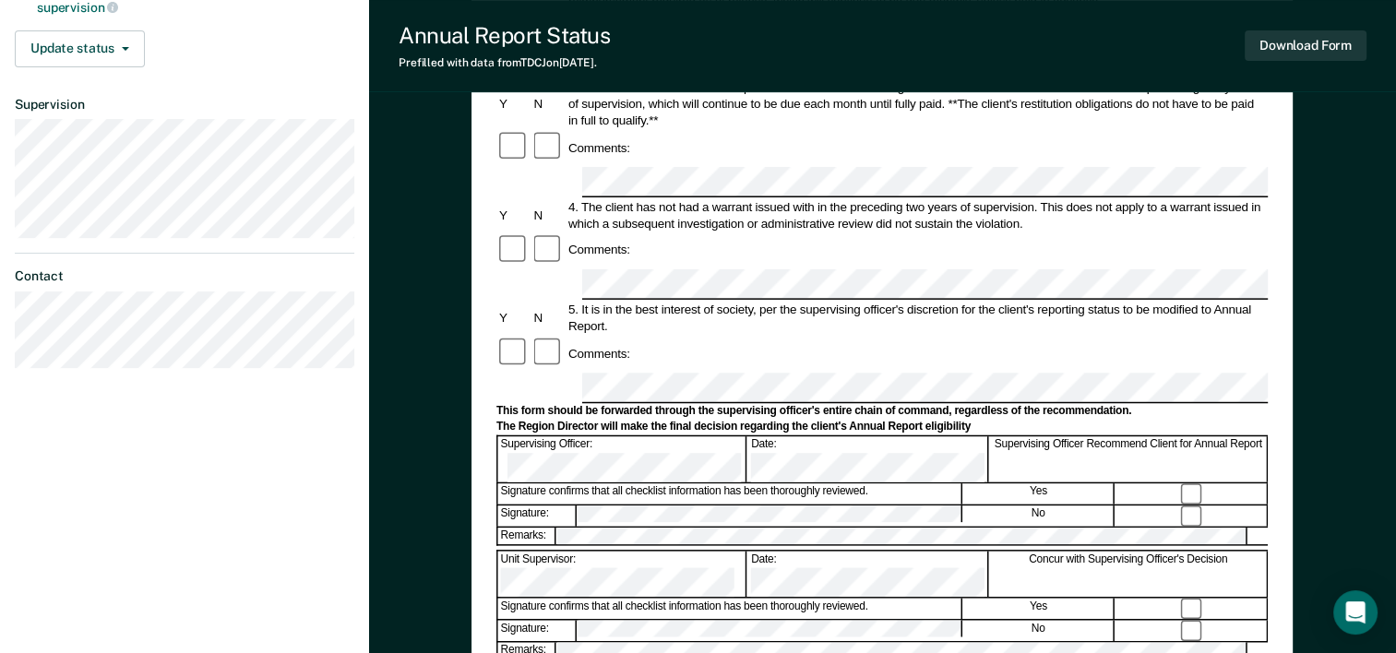
scroll to position [461, 0]
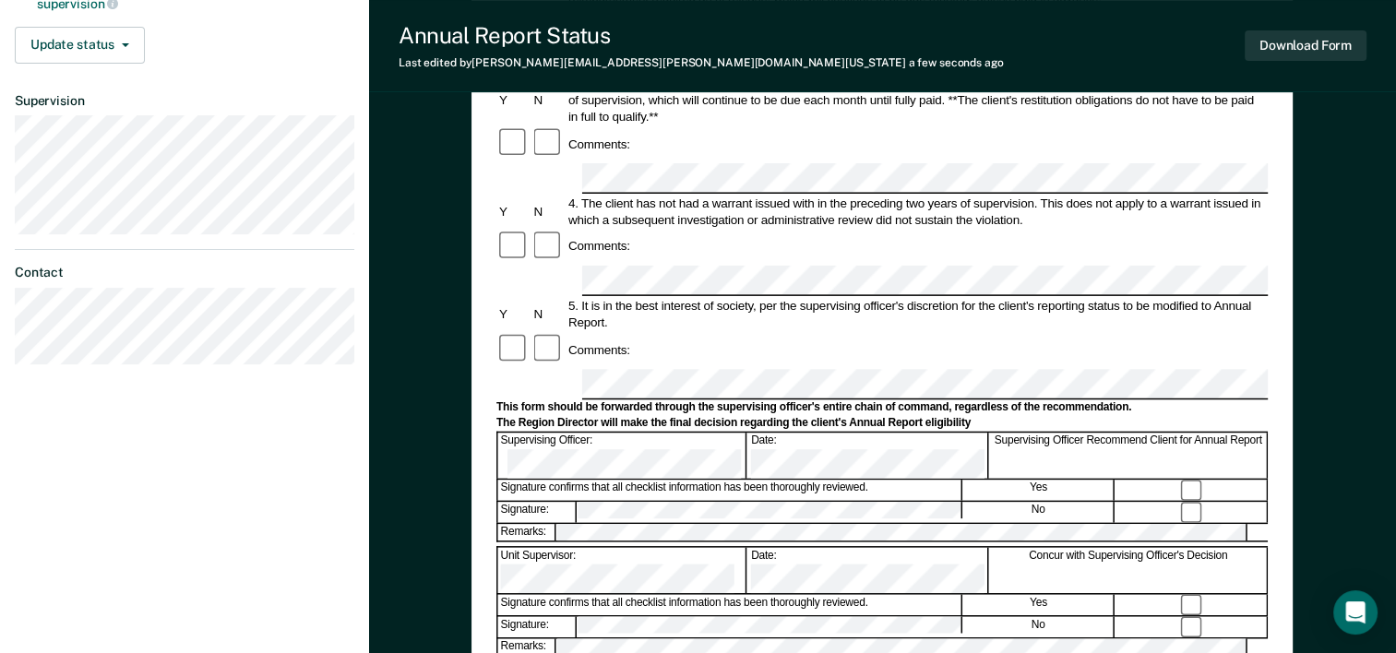
click at [865, 432] on div "Supervising Officer: Date: Supervising Officer Recommend Client for Annual Repo…" at bounding box center [881, 455] width 771 height 47
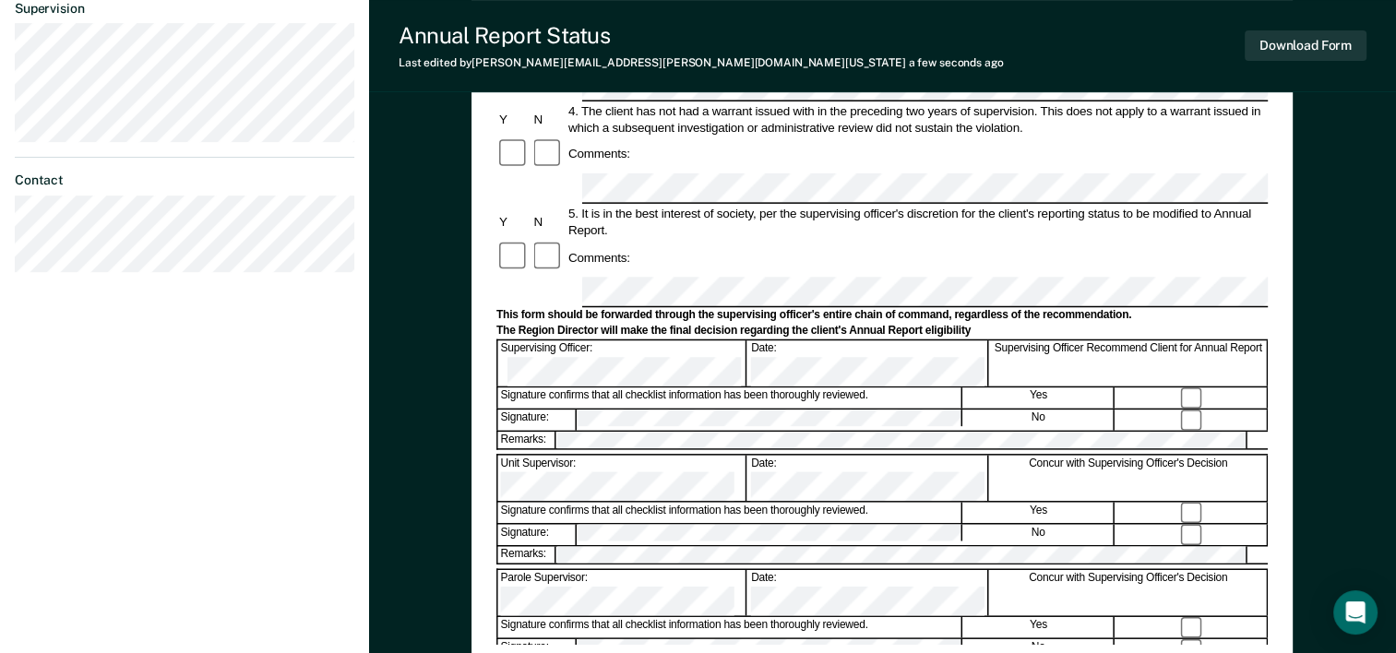
scroll to position [646, 0]
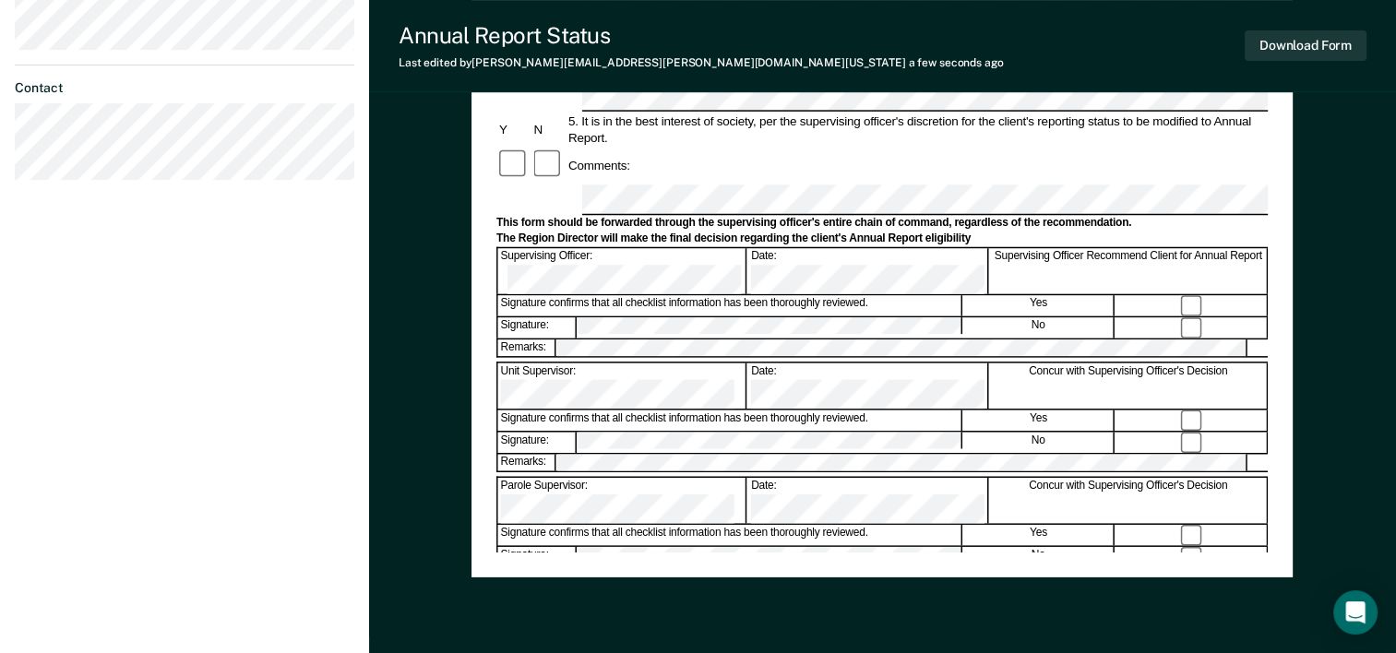
click at [730, 513] on div "Annual Reporting Checklist, Recommendation, and Determination Form Clients who …" at bounding box center [881, 42] width 771 height 1020
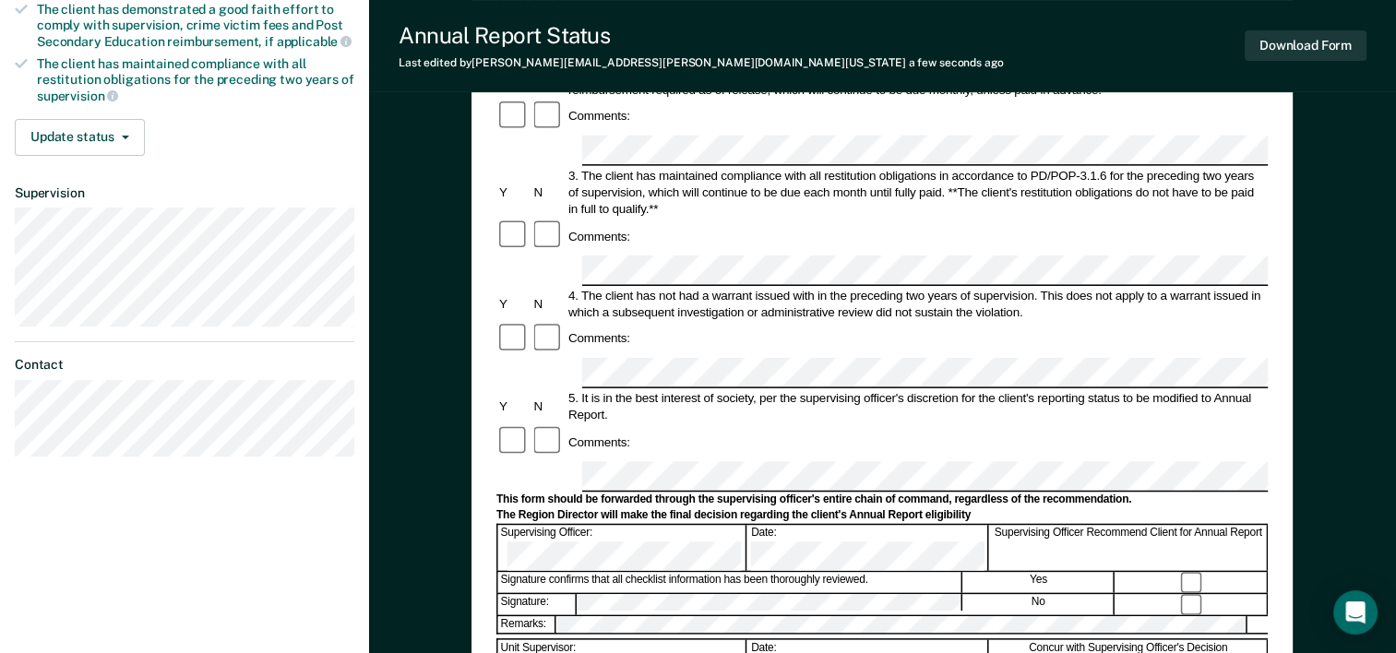
scroll to position [277, 0]
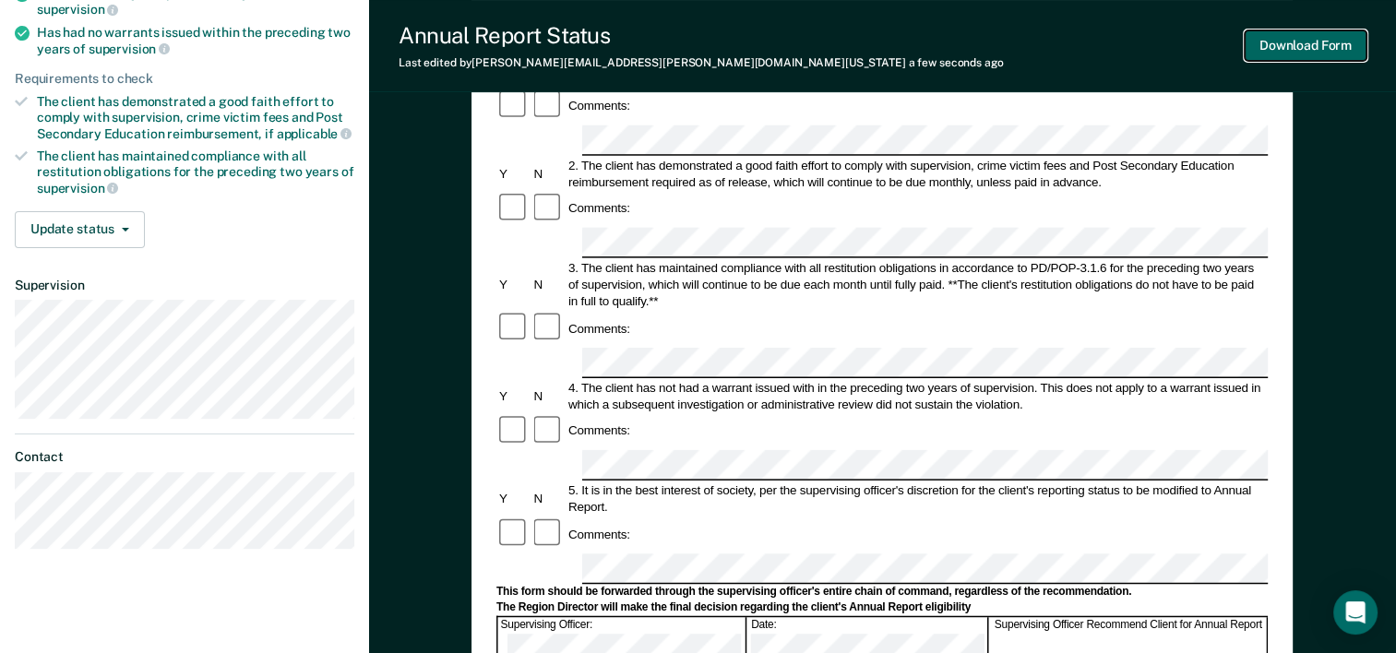
click at [1303, 46] on button "Download Form" at bounding box center [1305, 45] width 122 height 30
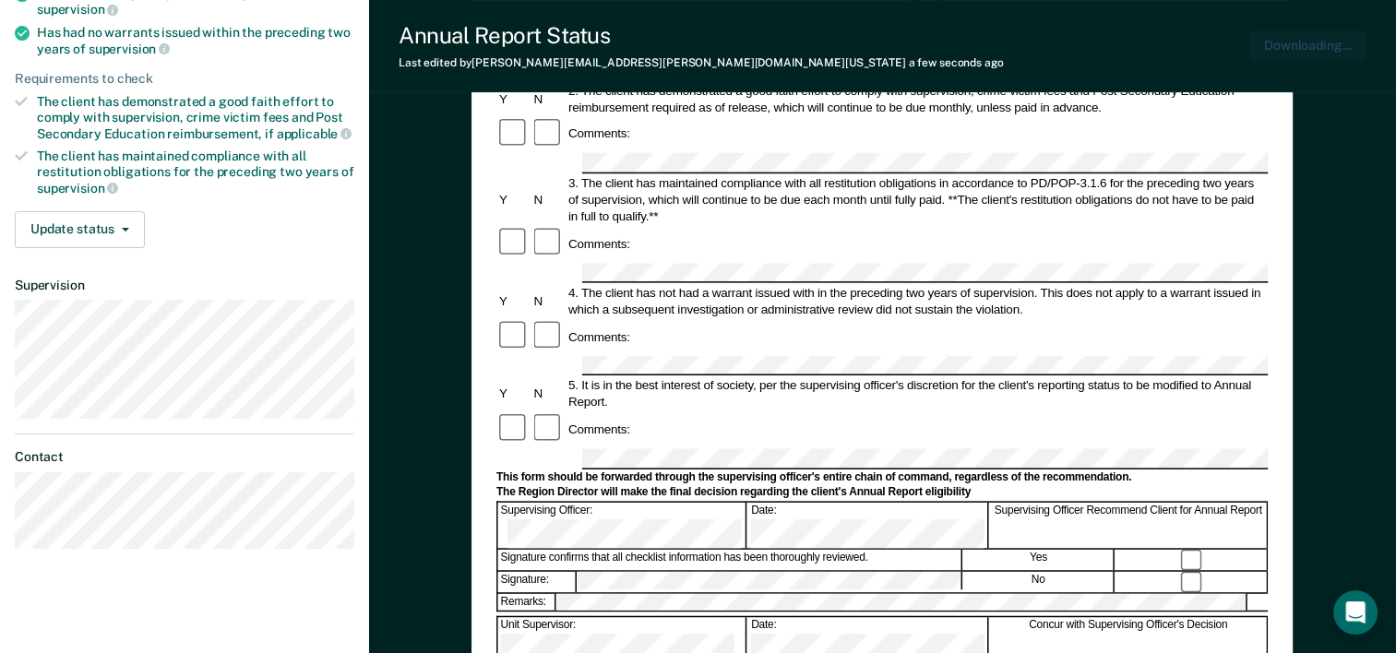
scroll to position [0, 0]
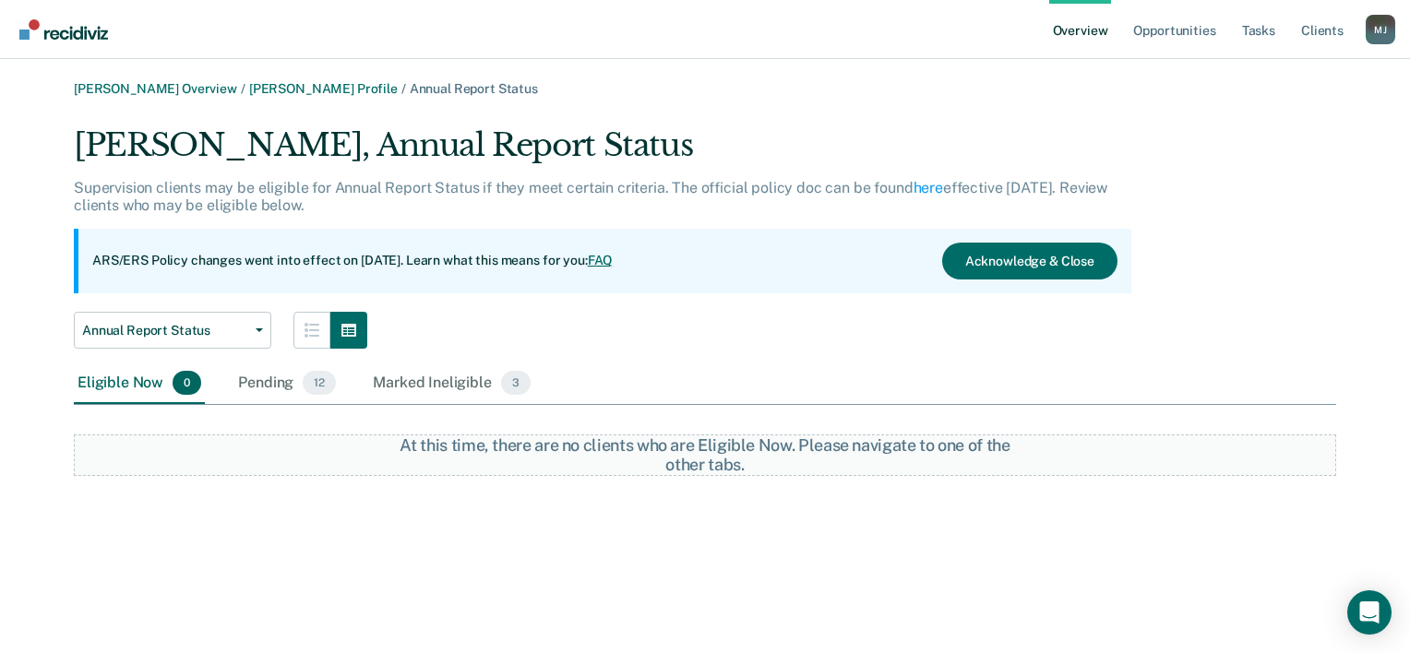
click at [1074, 35] on link "Overview" at bounding box center [1080, 29] width 63 height 59
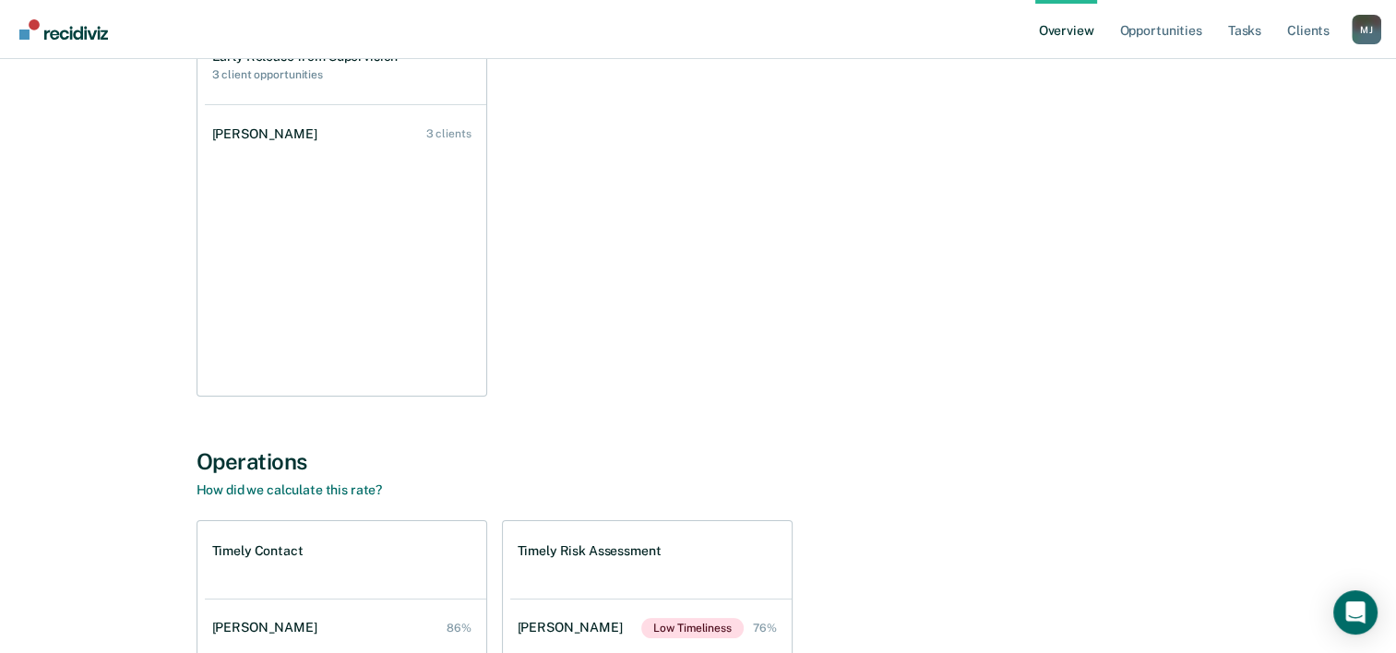
scroll to position [26, 0]
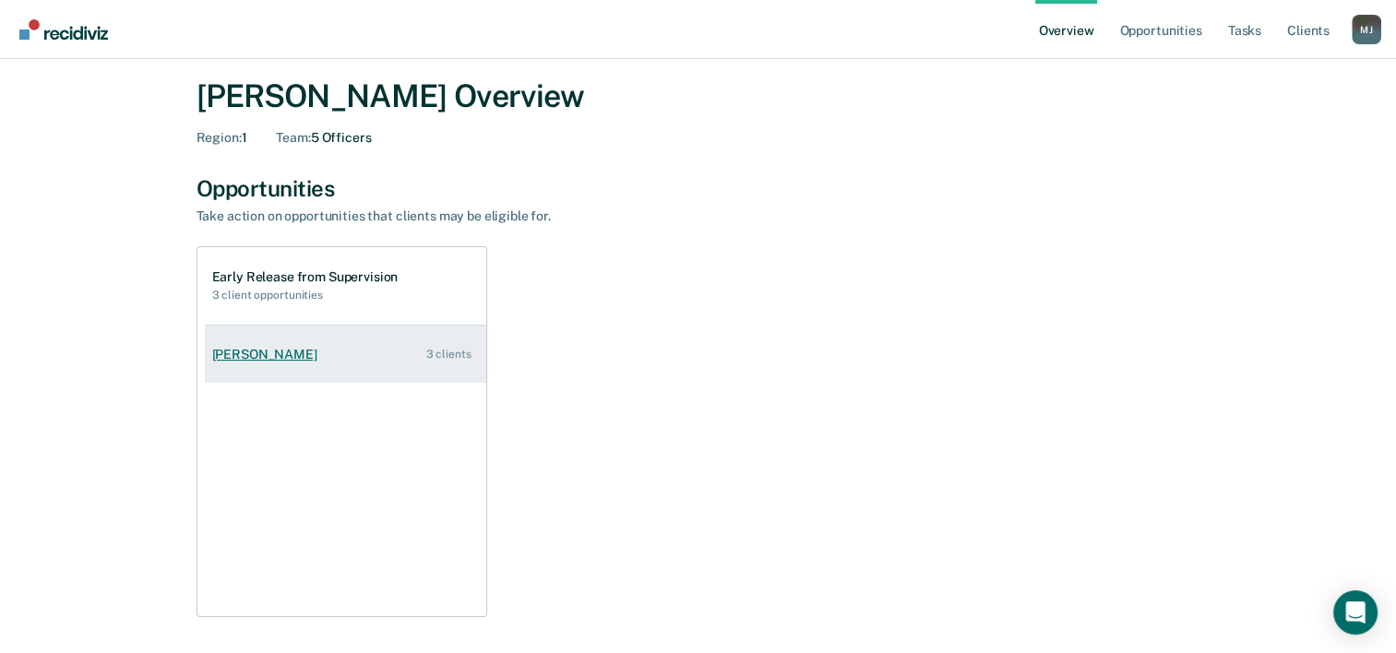
click at [270, 351] on div "[PERSON_NAME]" at bounding box center [268, 355] width 113 height 16
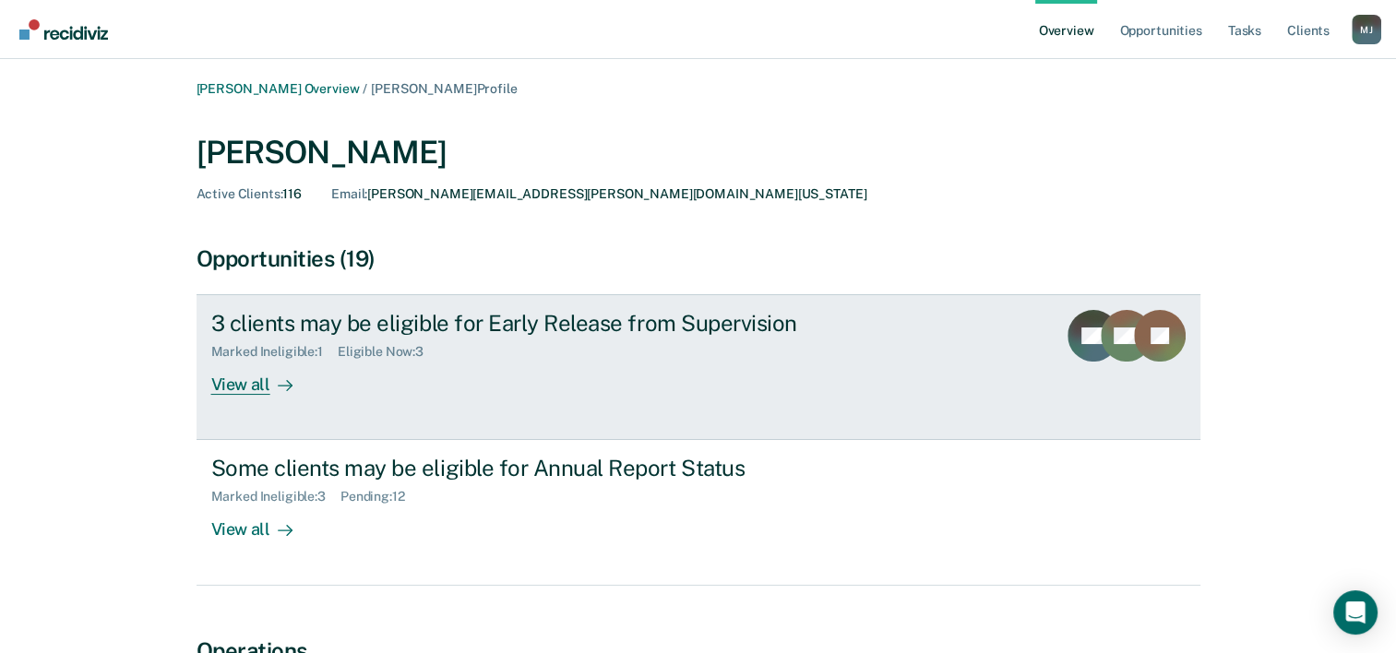
click at [667, 355] on div "Marked Ineligible : 1 Eligible Now : 3" at bounding box center [535, 348] width 648 height 23
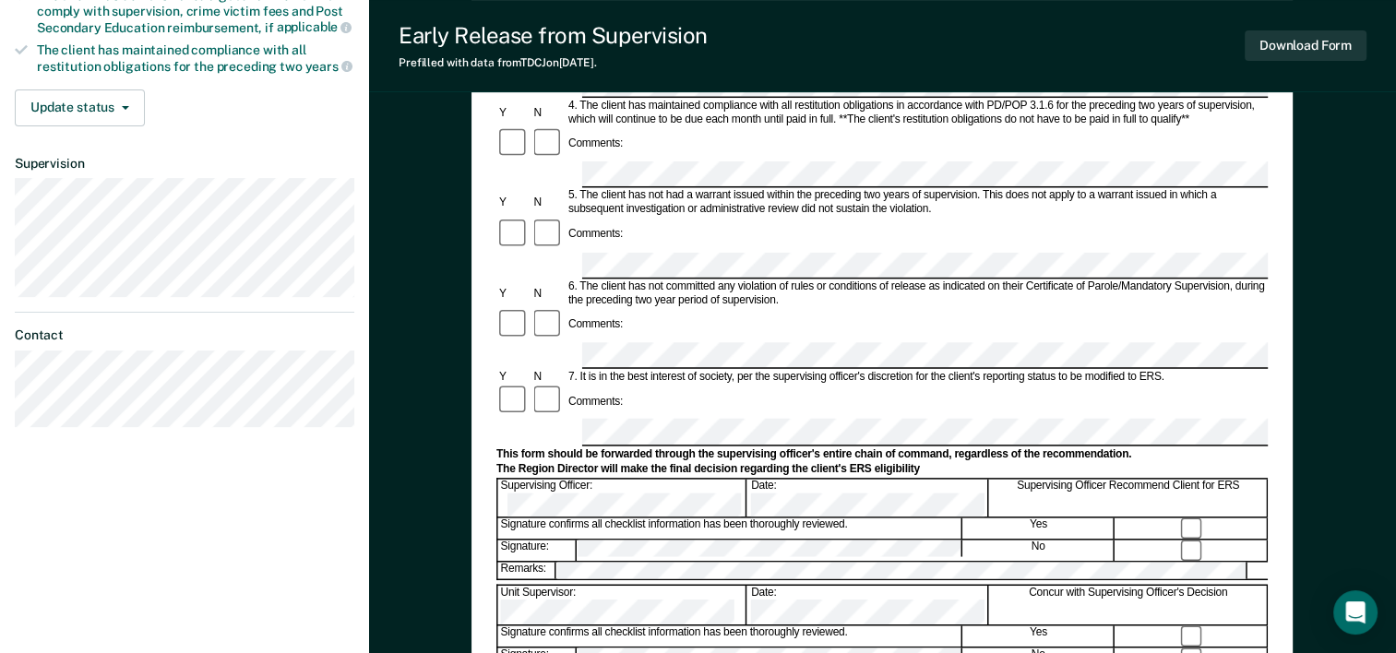
scroll to position [554, 0]
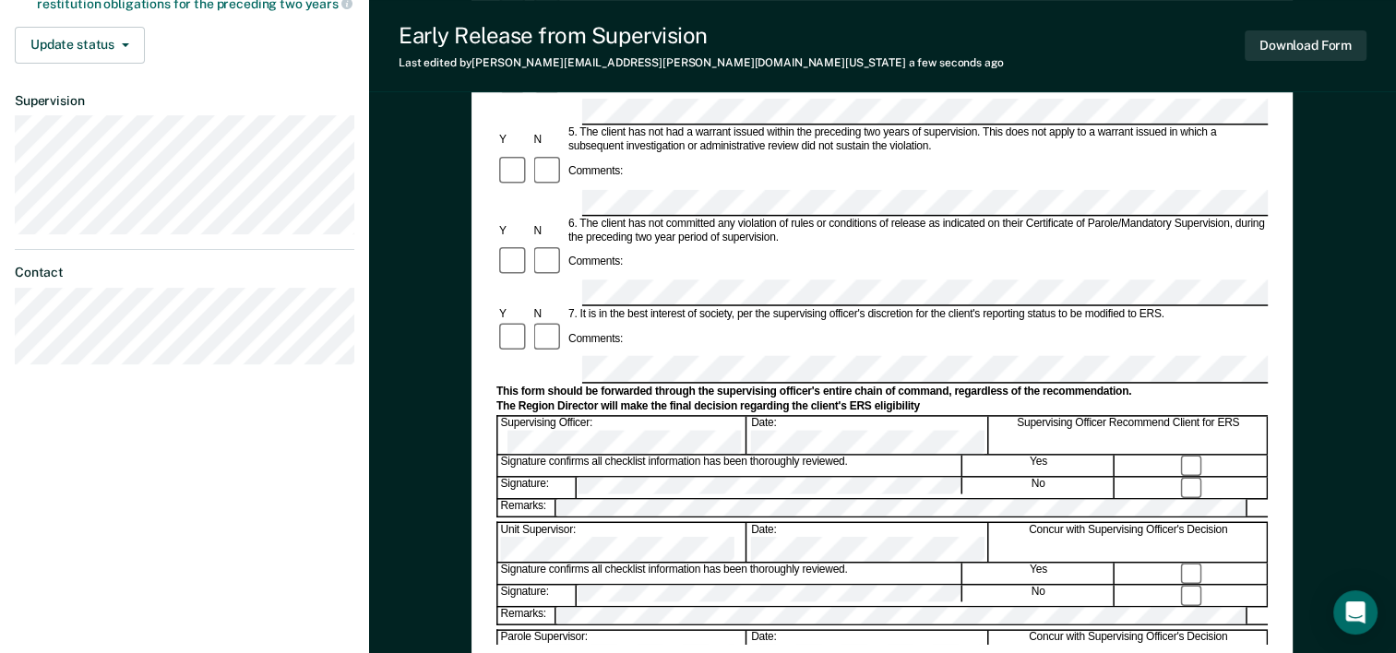
click at [589, 269] on form "Early Release from Supervision (ERS) Checklist, Recommendation, and Determinati…" at bounding box center [881, 293] width 771 height 1337
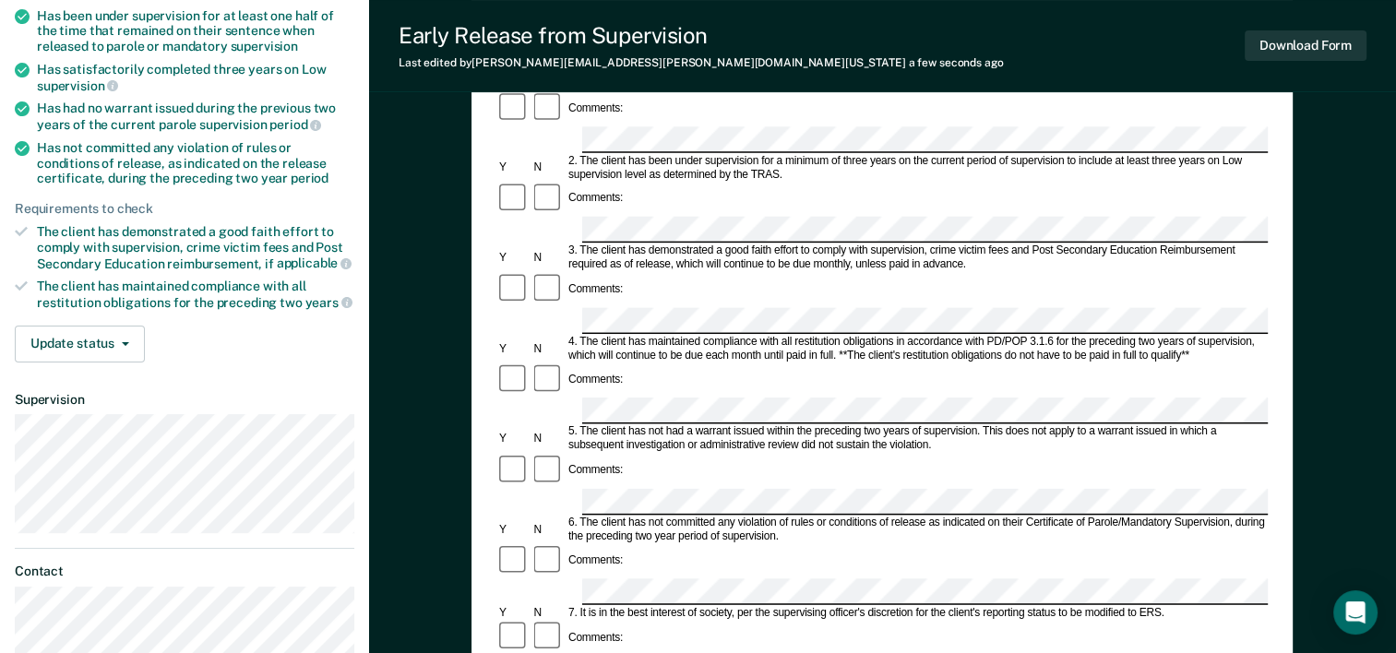
scroll to position [92, 0]
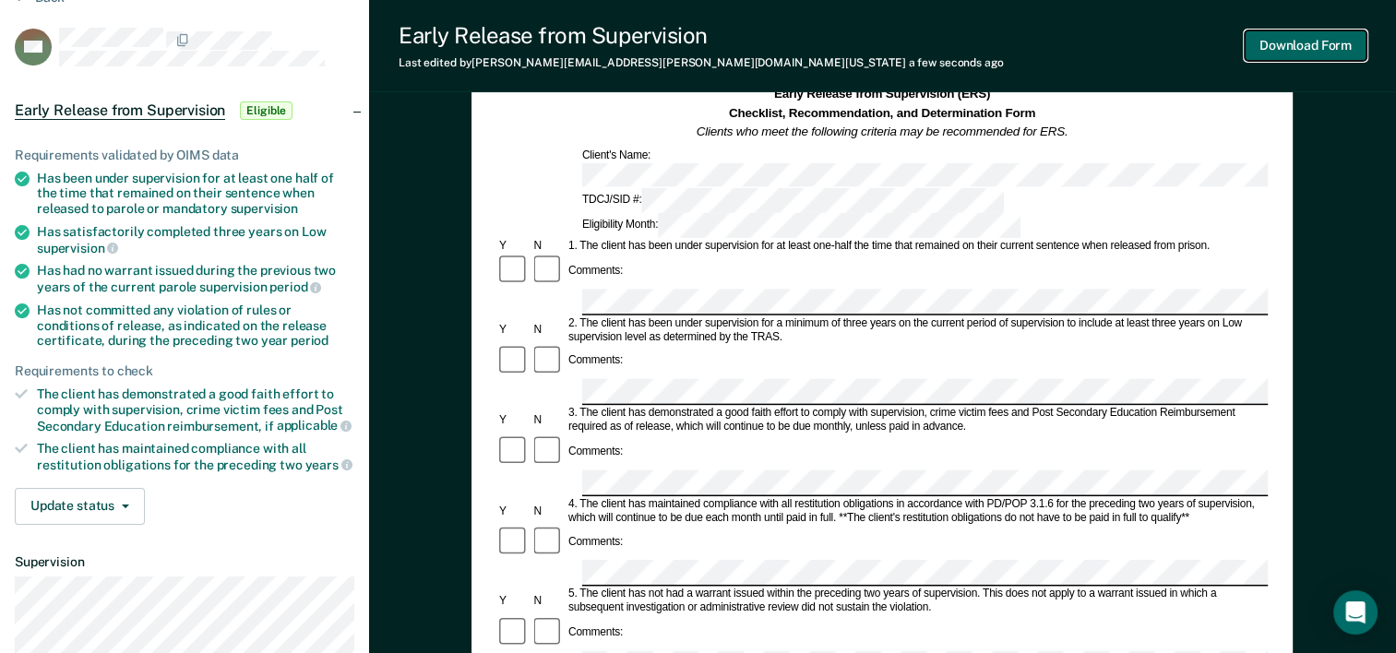
click at [1348, 48] on button "Download Form" at bounding box center [1305, 45] width 122 height 30
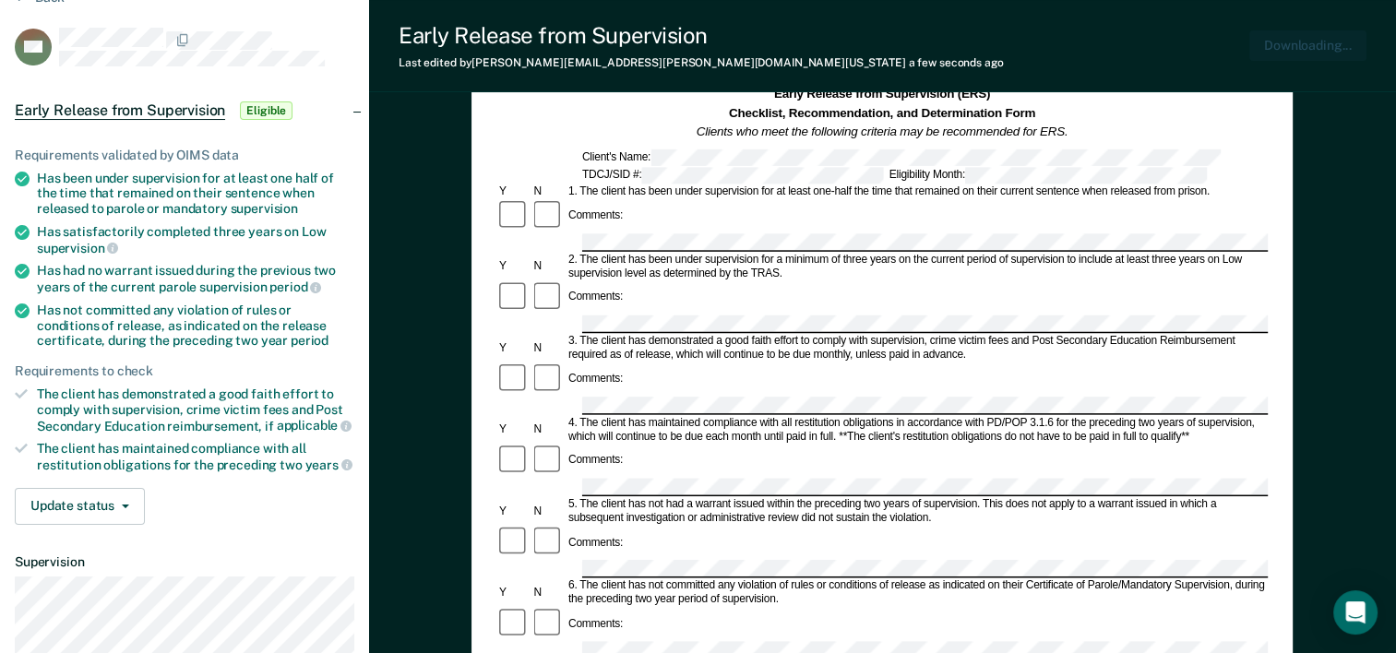
scroll to position [0, 0]
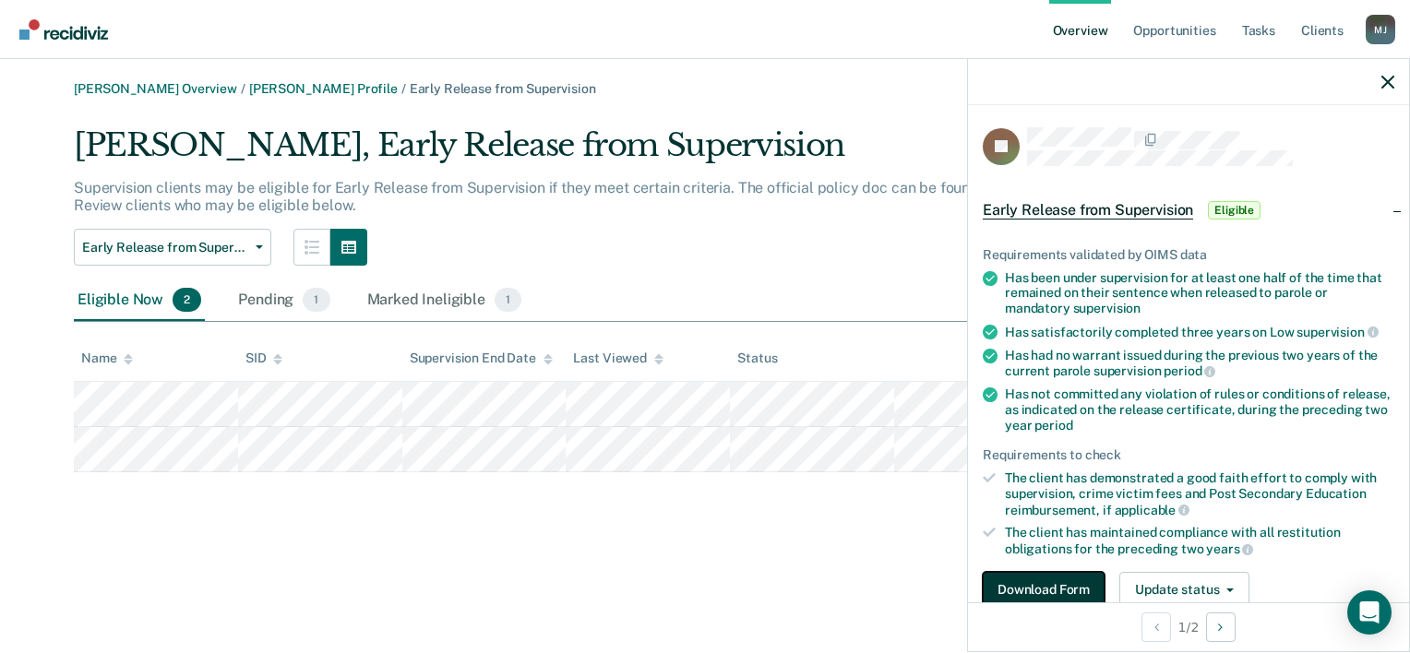
click at [1037, 582] on button "Download Form" at bounding box center [1043, 590] width 122 height 37
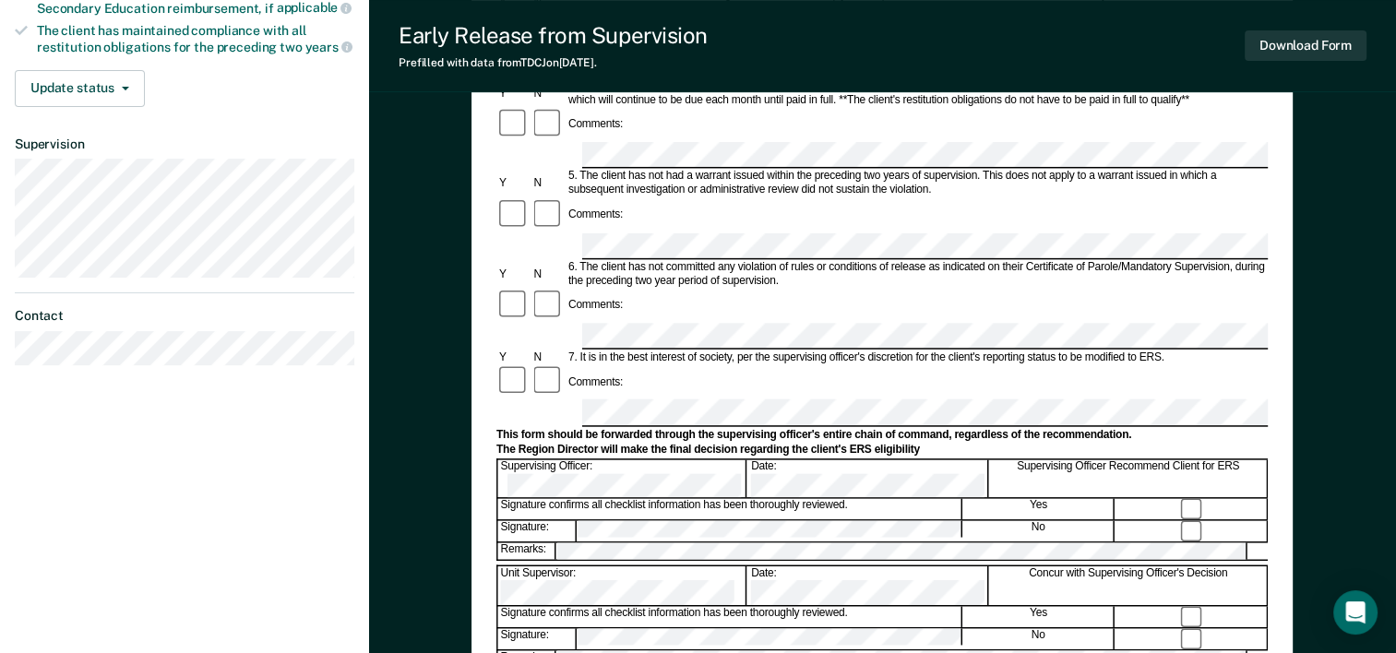
scroll to position [554, 0]
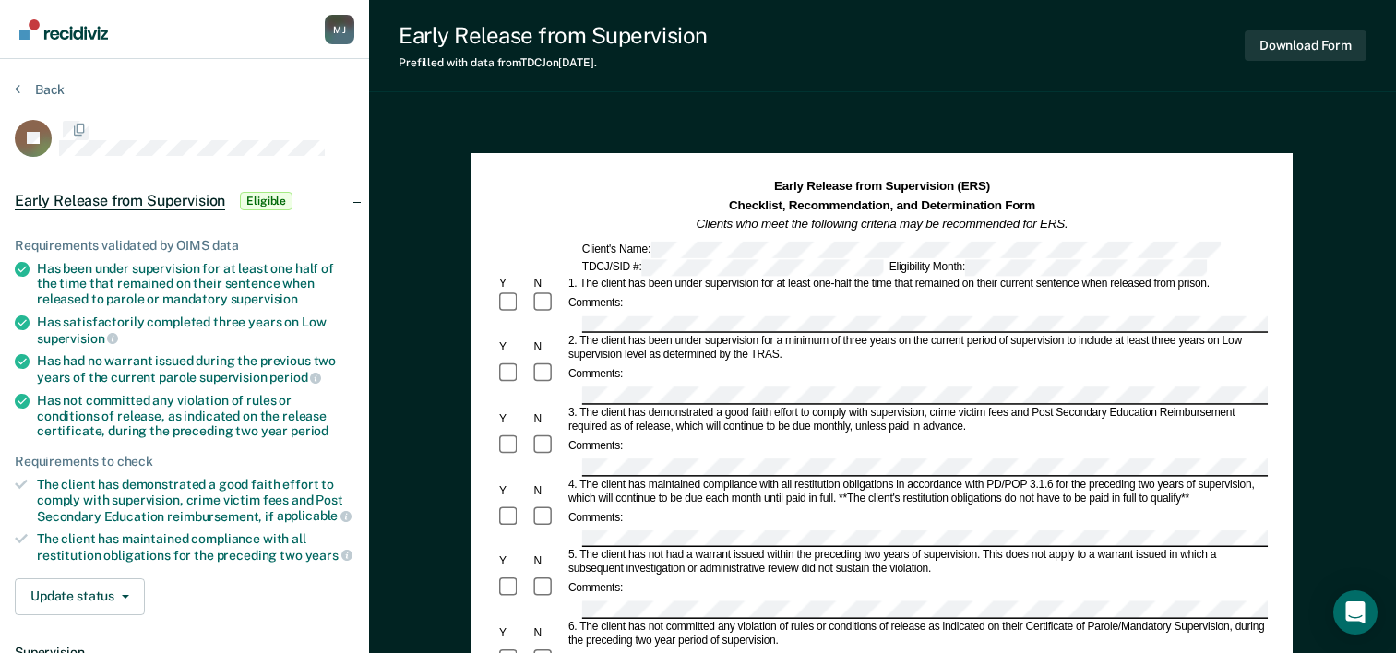
scroll to position [554, 0]
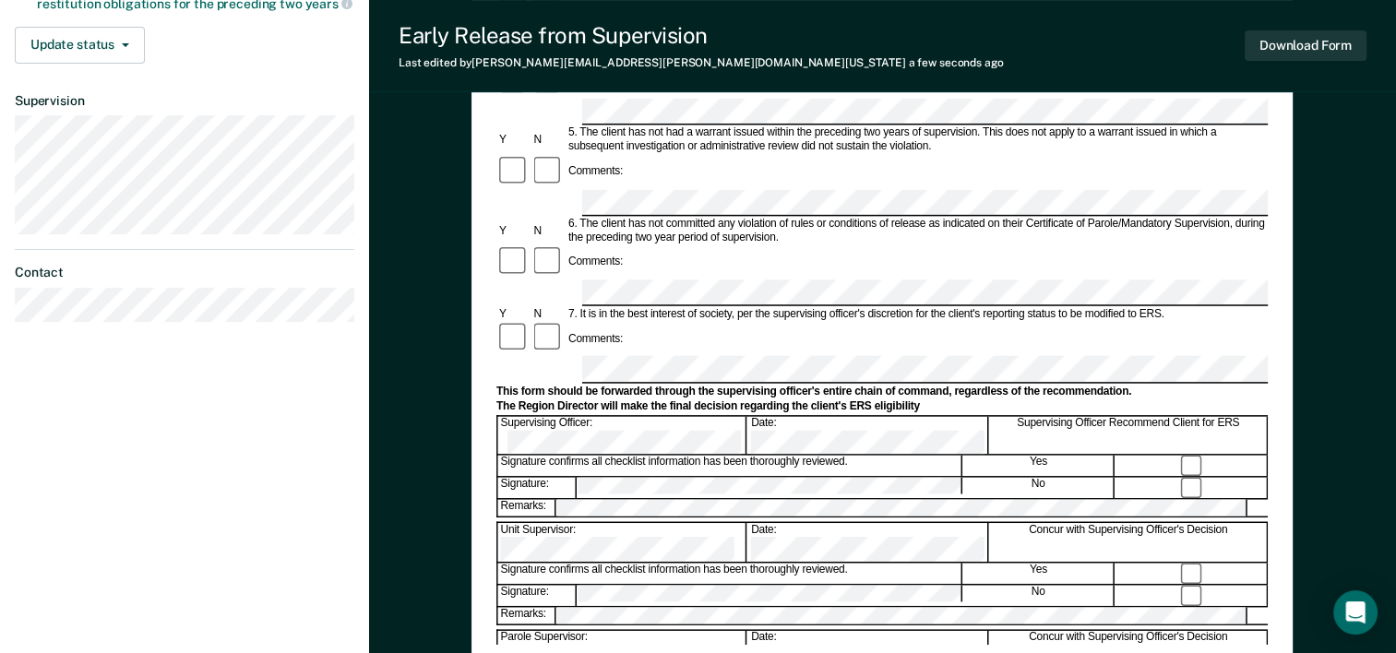
click at [627, 531] on form "Early Release from Supervision (ERS) Checklist, Recommendation, and Determinati…" at bounding box center [881, 293] width 771 height 1337
click at [1302, 52] on button "Download Form" at bounding box center [1305, 45] width 122 height 30
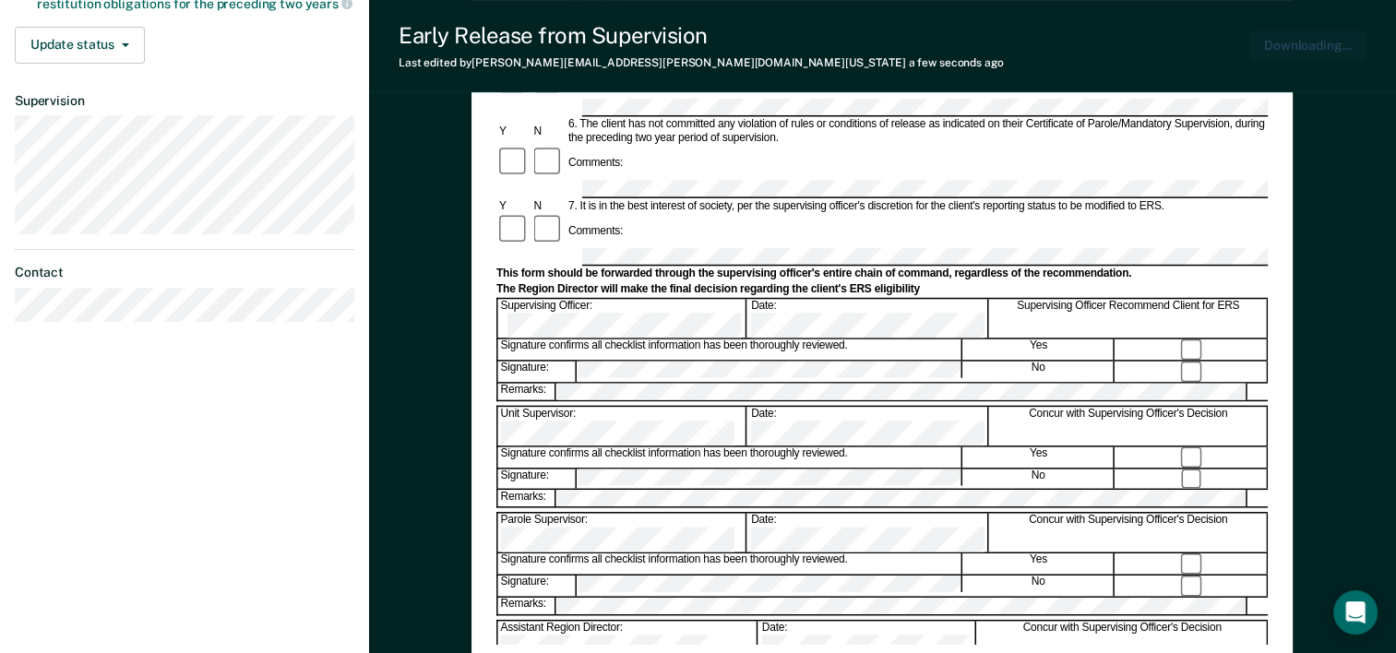
scroll to position [0, 0]
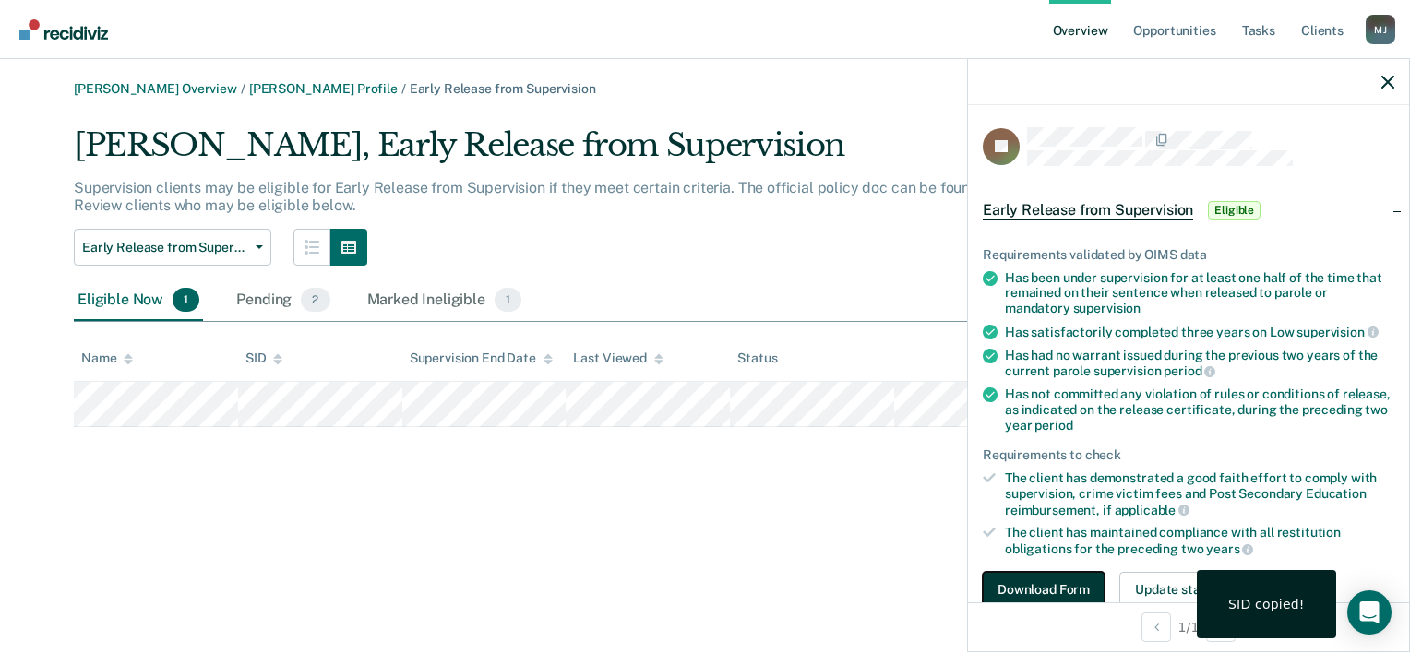
click at [1019, 594] on button "Download Form" at bounding box center [1043, 590] width 122 height 37
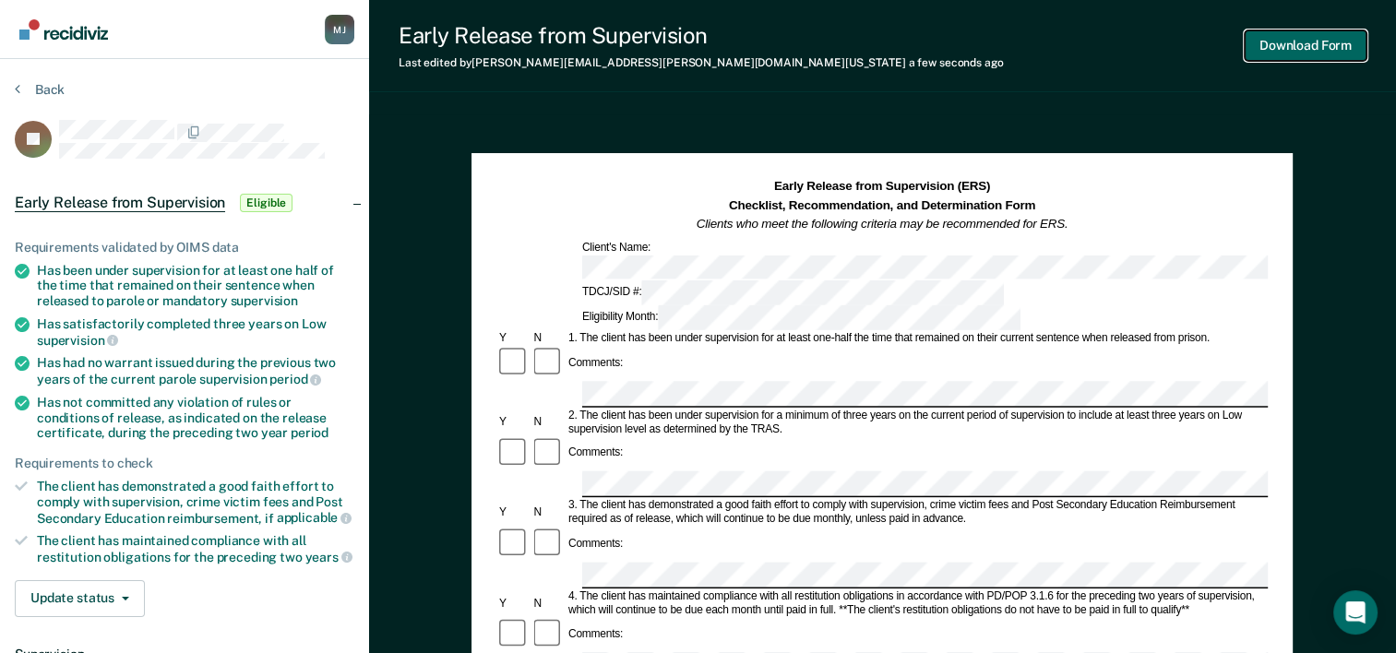
click at [1339, 48] on button "Download Form" at bounding box center [1305, 45] width 122 height 30
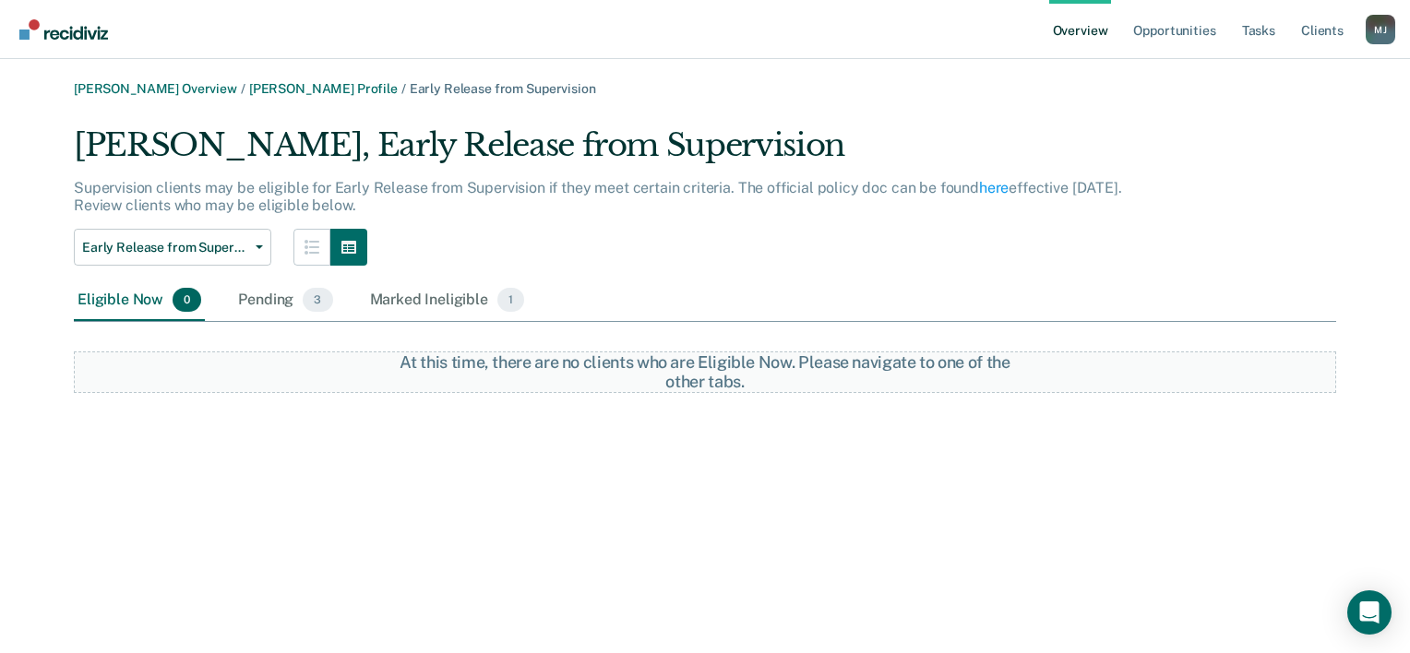
click at [1081, 47] on link "Overview" at bounding box center [1080, 29] width 63 height 59
